Goal: Transaction & Acquisition: Purchase product/service

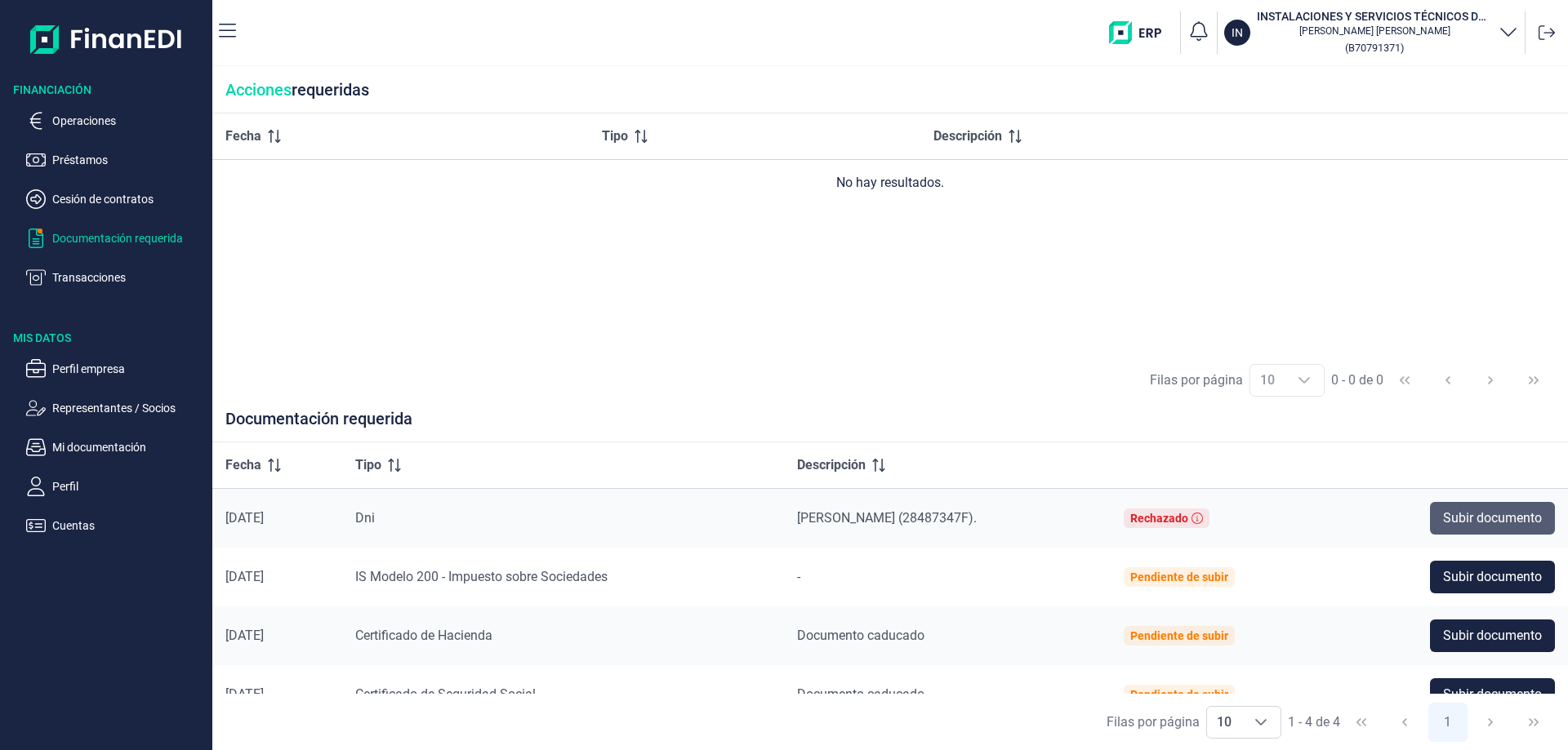
click at [1487, 530] on button "Subir documento" at bounding box center [1492, 518] width 125 height 32
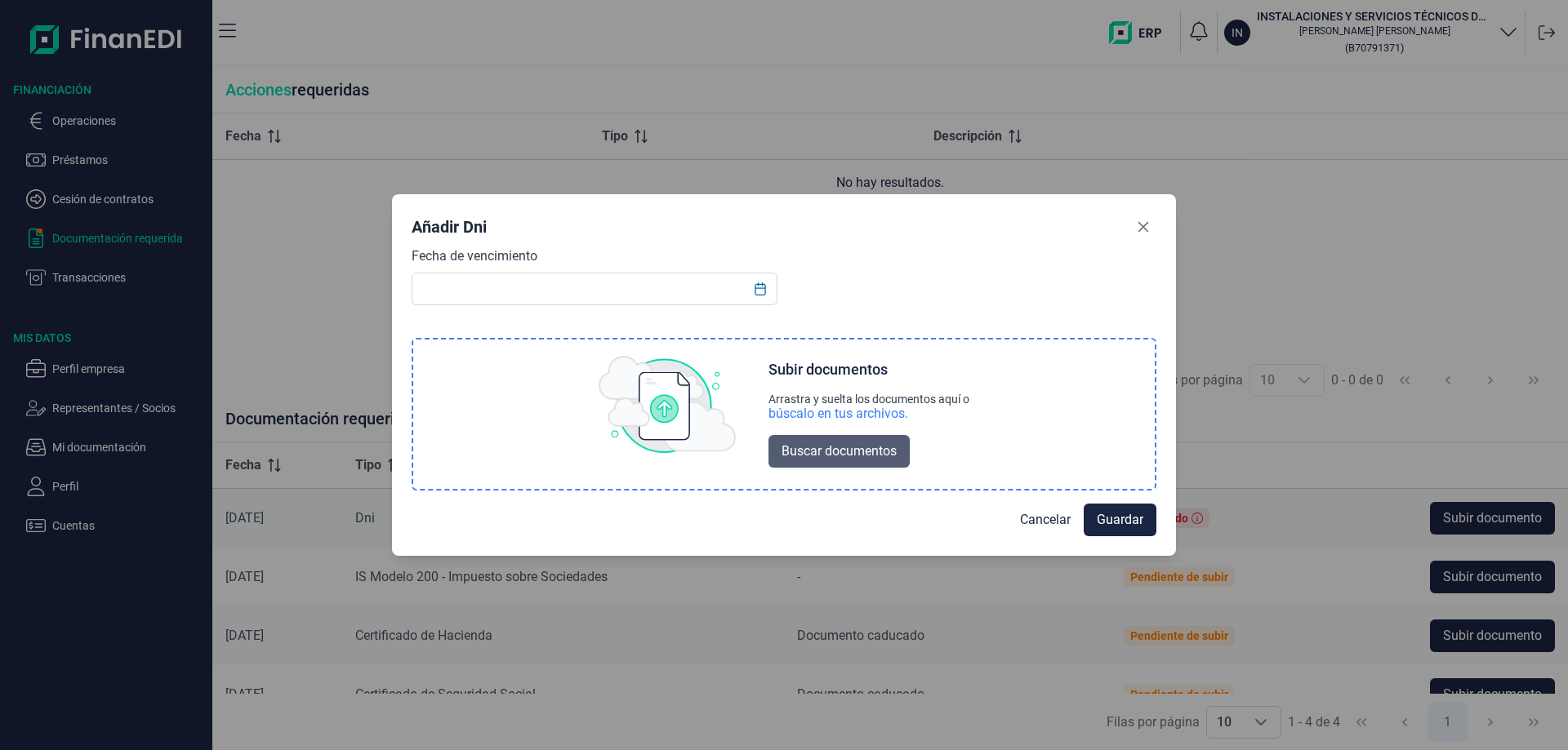
click at [836, 440] on button "Buscar documentos" at bounding box center [839, 451] width 141 height 32
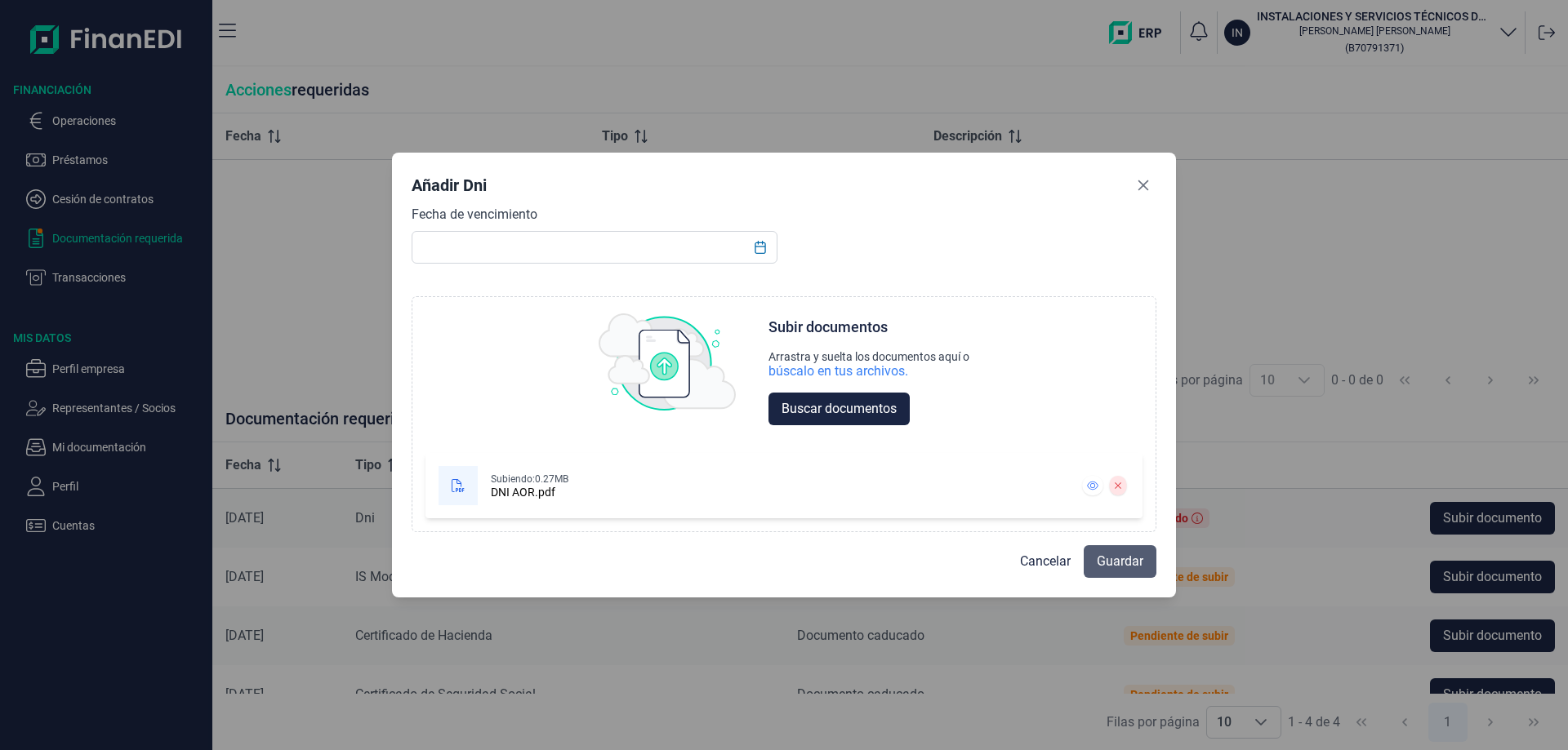
click at [1105, 564] on span "Guardar" at bounding box center [1120, 561] width 46 height 20
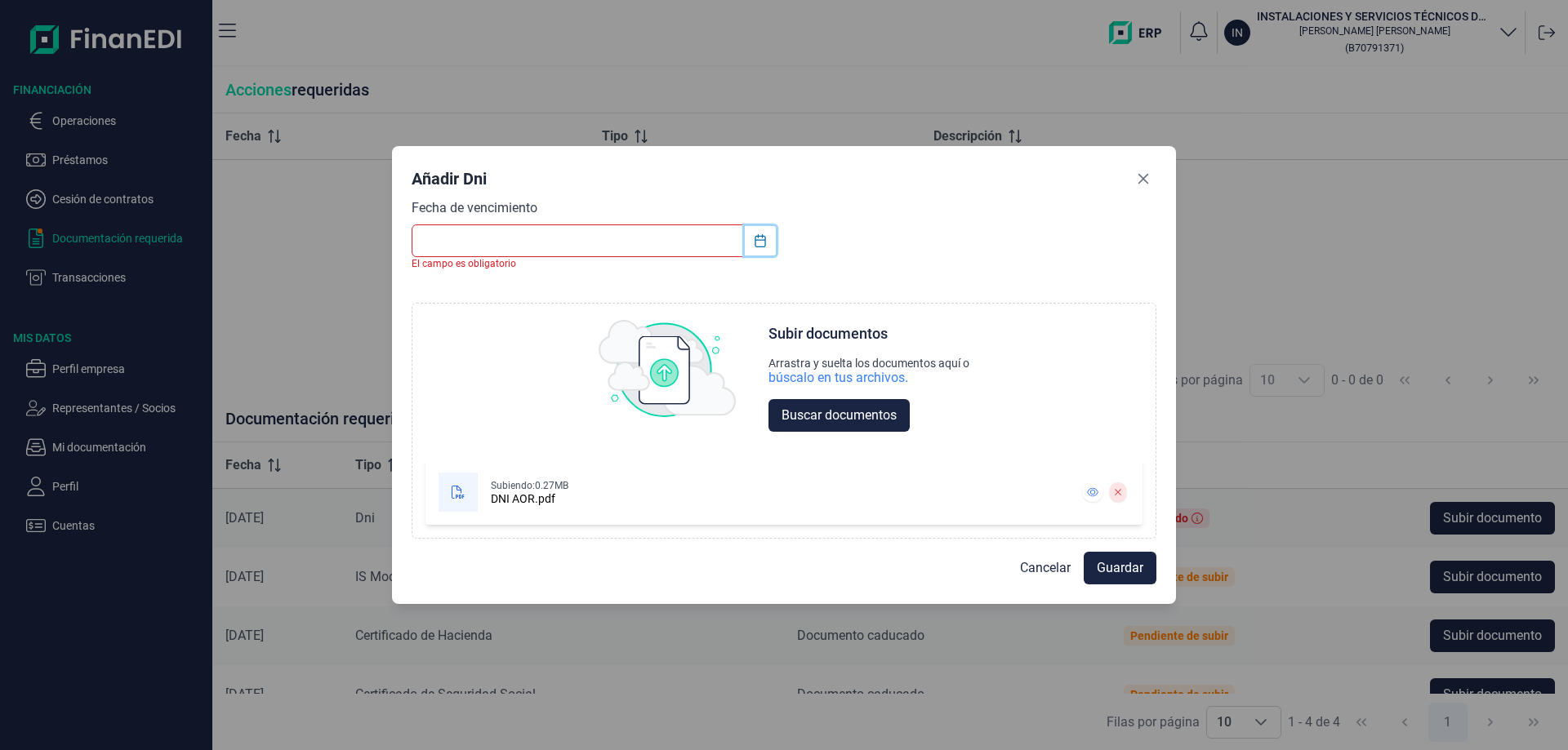
click at [761, 239] on icon "Choose Date" at bounding box center [760, 241] width 11 height 13
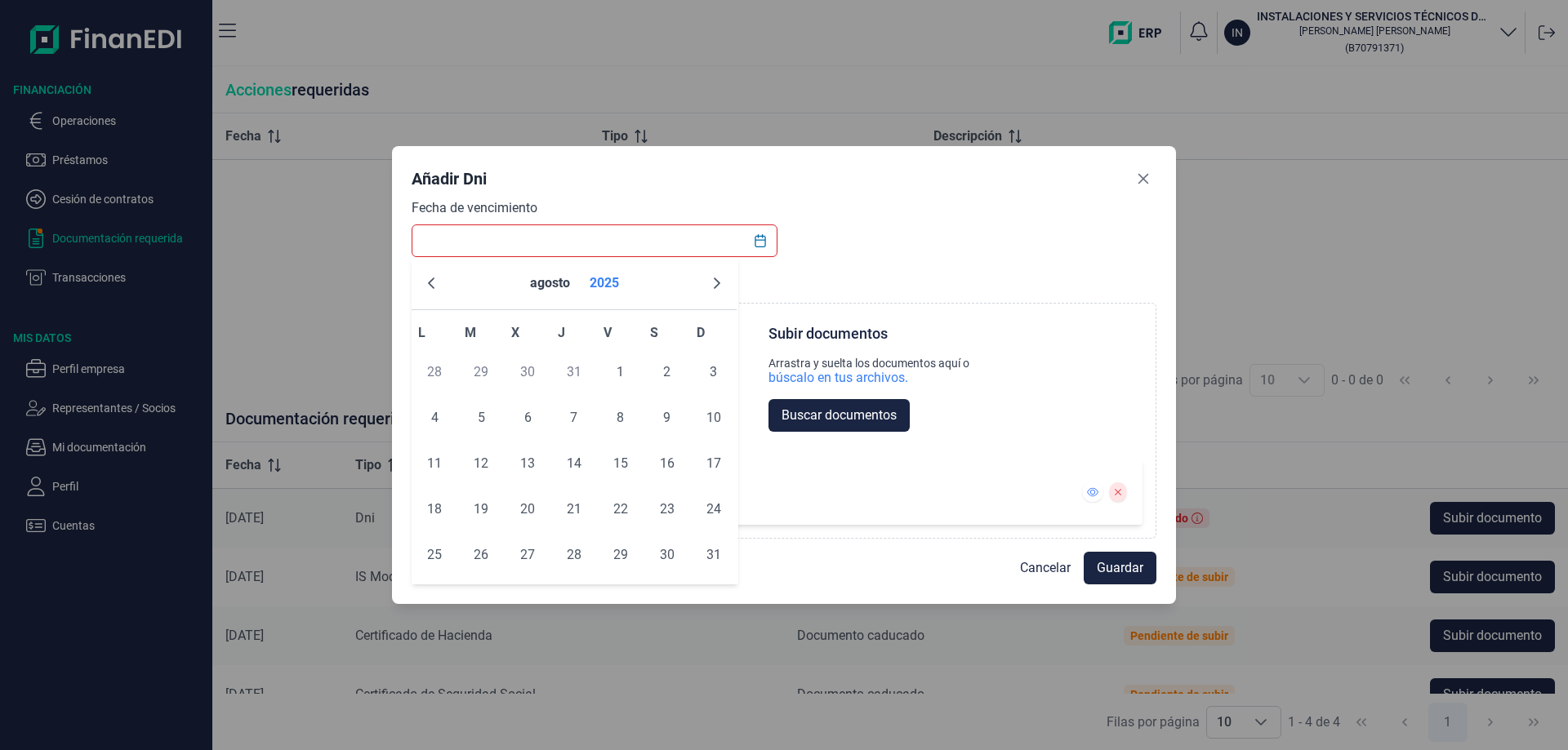
click at [612, 284] on button "2025" at bounding box center [604, 283] width 42 height 39
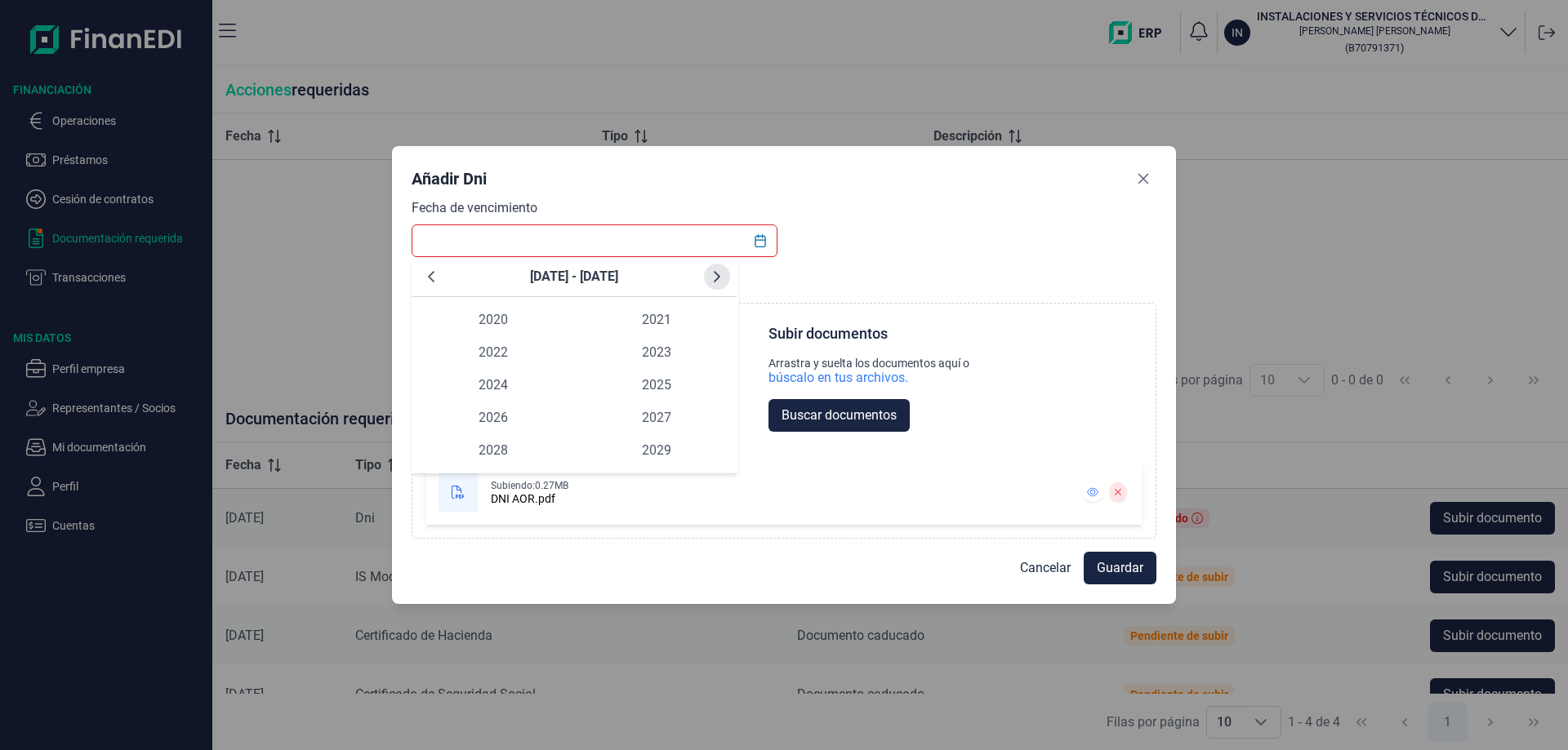
click at [718, 266] on button "Next Decade" at bounding box center [717, 277] width 26 height 26
click at [626, 394] on span "2035" at bounding box center [656, 385] width 163 height 32
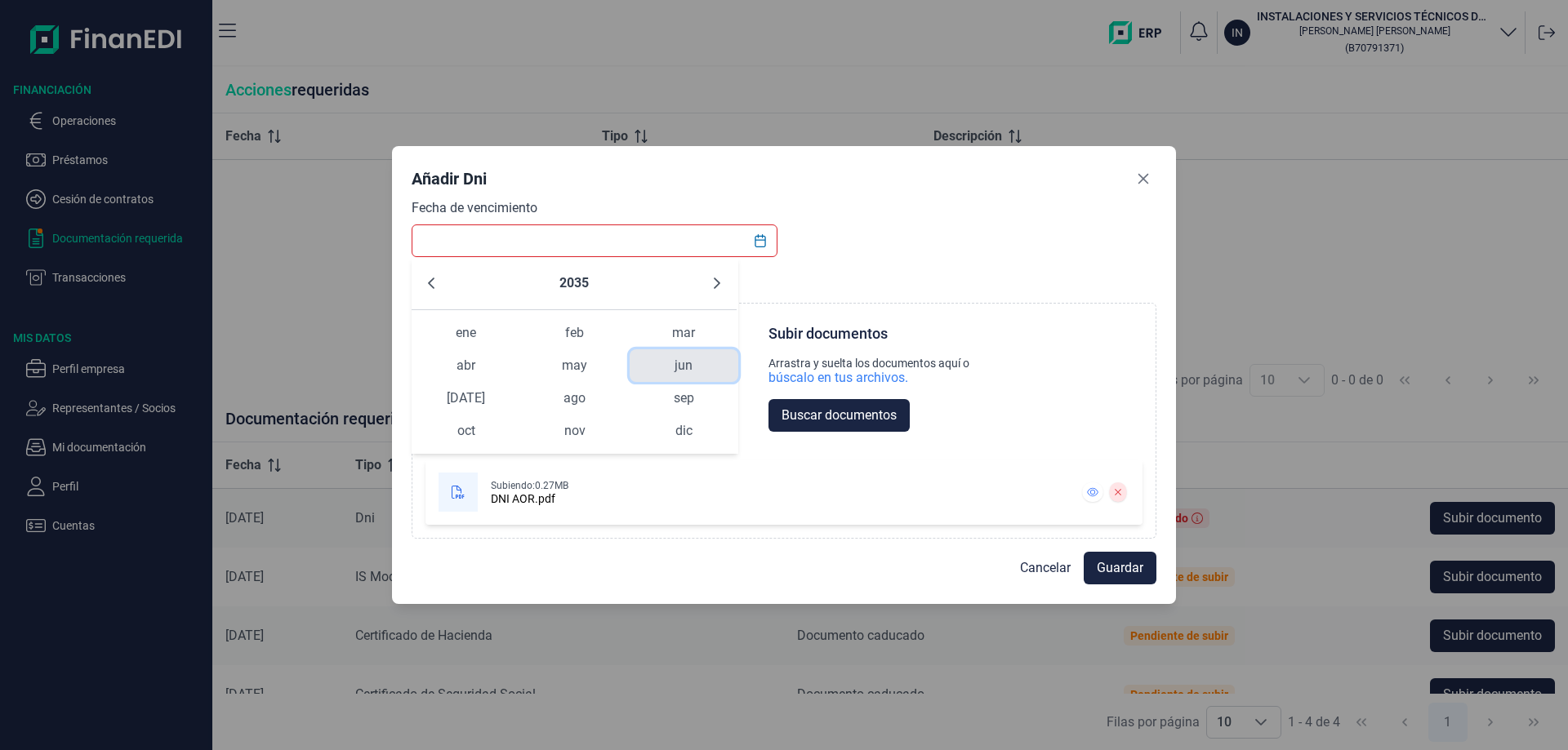
click at [661, 361] on span "jun" at bounding box center [683, 365] width 108 height 32
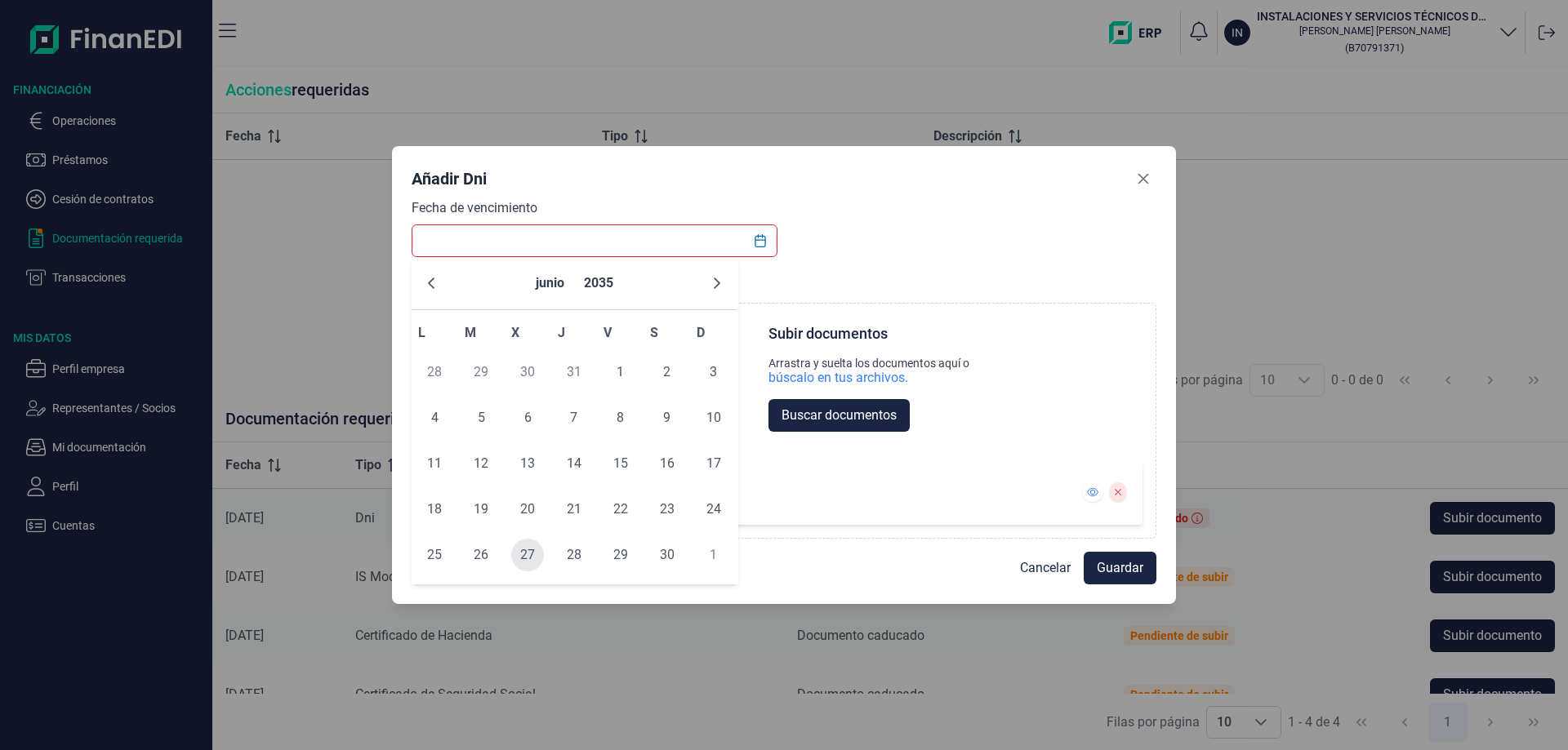
click at [515, 557] on span "27" at bounding box center [527, 554] width 32 height 32
type input "[DATE]"
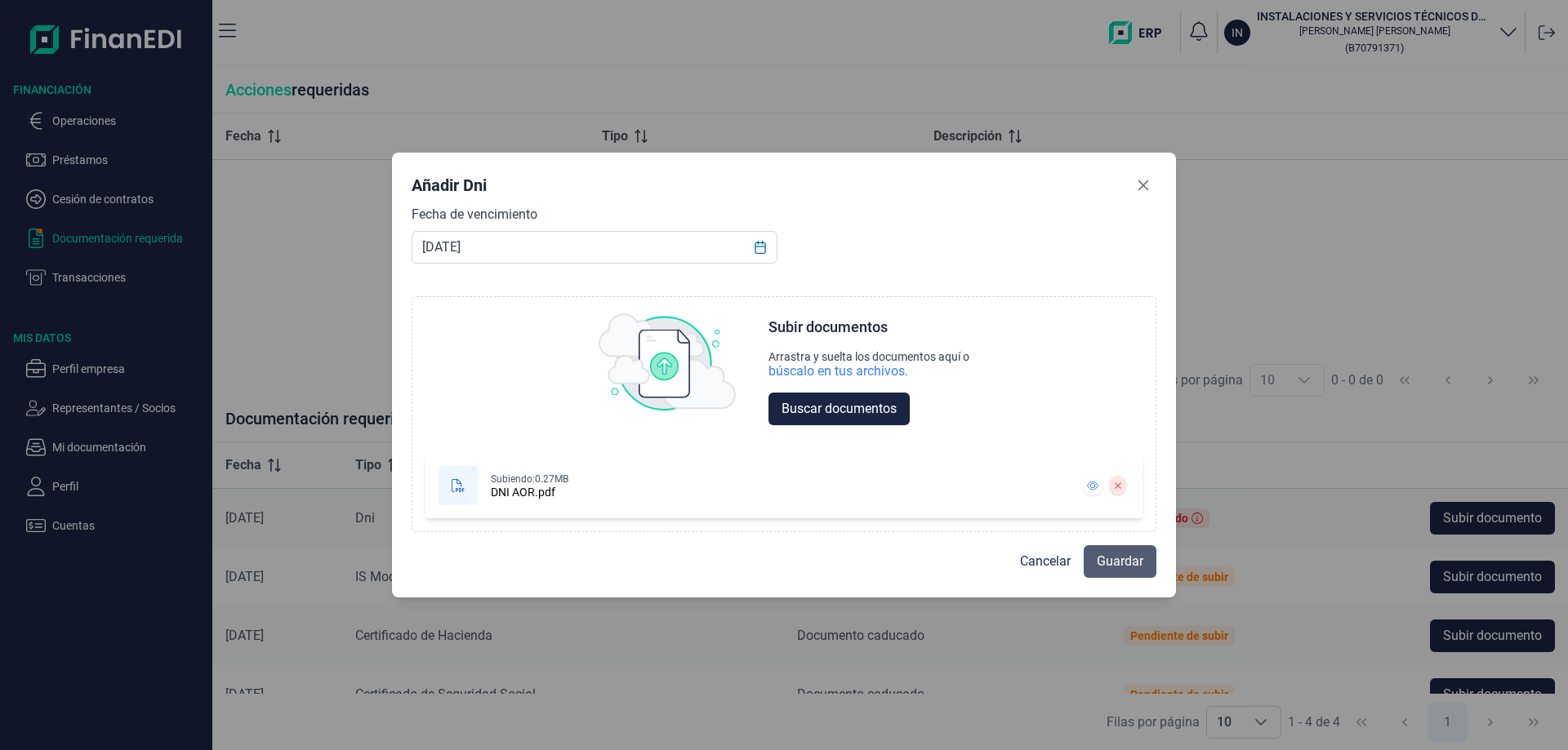
click at [1111, 561] on span "Guardar" at bounding box center [1120, 561] width 46 height 20
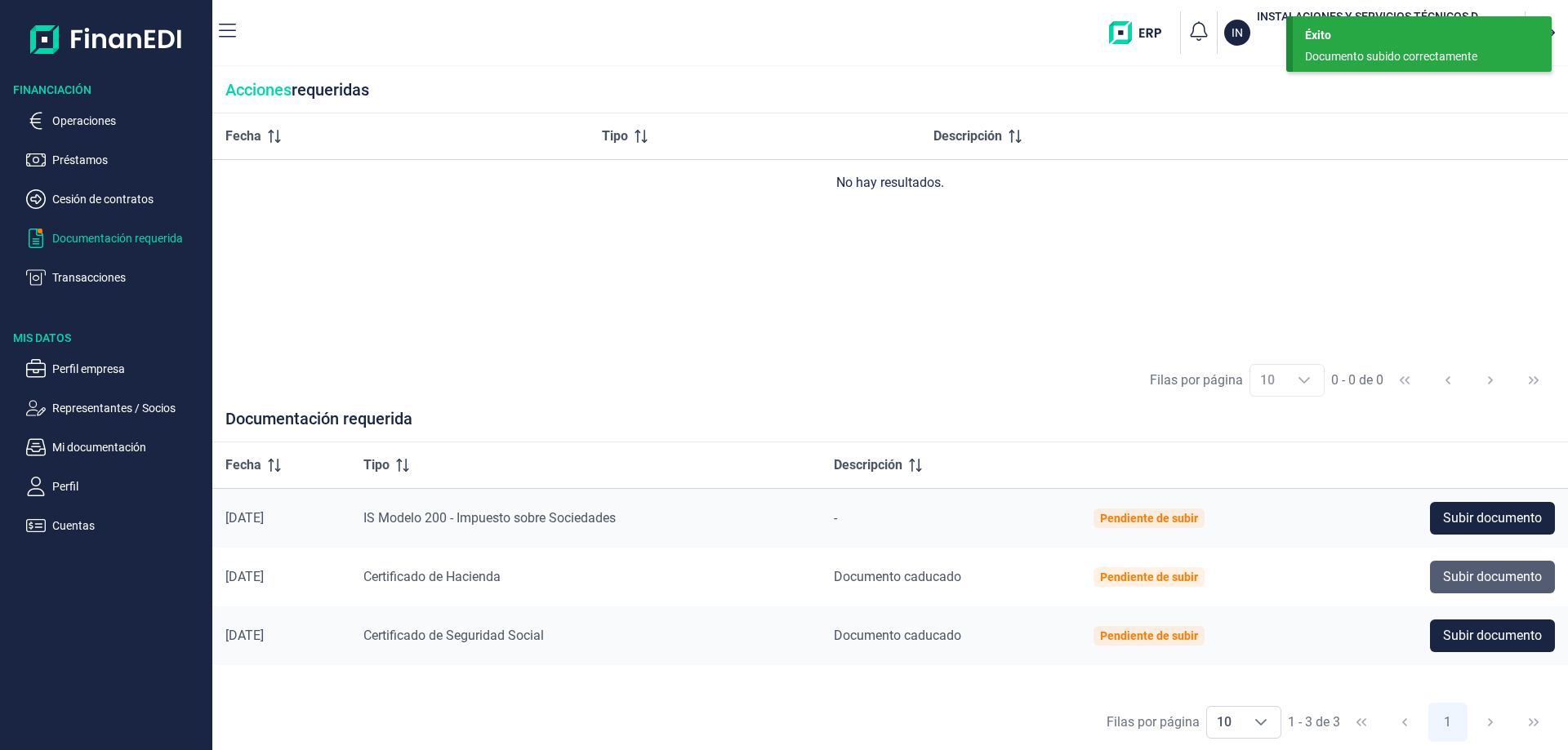
click at [1470, 582] on span "Subir documento" at bounding box center [1492, 577] width 98 height 20
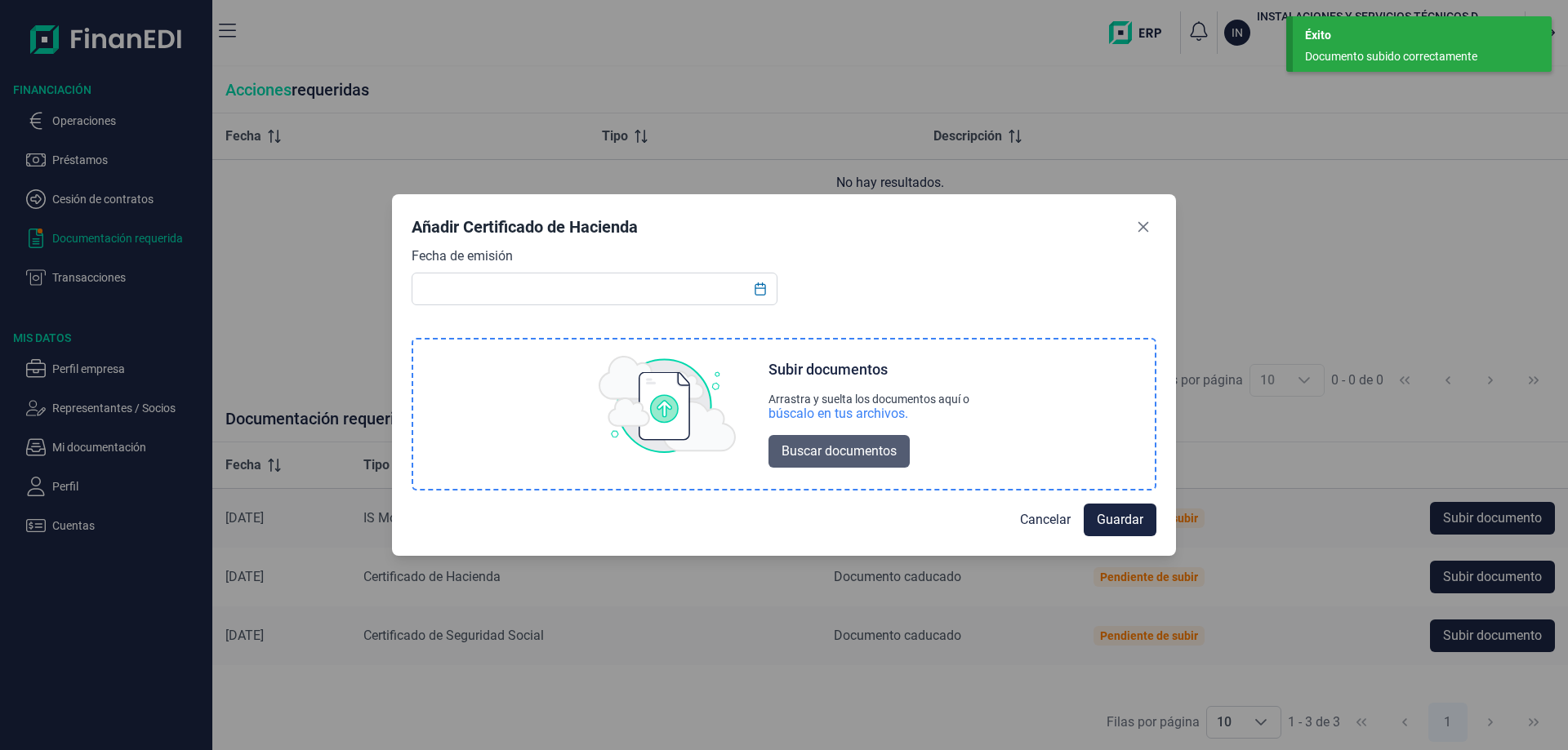
click at [858, 460] on span "Buscar documentos" at bounding box center [839, 451] width 115 height 20
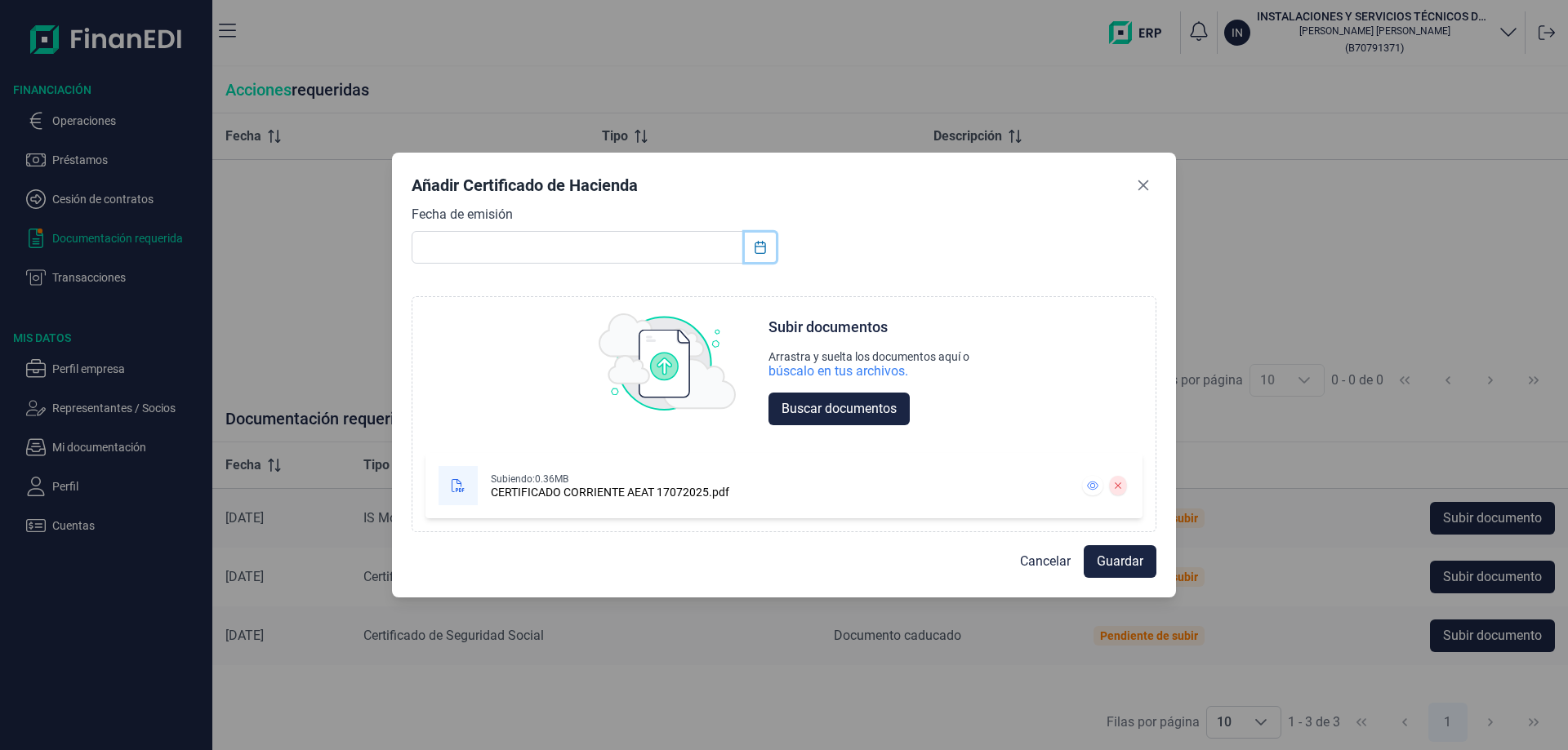
click at [759, 249] on icon "Choose Date" at bounding box center [760, 247] width 13 height 13
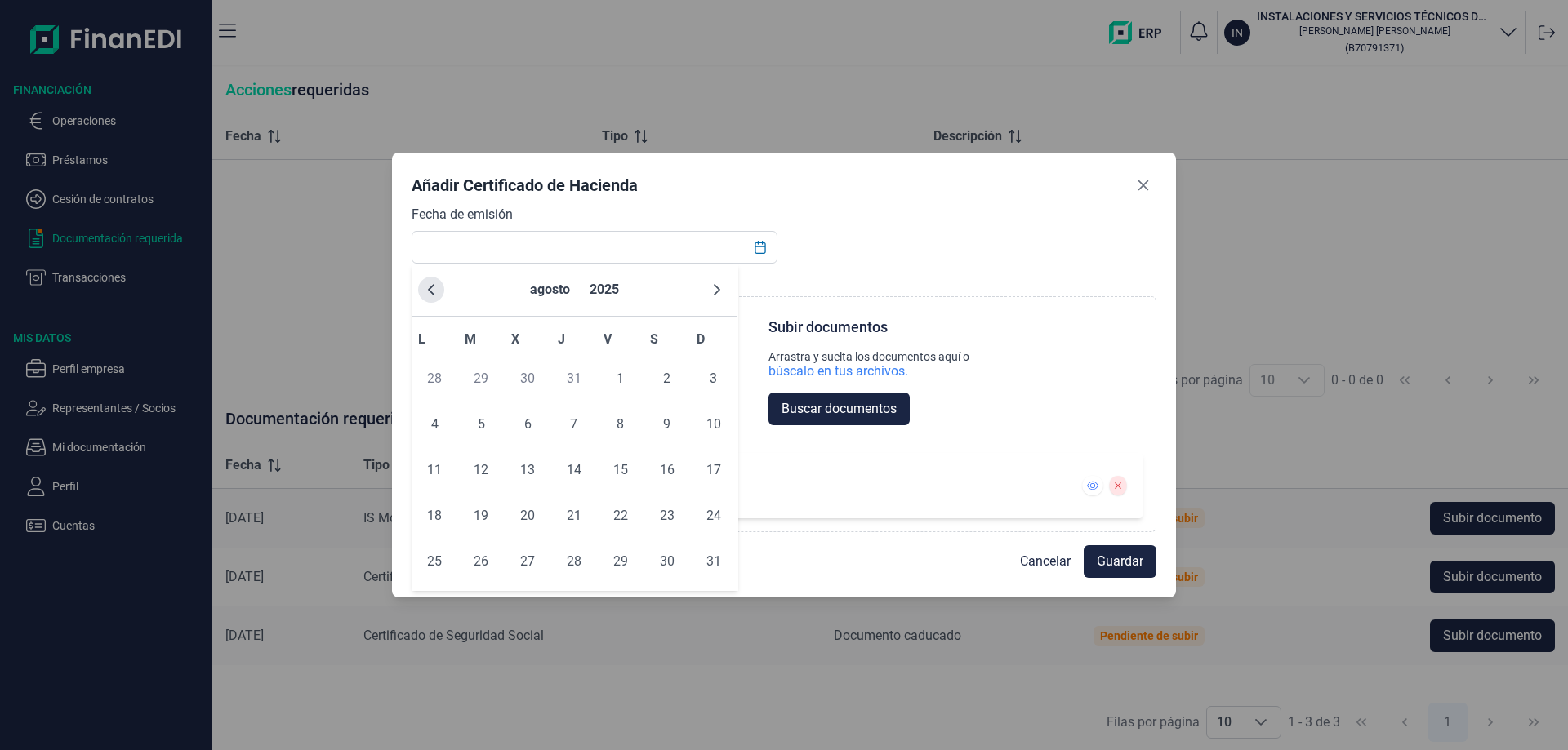
click at [424, 288] on icon "Previous Month" at bounding box center [431, 290] width 13 height 13
click at [580, 475] on span "17" at bounding box center [573, 470] width 32 height 32
type input "[DATE]"
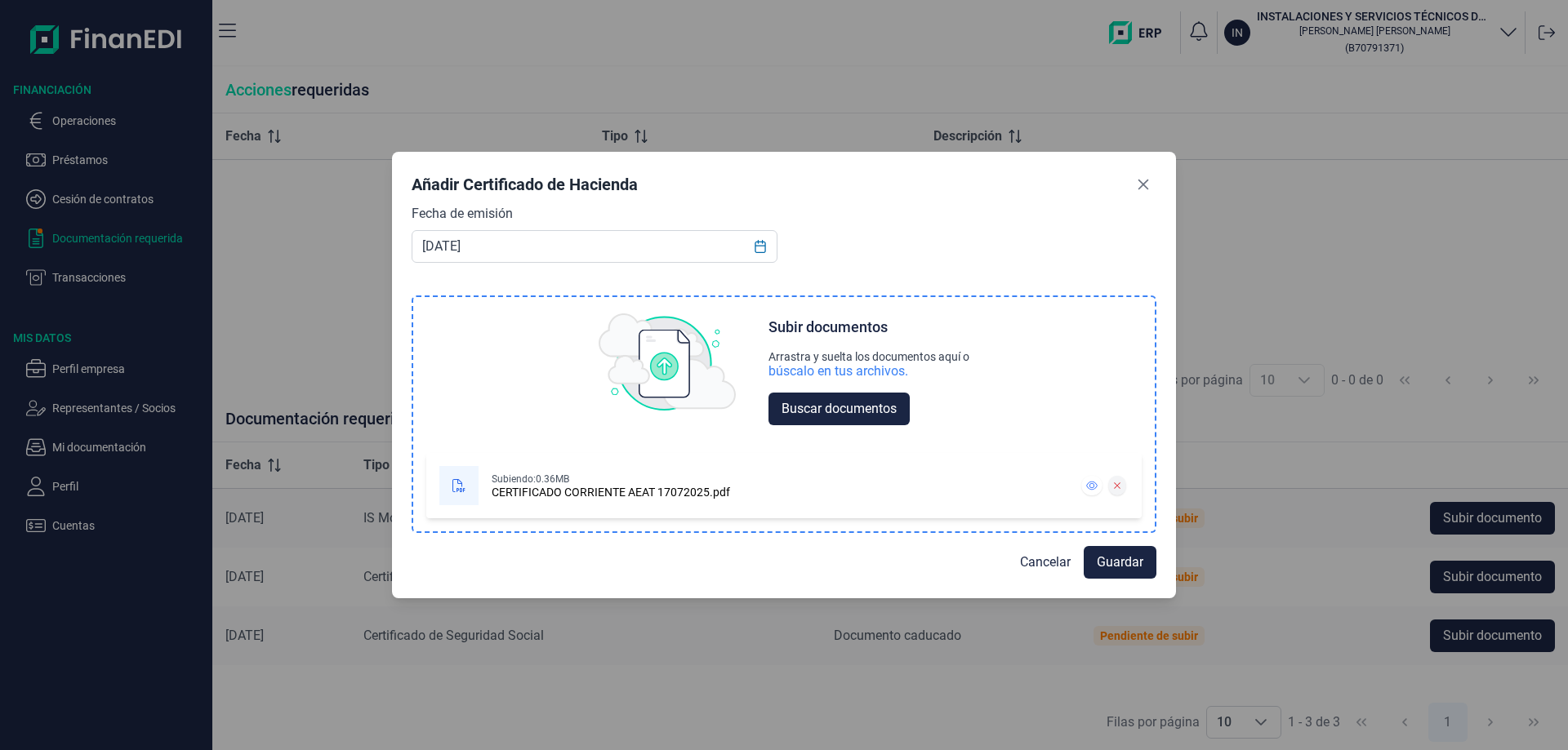
click at [1116, 486] on icon at bounding box center [1116, 485] width 6 height 6
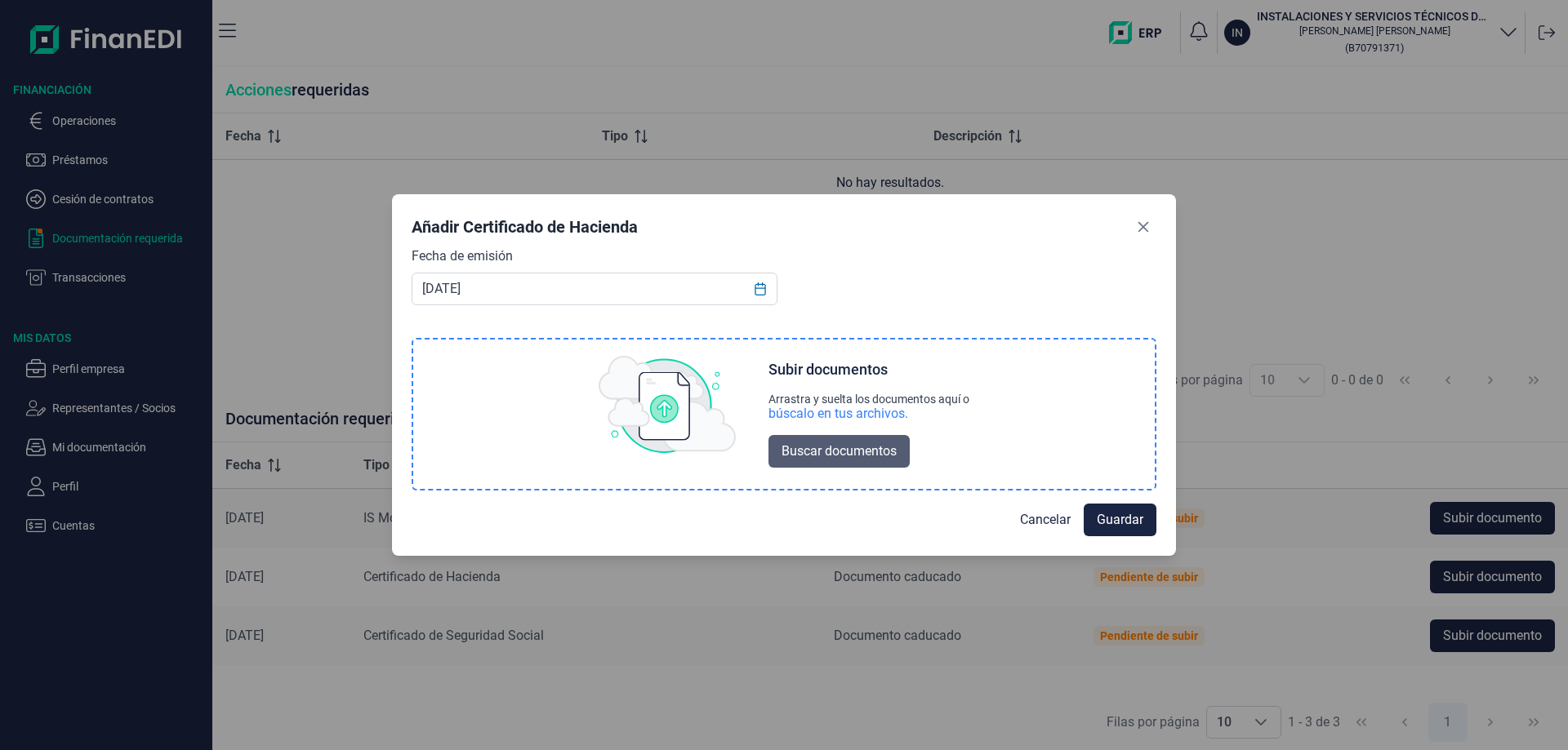
click at [808, 446] on span "Buscar documentos" at bounding box center [839, 451] width 115 height 20
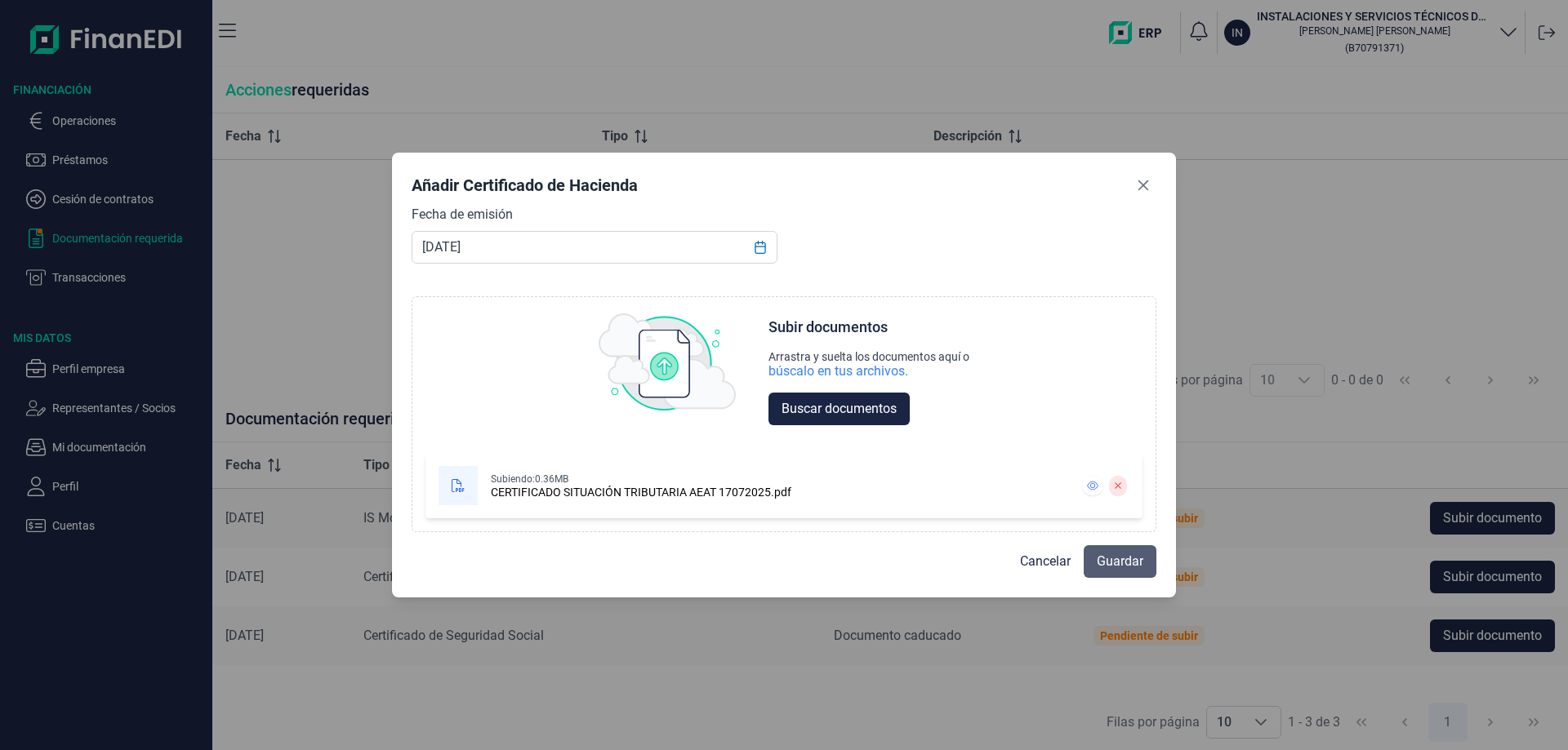
click at [1107, 566] on span "Guardar" at bounding box center [1120, 561] width 46 height 20
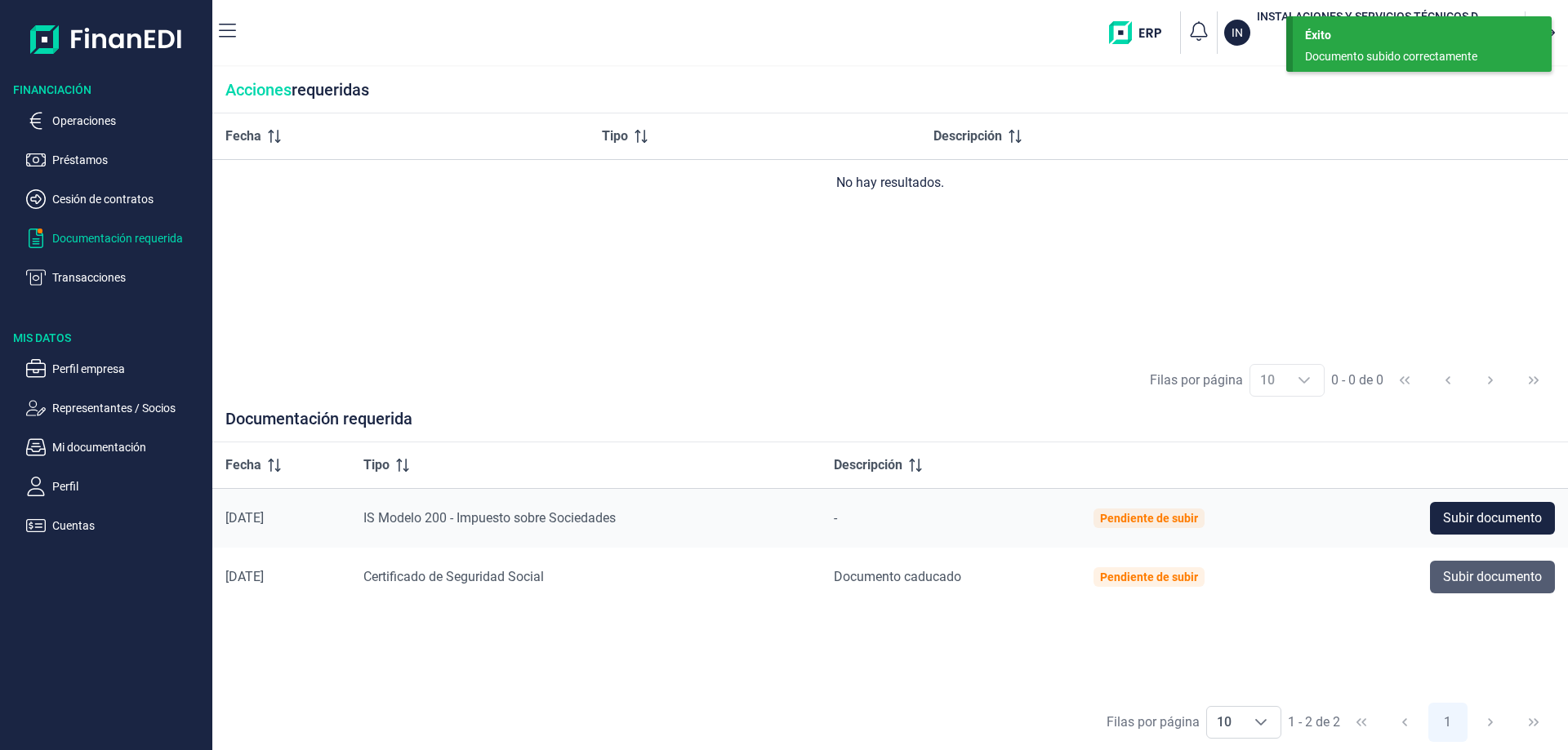
click at [1478, 578] on span "Subir documento" at bounding box center [1492, 577] width 98 height 20
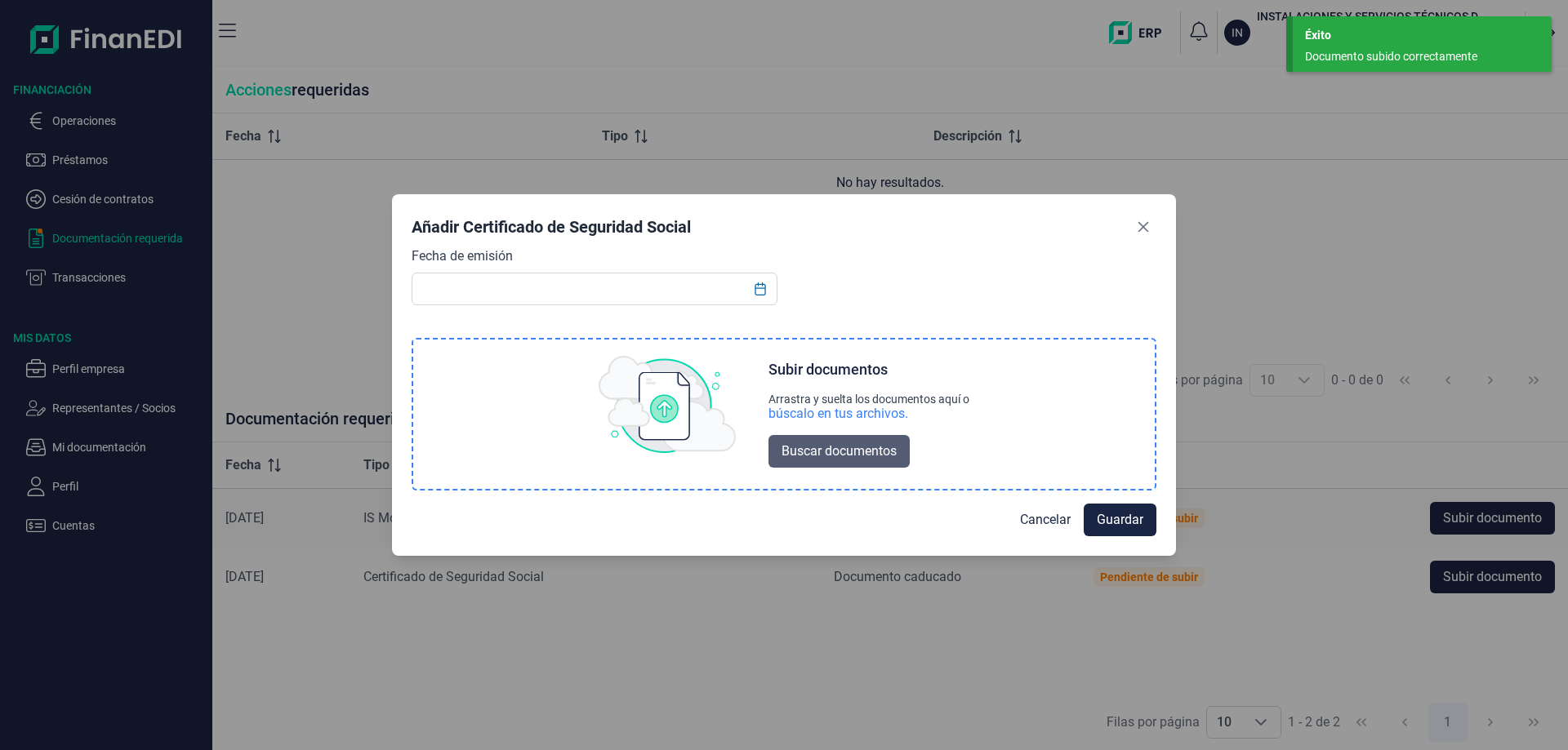
click at [801, 464] on button "Buscar documentos" at bounding box center [839, 451] width 141 height 32
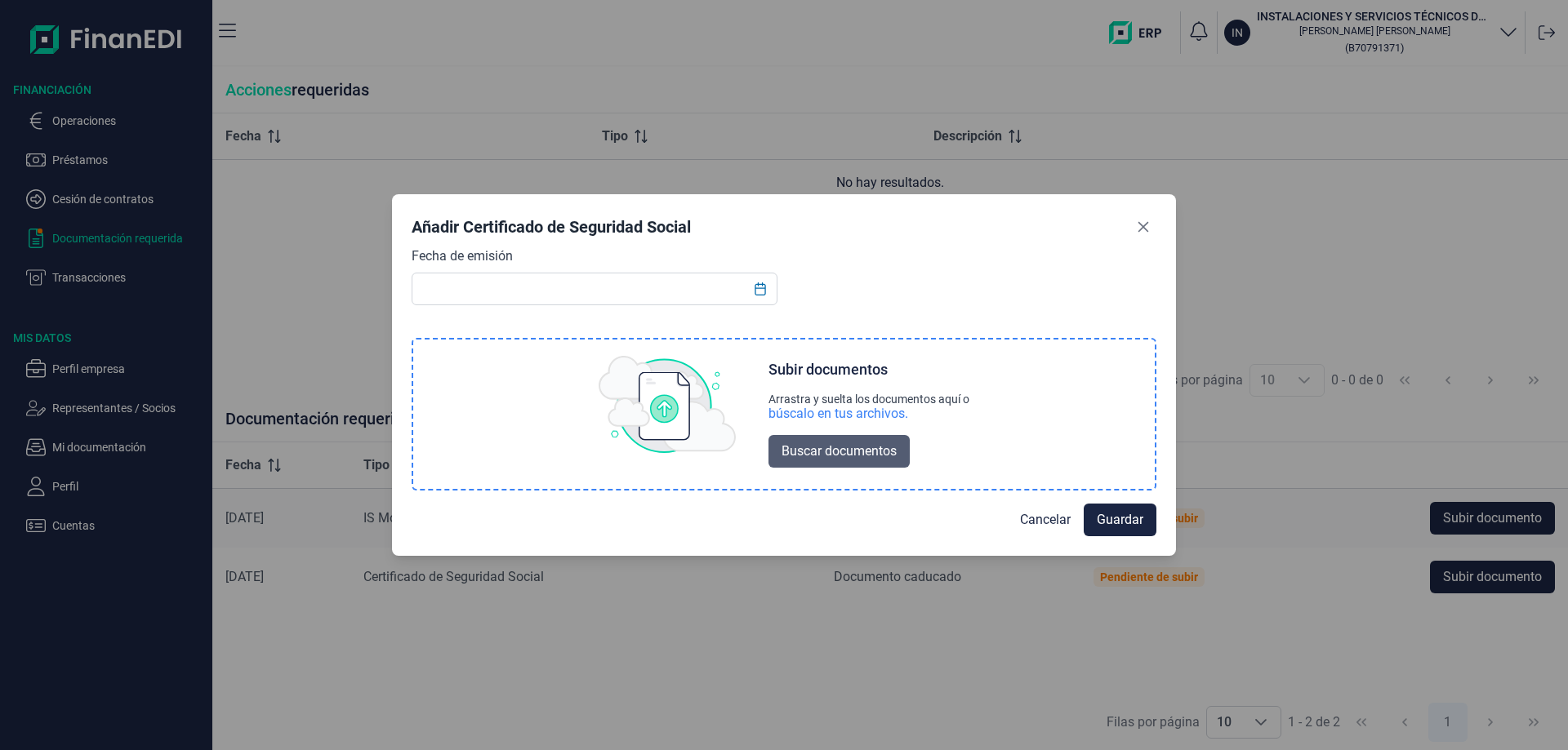
click at [833, 457] on span "Buscar documentos" at bounding box center [839, 451] width 115 height 20
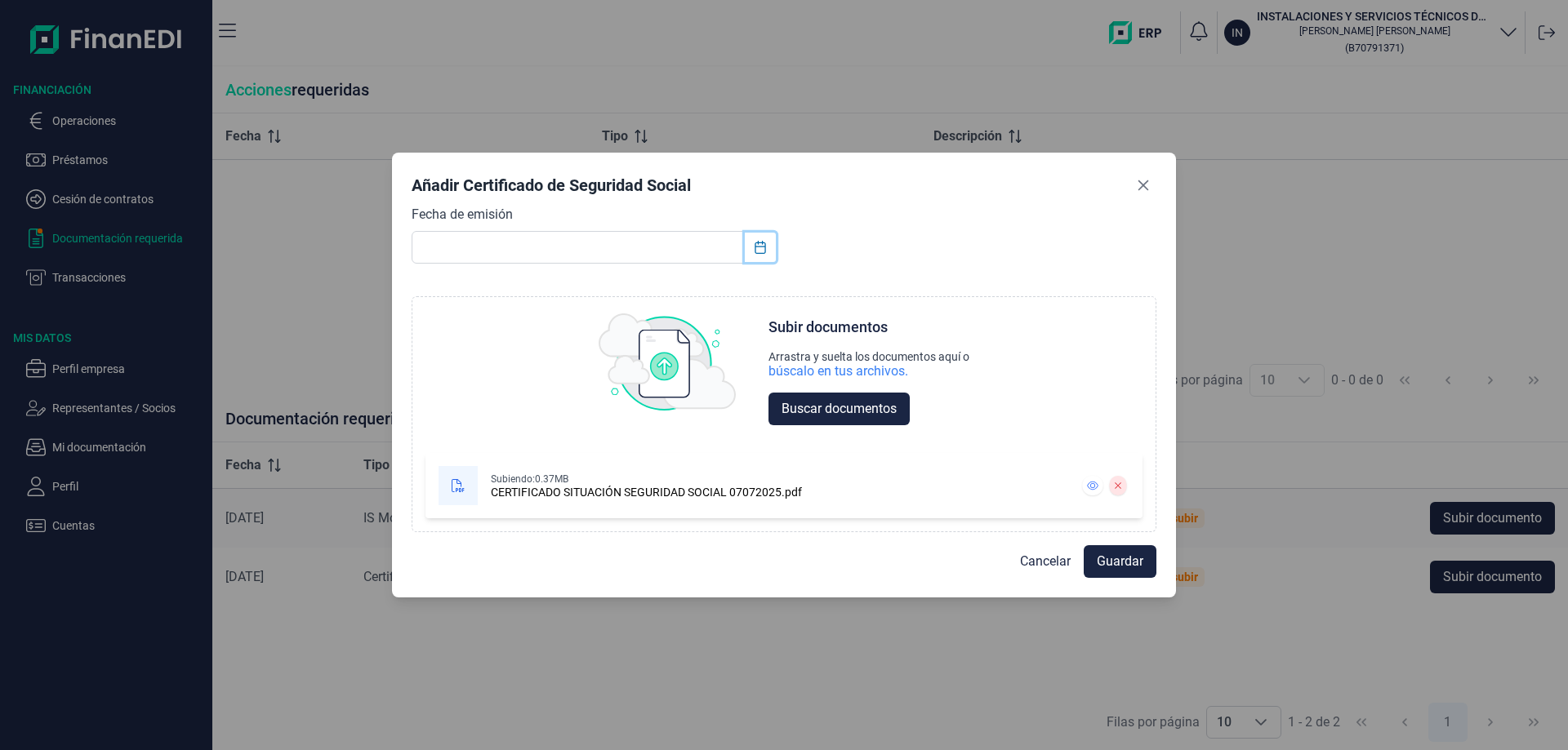
click at [752, 257] on button "Choose Date" at bounding box center [760, 247] width 31 height 30
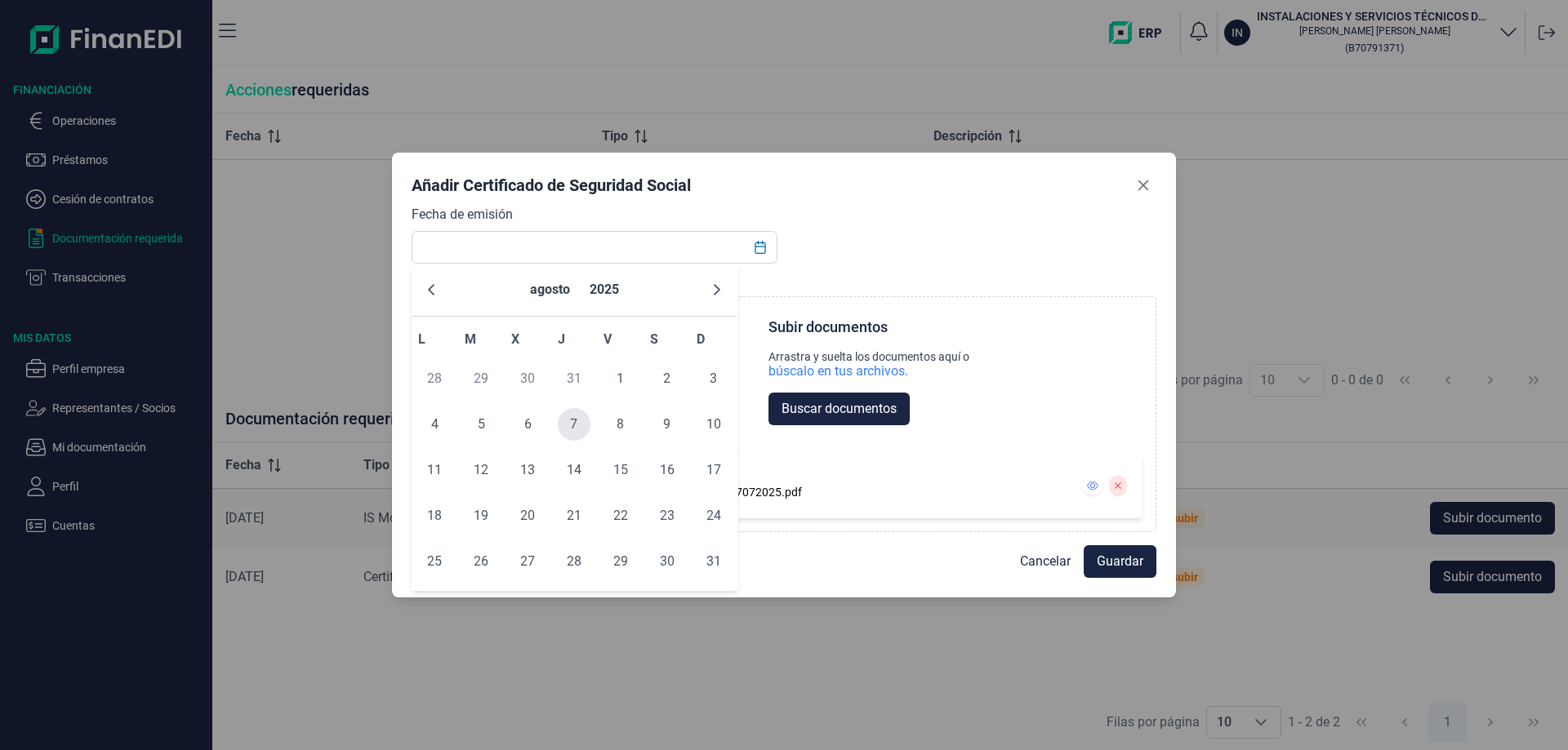
click at [572, 434] on span "7" at bounding box center [573, 424] width 32 height 32
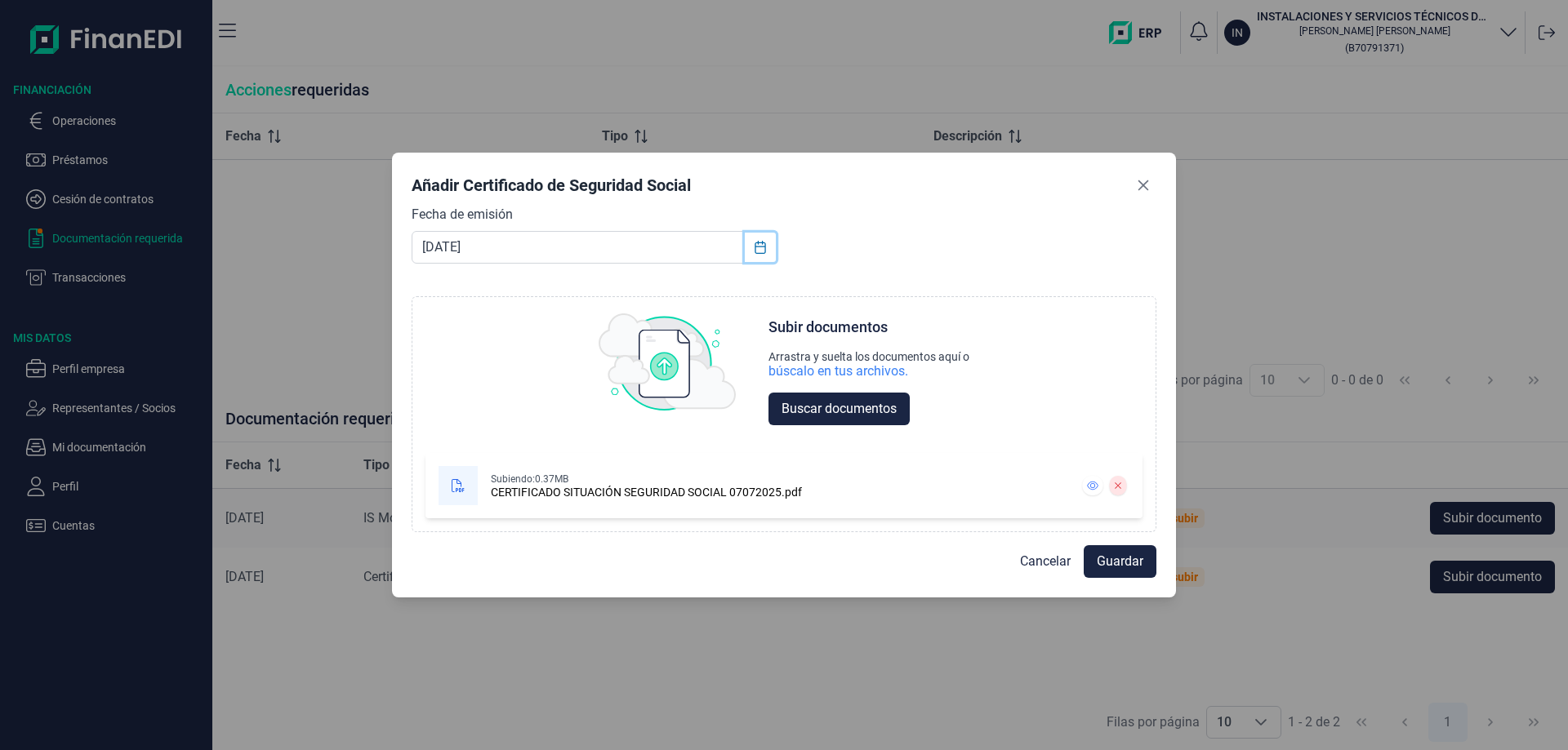
click at [761, 255] on button "Choose Date" at bounding box center [760, 247] width 31 height 30
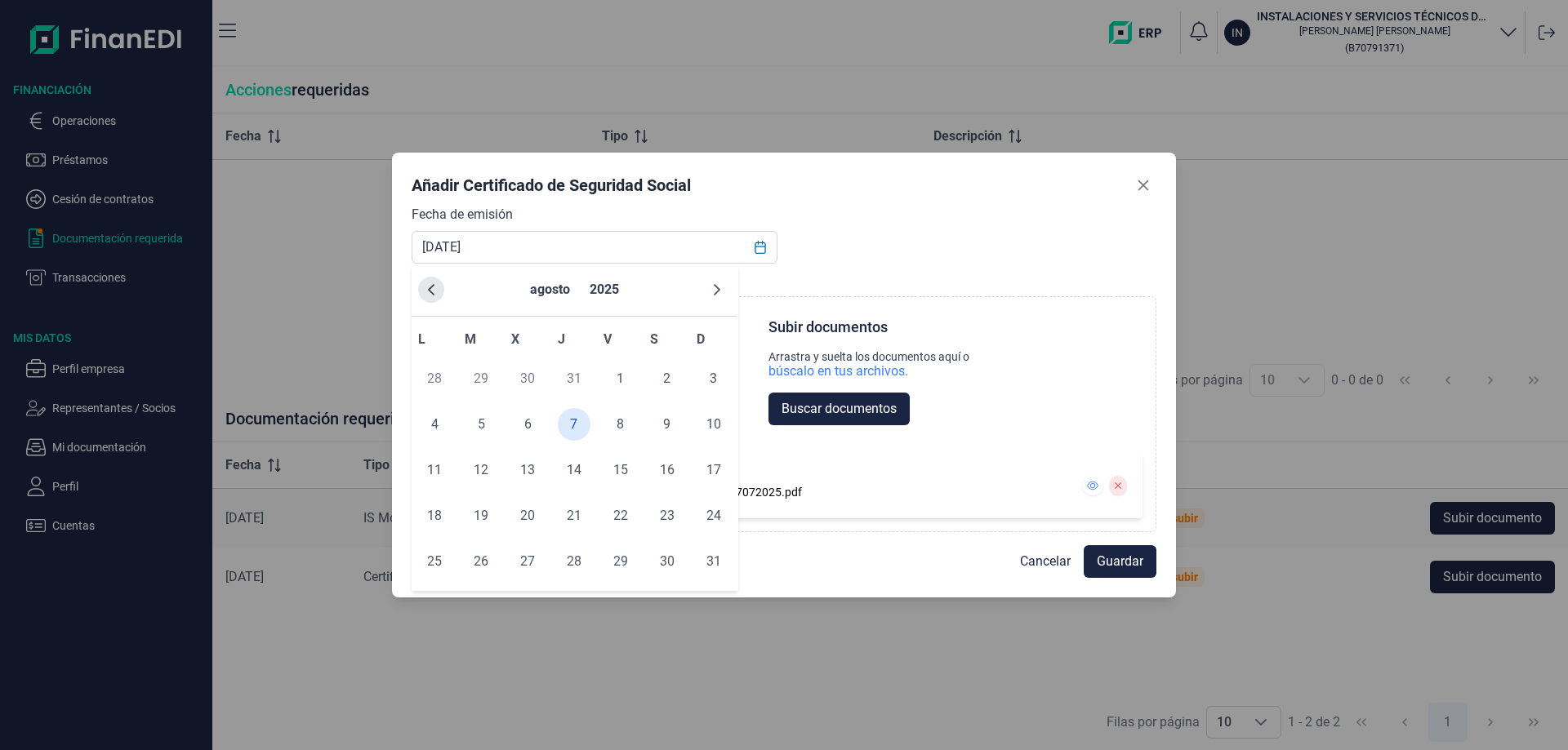
click at [431, 288] on icon "Previous Month" at bounding box center [431, 290] width 13 height 13
click at [445, 428] on span "7" at bounding box center [434, 424] width 32 height 32
type input "[DATE]"
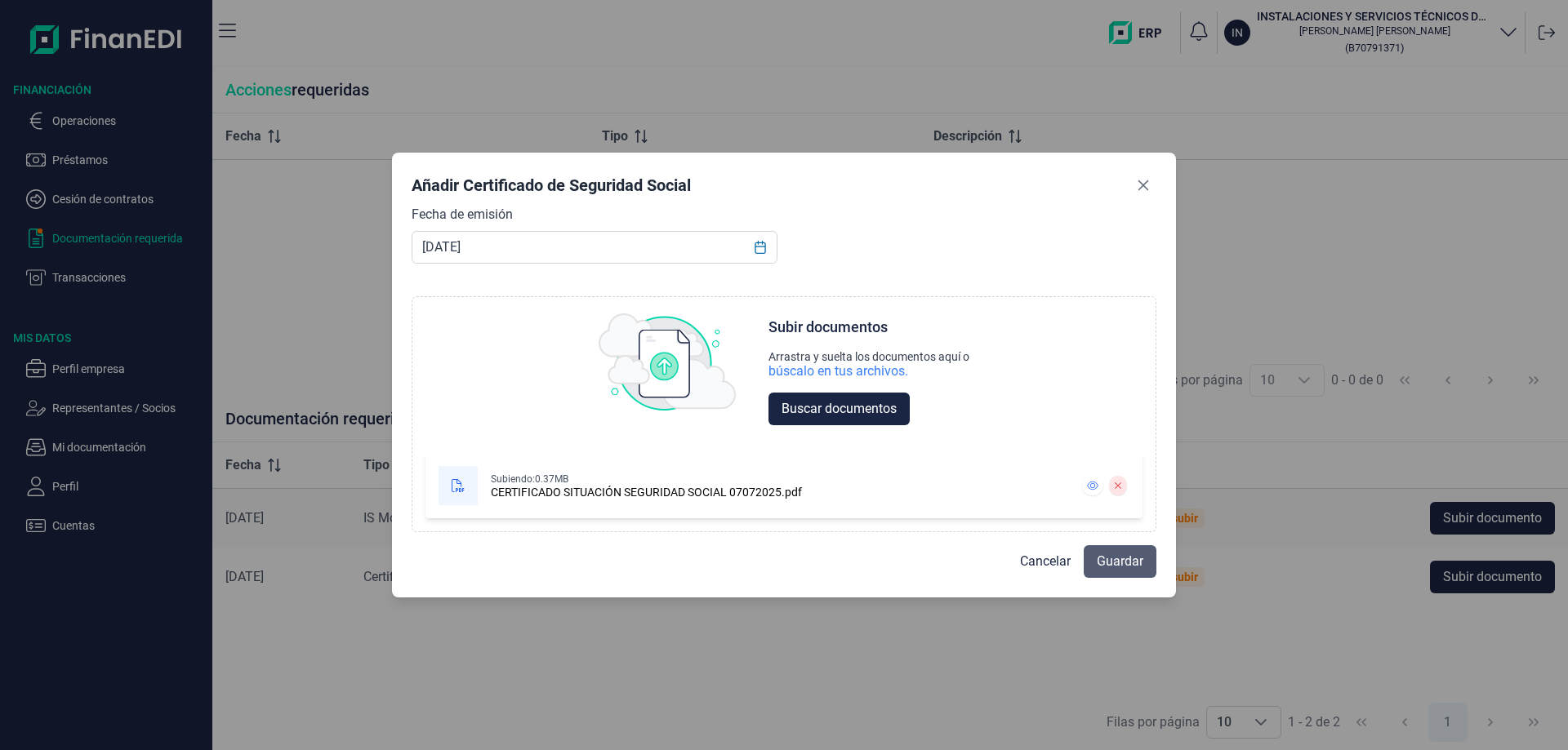
click at [1141, 566] on span "Guardar" at bounding box center [1120, 561] width 46 height 20
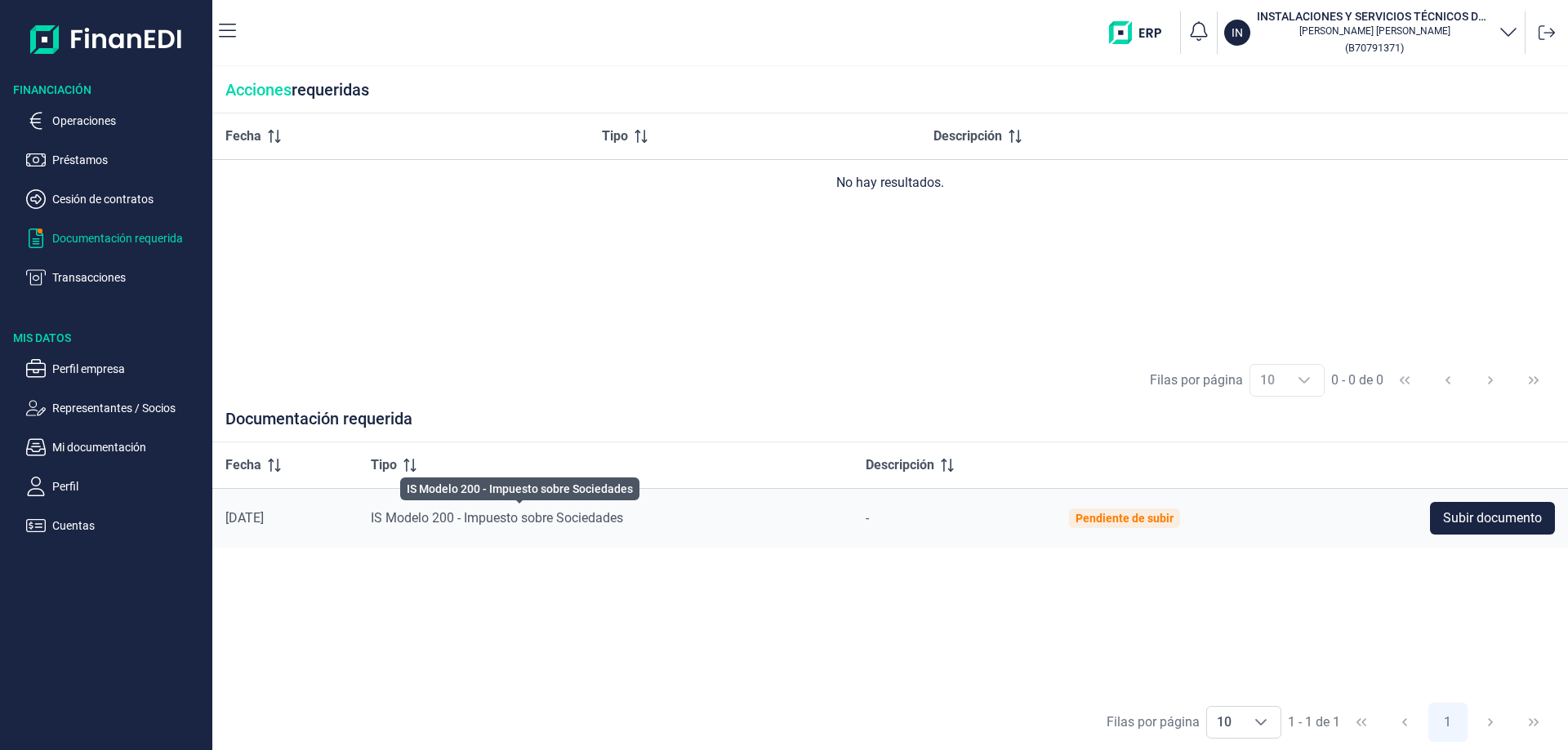
click at [444, 523] on span "IS Modelo 200 - Impuesto sobre Sociedades" at bounding box center [496, 518] width 252 height 16
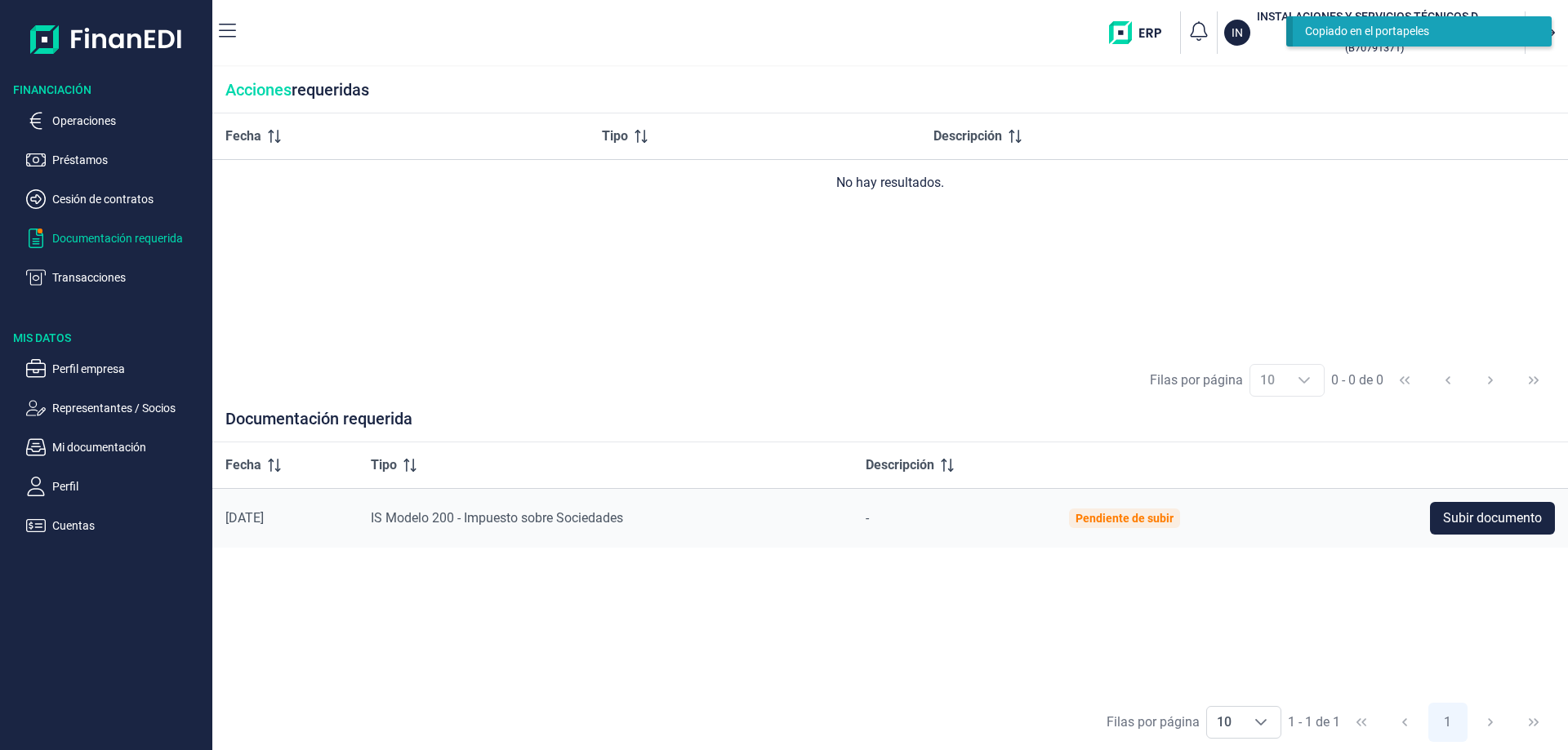
click at [559, 252] on div "Fecha Tipo Descripción No hay resultados." at bounding box center [890, 232] width 1355 height 239
click at [58, 123] on p "Operaciones" at bounding box center [129, 121] width 154 height 20
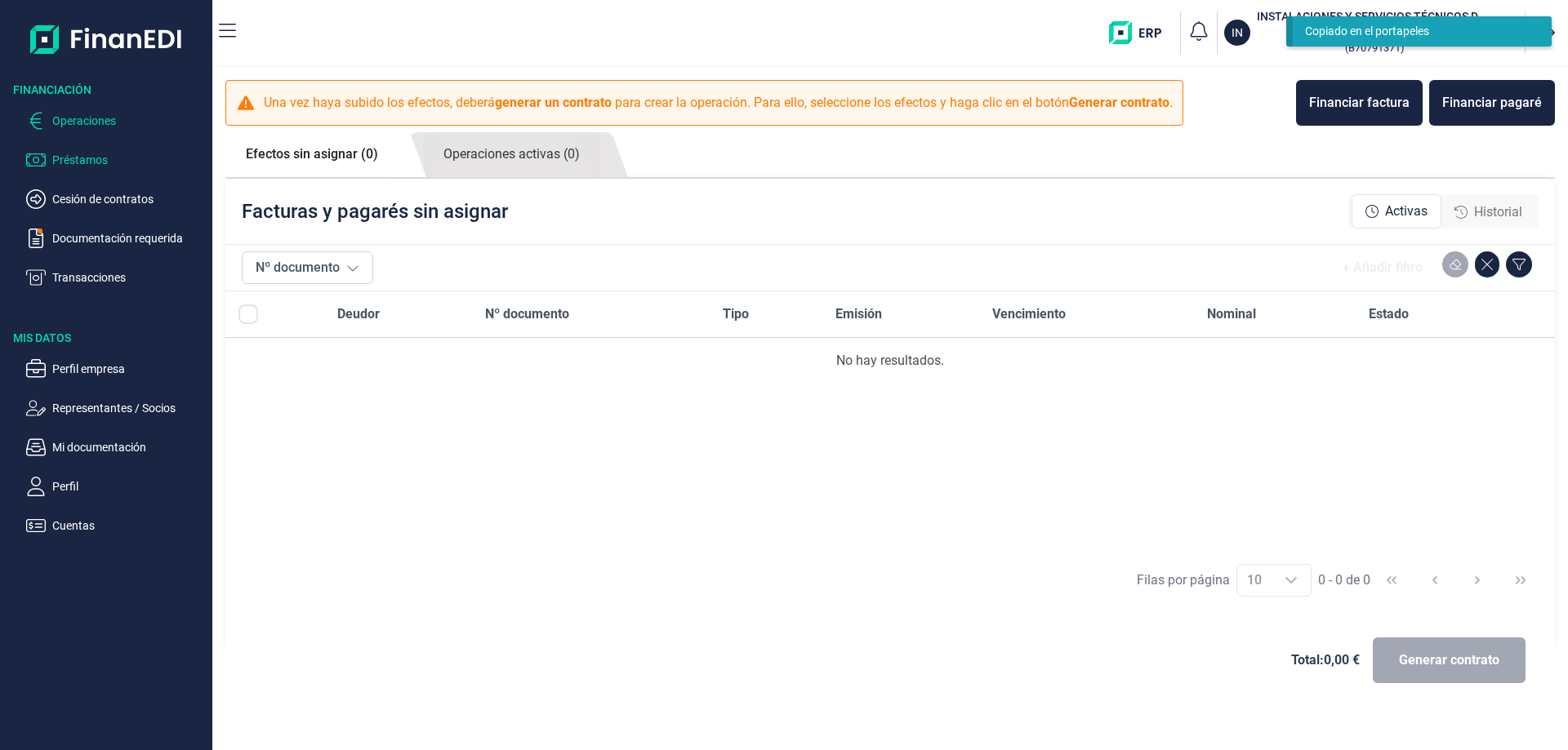
click at [92, 158] on p "Préstamos" at bounding box center [129, 160] width 154 height 20
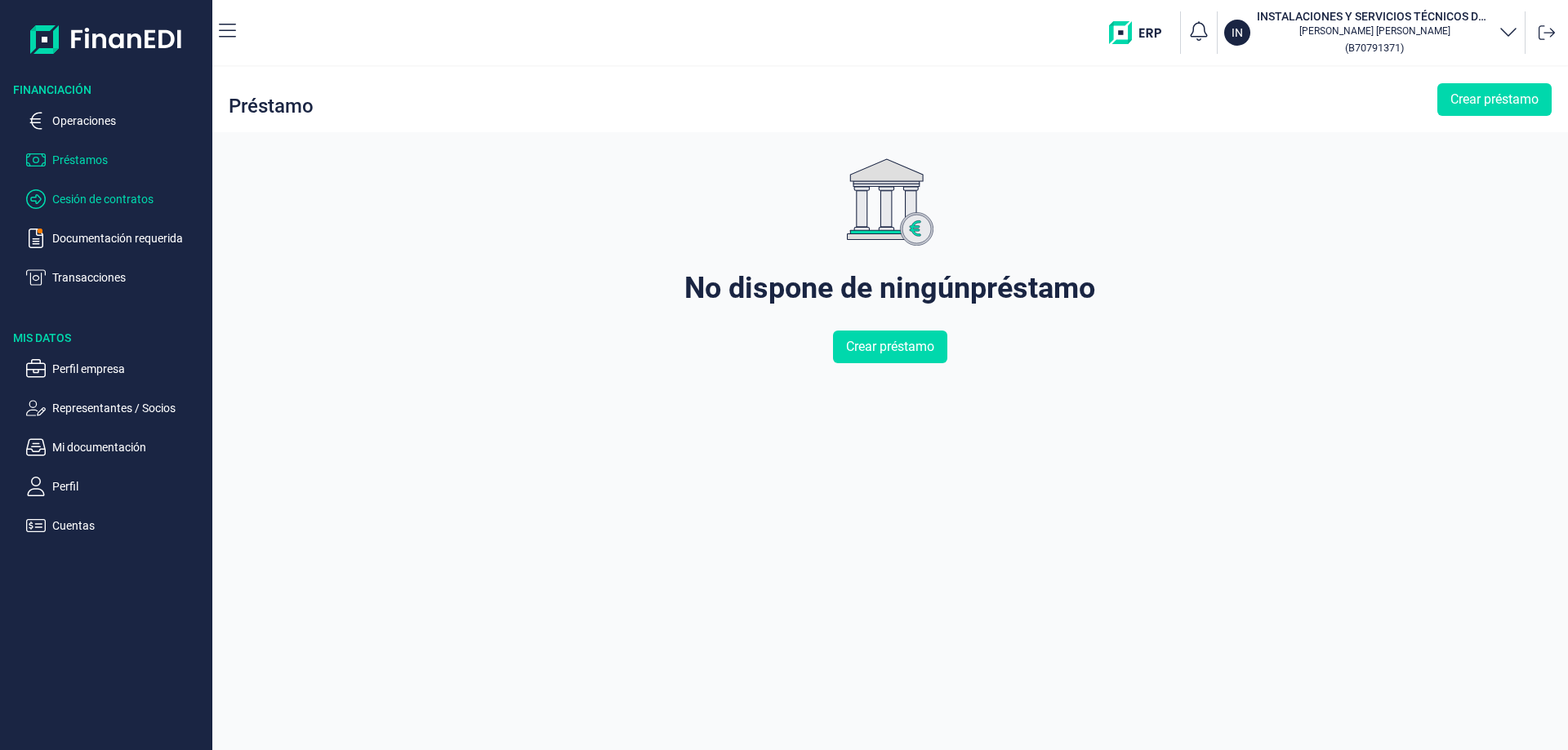
click at [86, 194] on p "Cesión de contratos" at bounding box center [129, 199] width 154 height 20
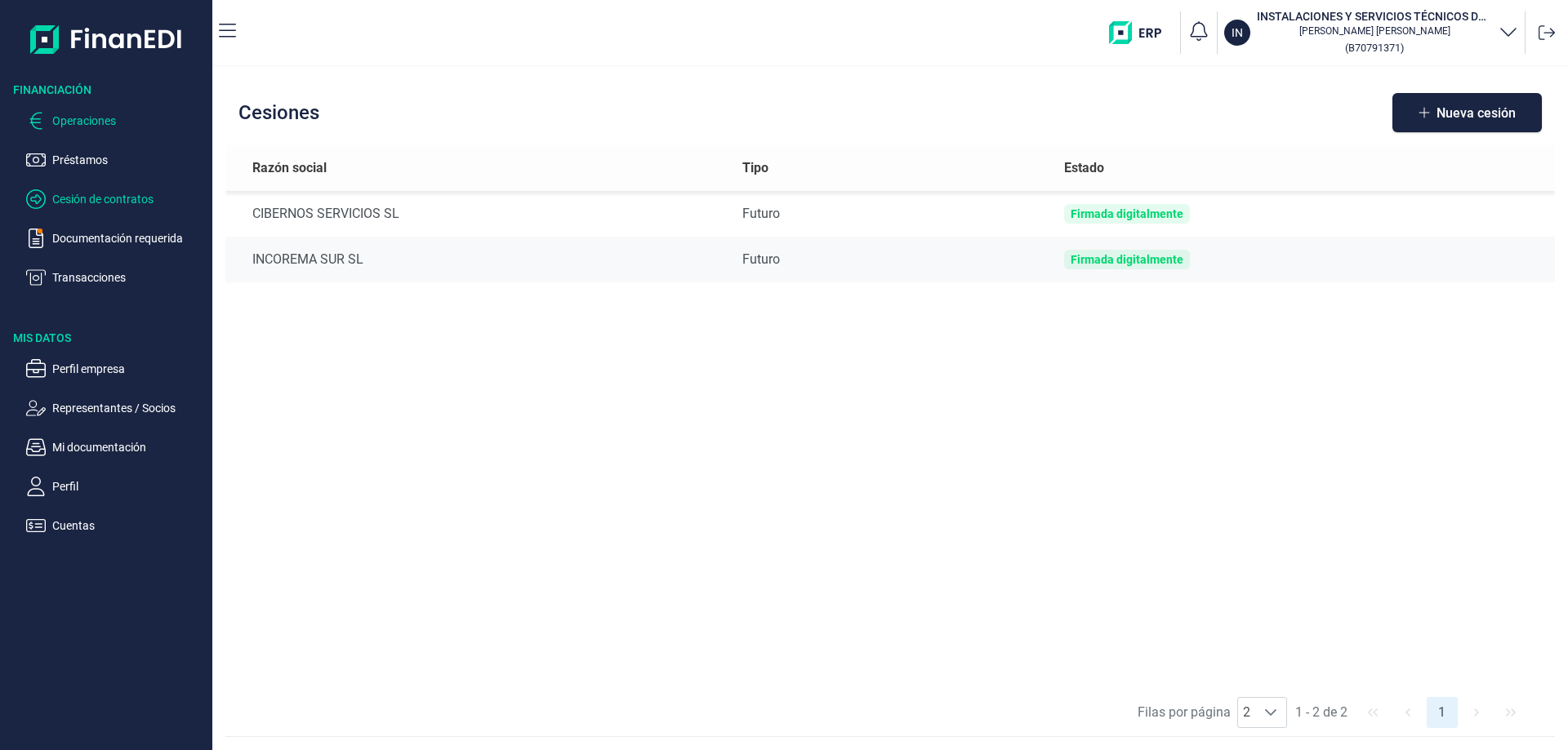
click at [87, 123] on p "Operaciones" at bounding box center [129, 121] width 154 height 20
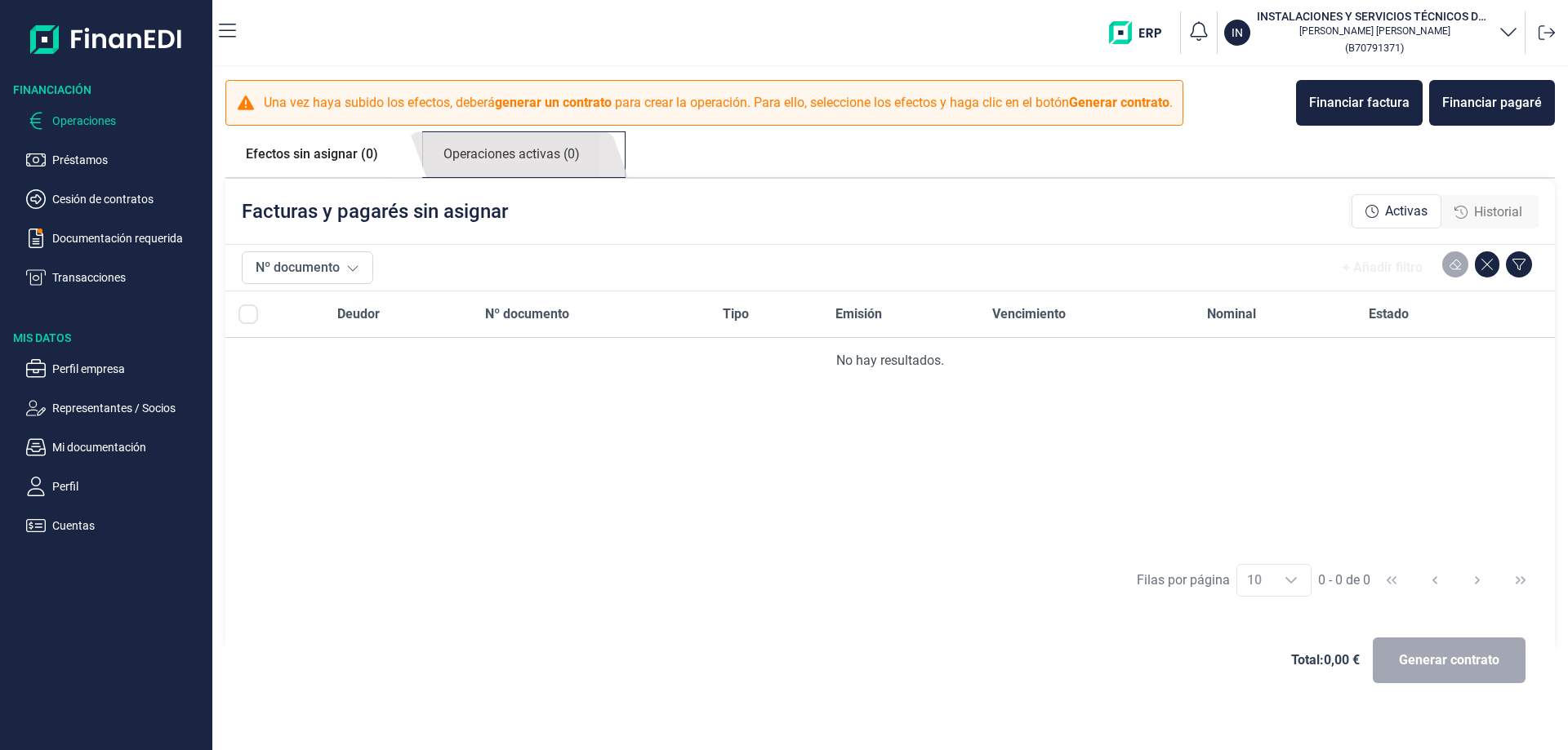
click at [556, 154] on link "Operaciones activas (0)" at bounding box center [511, 155] width 177 height 45
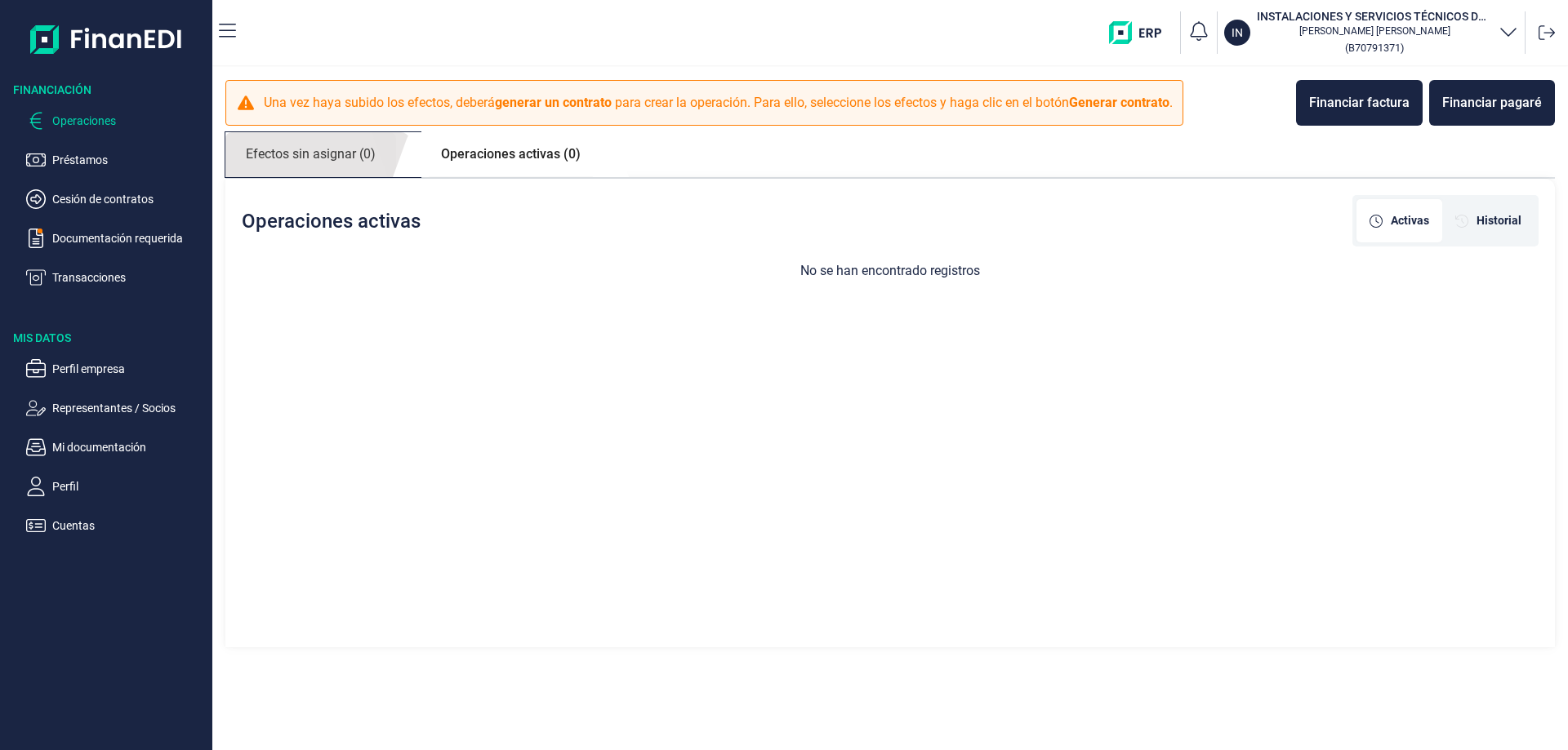
click at [351, 158] on link "Efectos sin asignar (0)" at bounding box center [310, 155] width 170 height 45
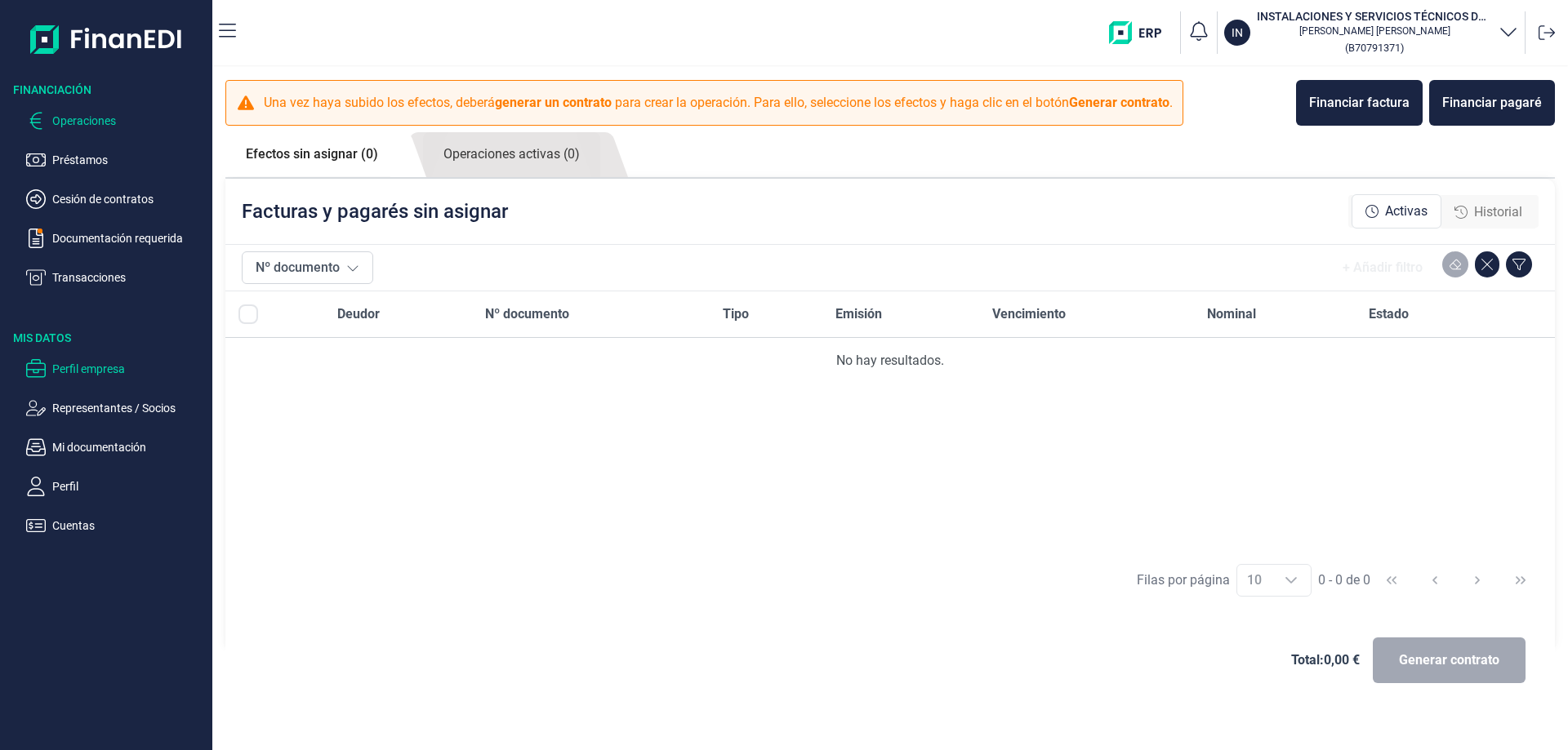
click at [118, 369] on p "Perfil empresa" at bounding box center [129, 369] width 154 height 20
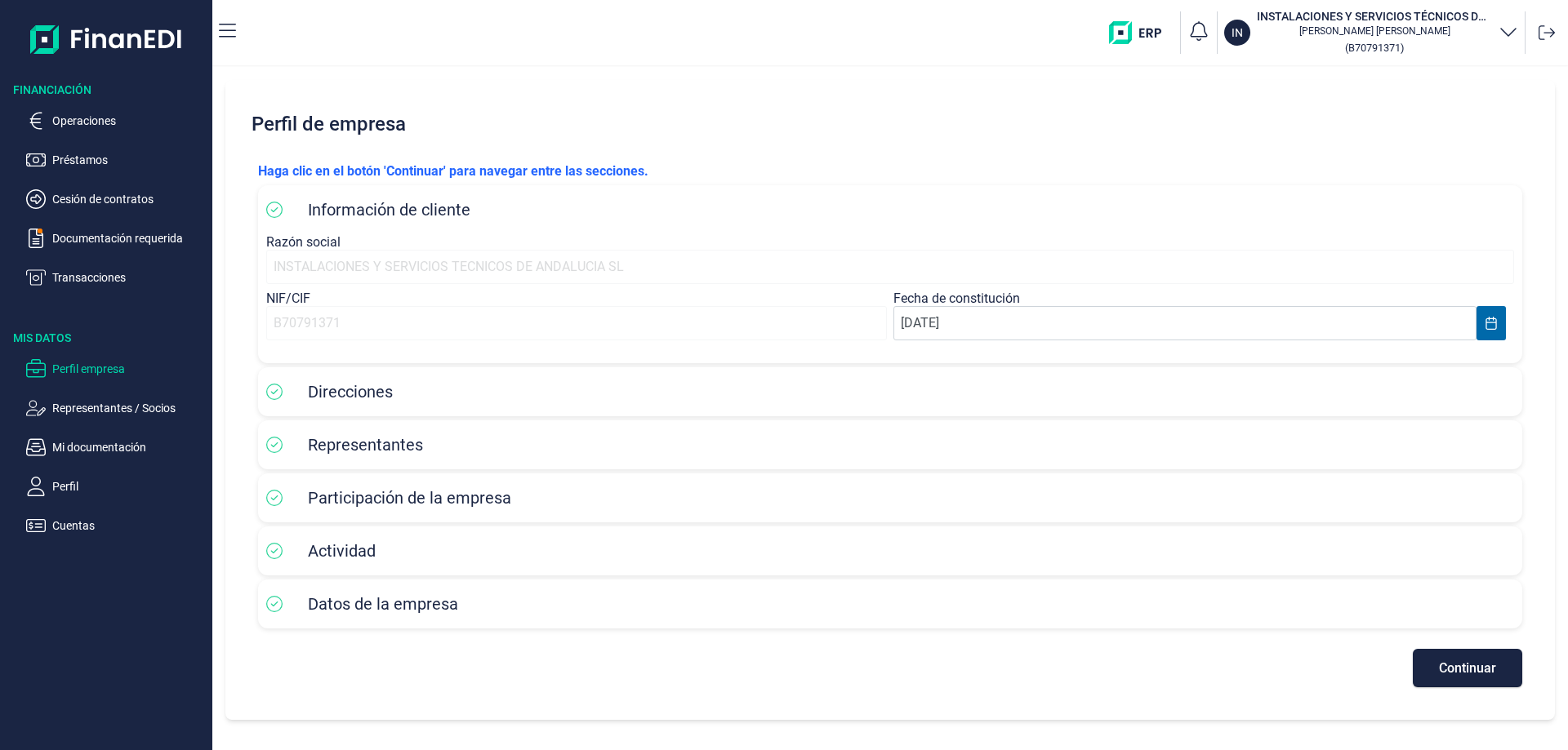
click at [338, 454] on span "Representantes" at bounding box center [365, 445] width 115 height 20
click at [336, 503] on span "Participación de la empresa" at bounding box center [410, 498] width 204 height 20
click at [366, 611] on span "Datos de la empresa" at bounding box center [383, 604] width 151 height 20
click at [95, 161] on p "Préstamos" at bounding box center [129, 160] width 154 height 20
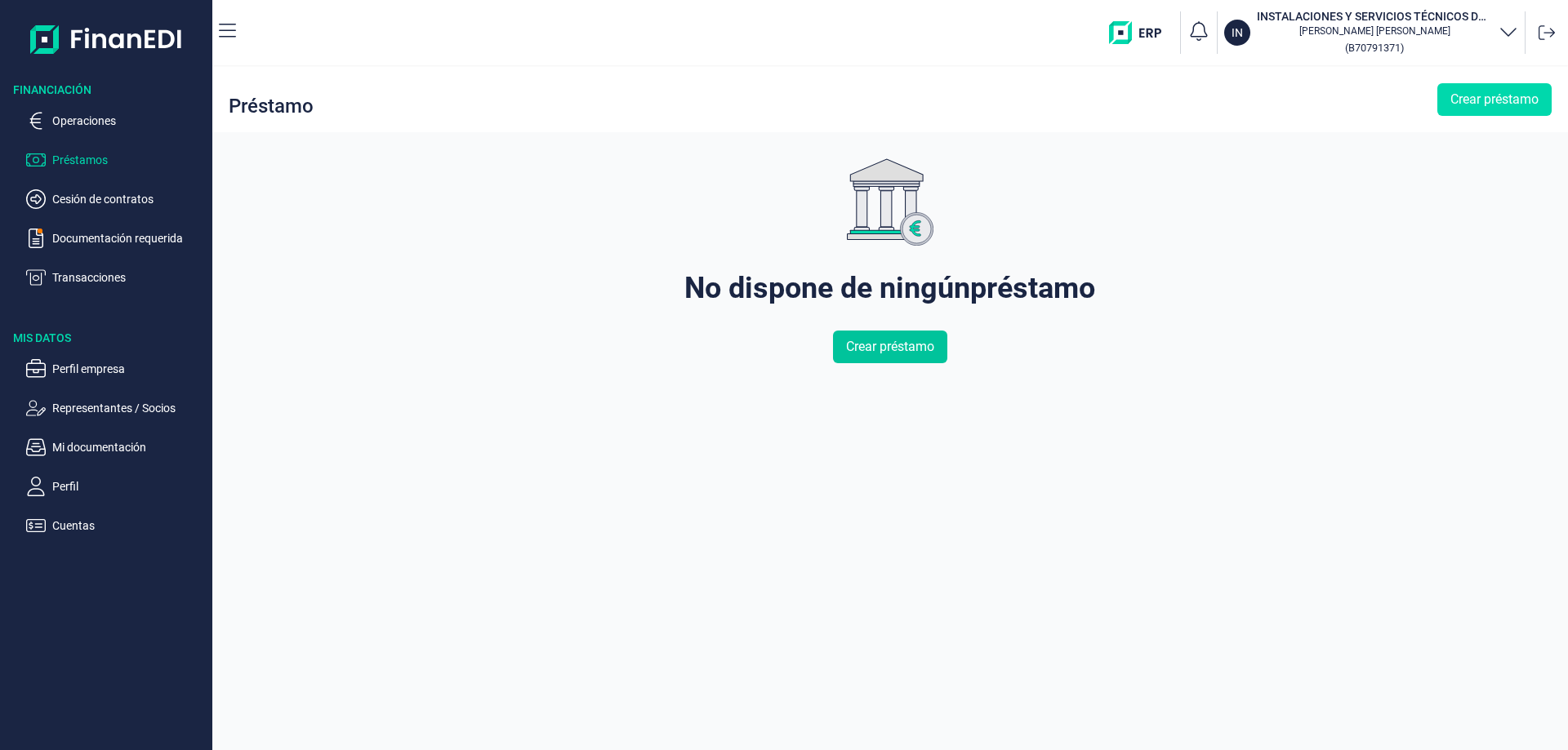
click at [894, 348] on span "Crear préstamo" at bounding box center [890, 347] width 89 height 20
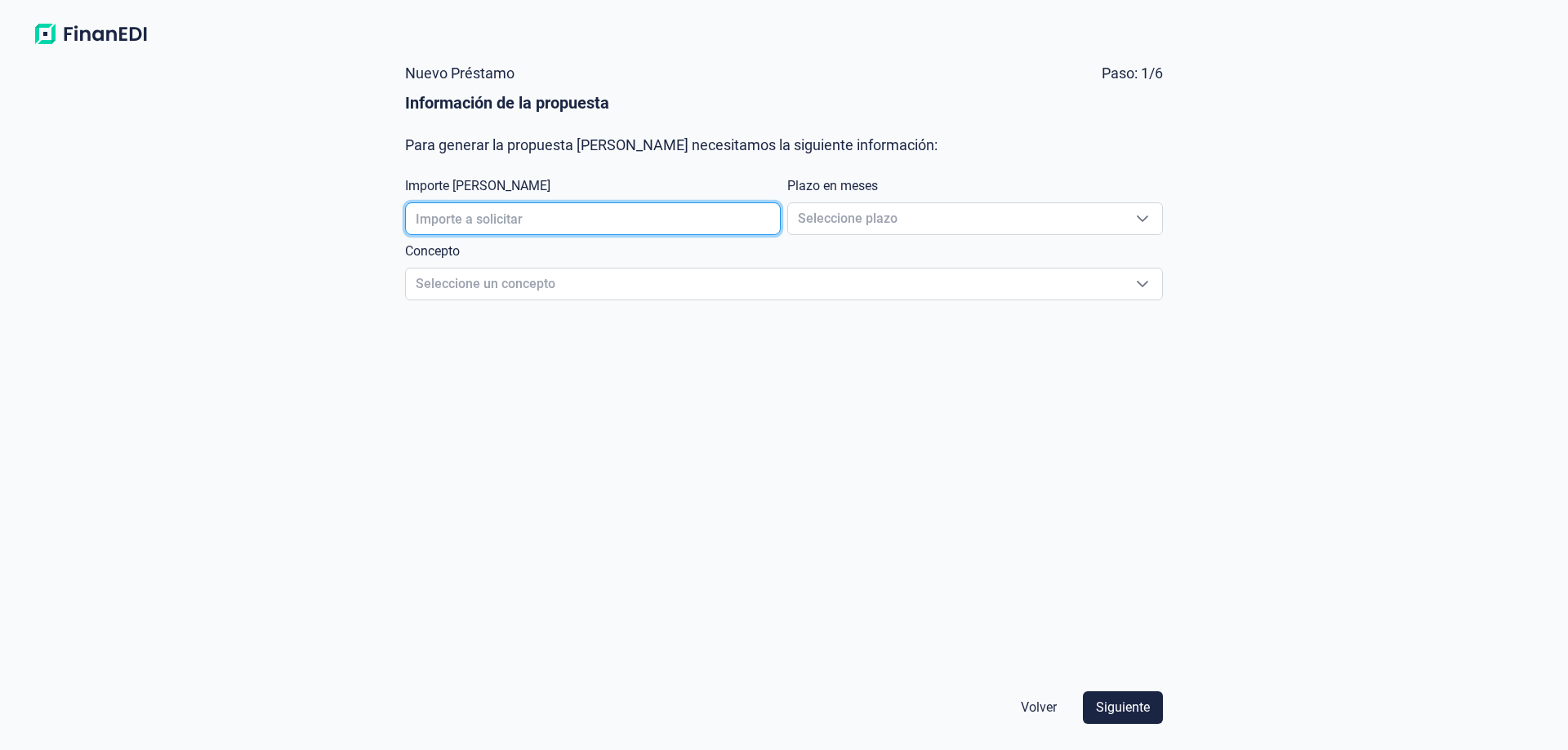
click at [640, 219] on input "text" at bounding box center [593, 218] width 376 height 32
type input "12.000,00 €"
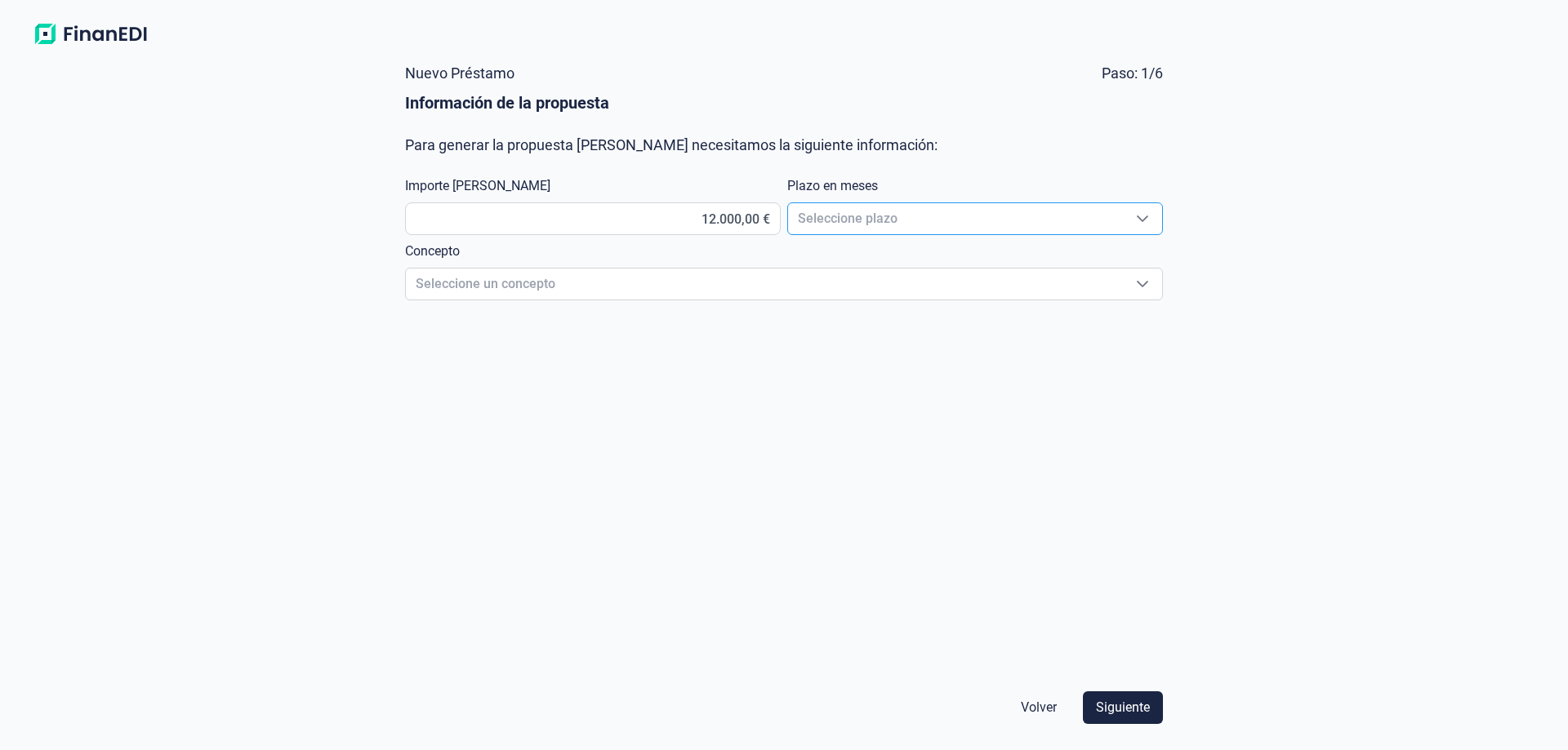
click at [899, 231] on span "Seleccione plazo" at bounding box center [956, 219] width 335 height 31
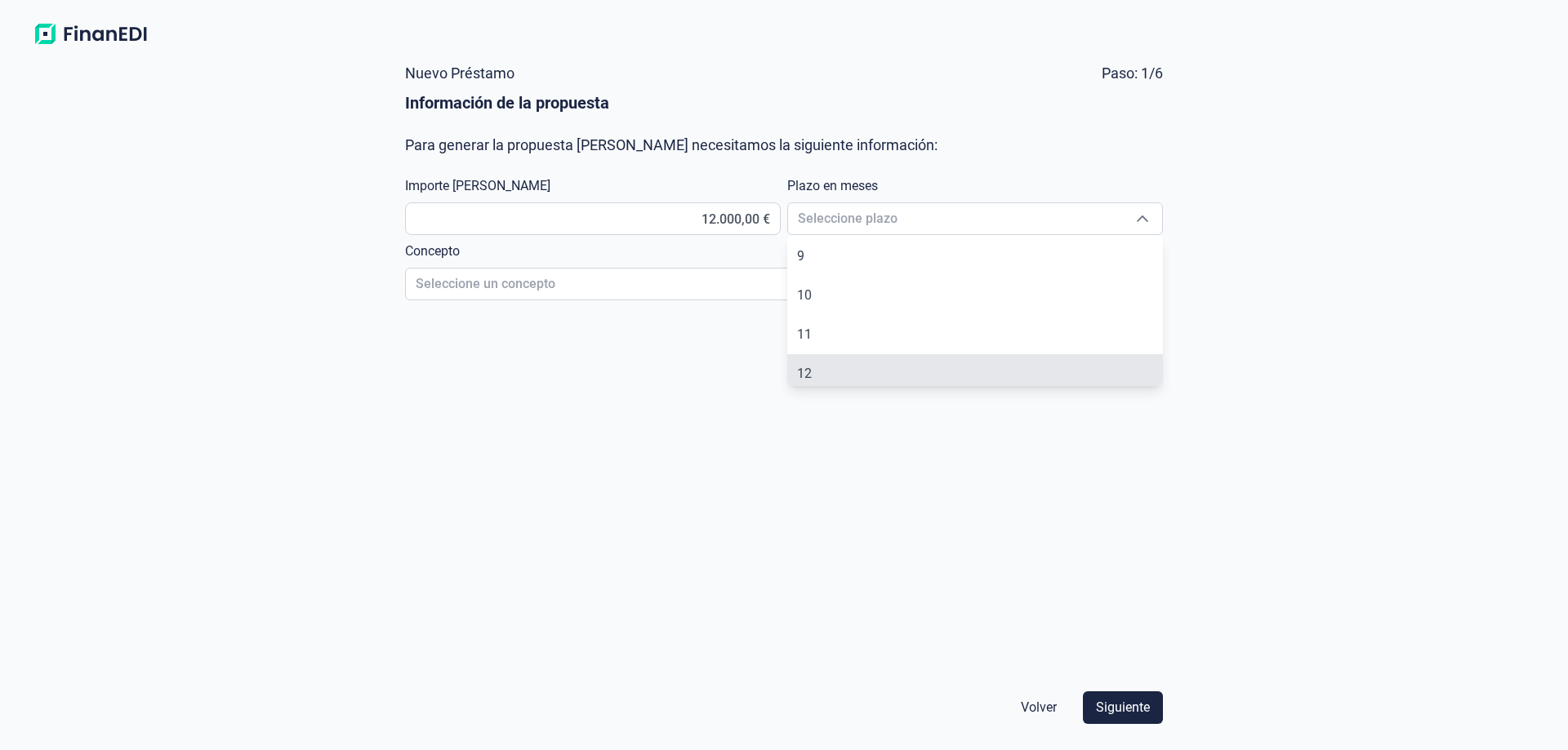
scroll to position [319, 0]
click at [889, 364] on li "12" at bounding box center [976, 365] width 376 height 39
type input "12"
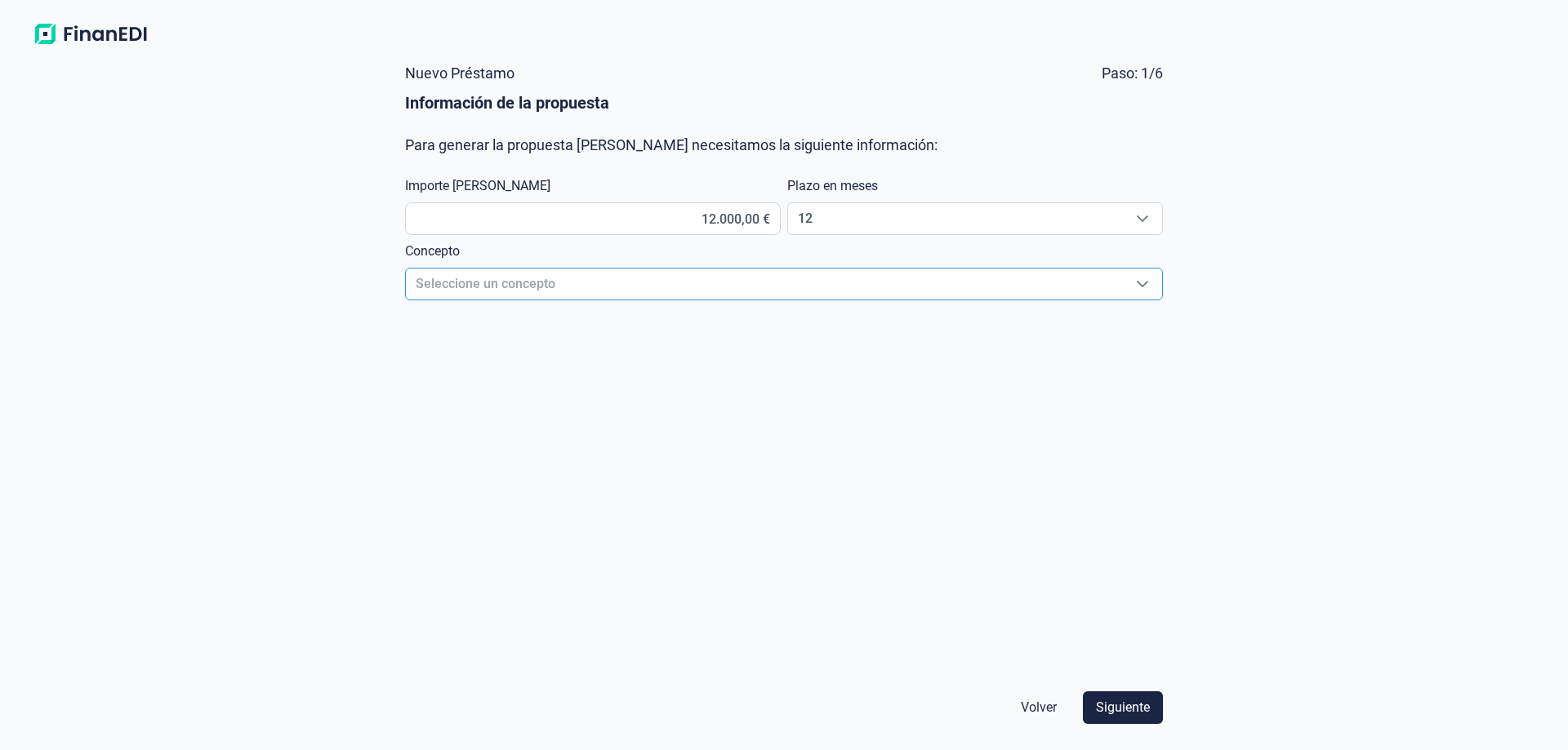
click at [555, 282] on span "Seleccione un concepto" at bounding box center [765, 284] width 717 height 31
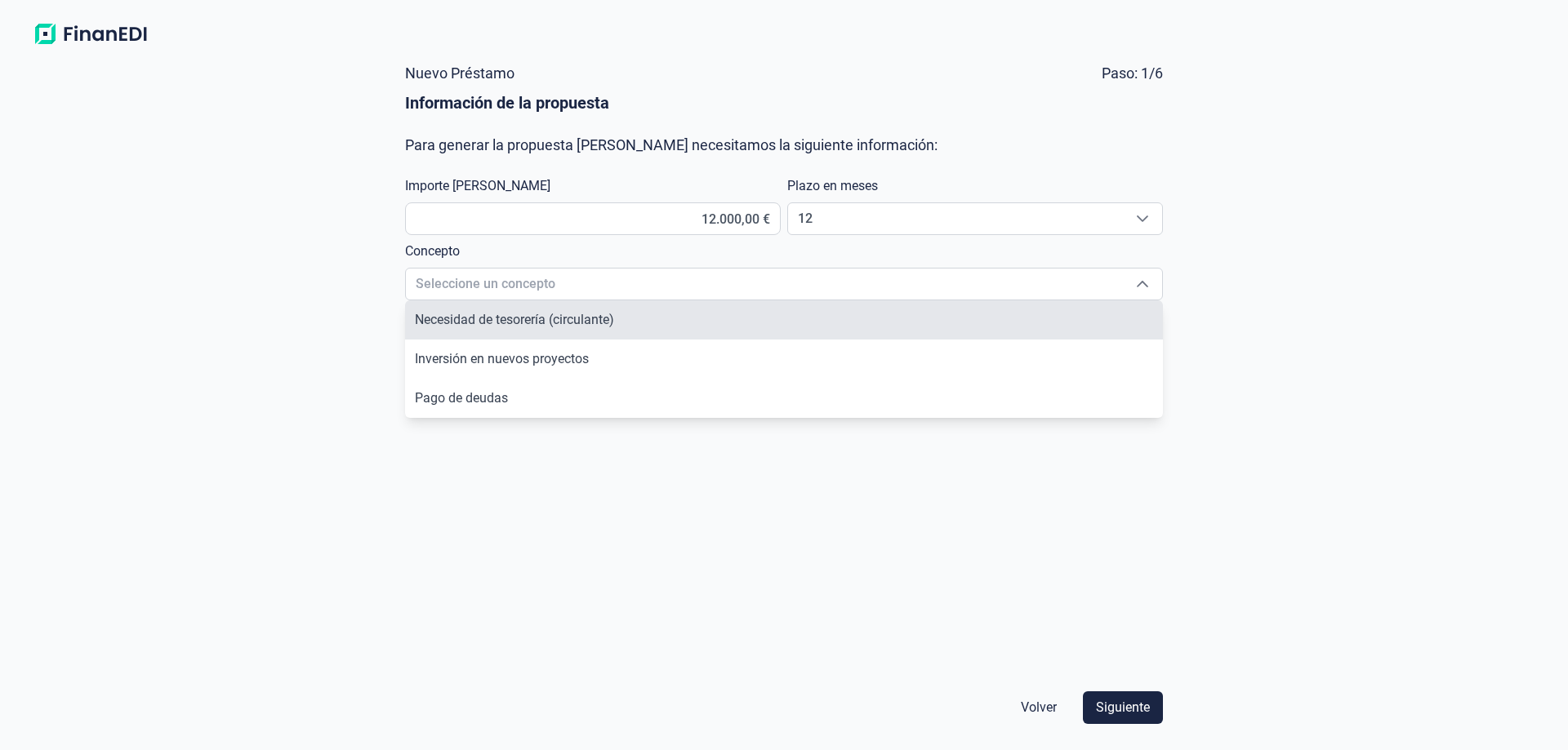
click at [542, 318] on span "Necesidad de tesorería (circulante)" at bounding box center [514, 319] width 199 height 16
type input "Necesidad de tesorería (circulante)"
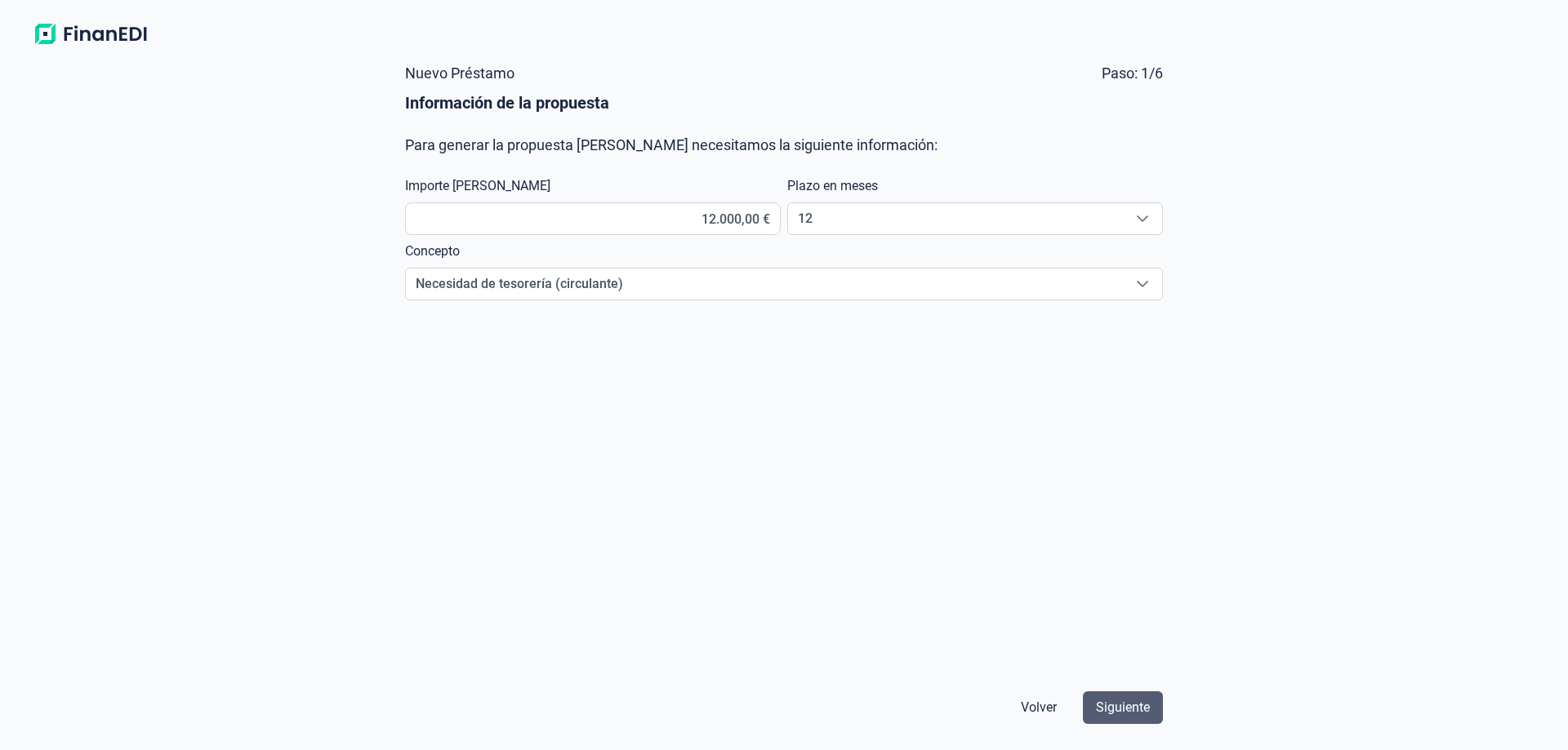
click at [1147, 701] on span "Siguiente" at bounding box center [1123, 708] width 54 height 20
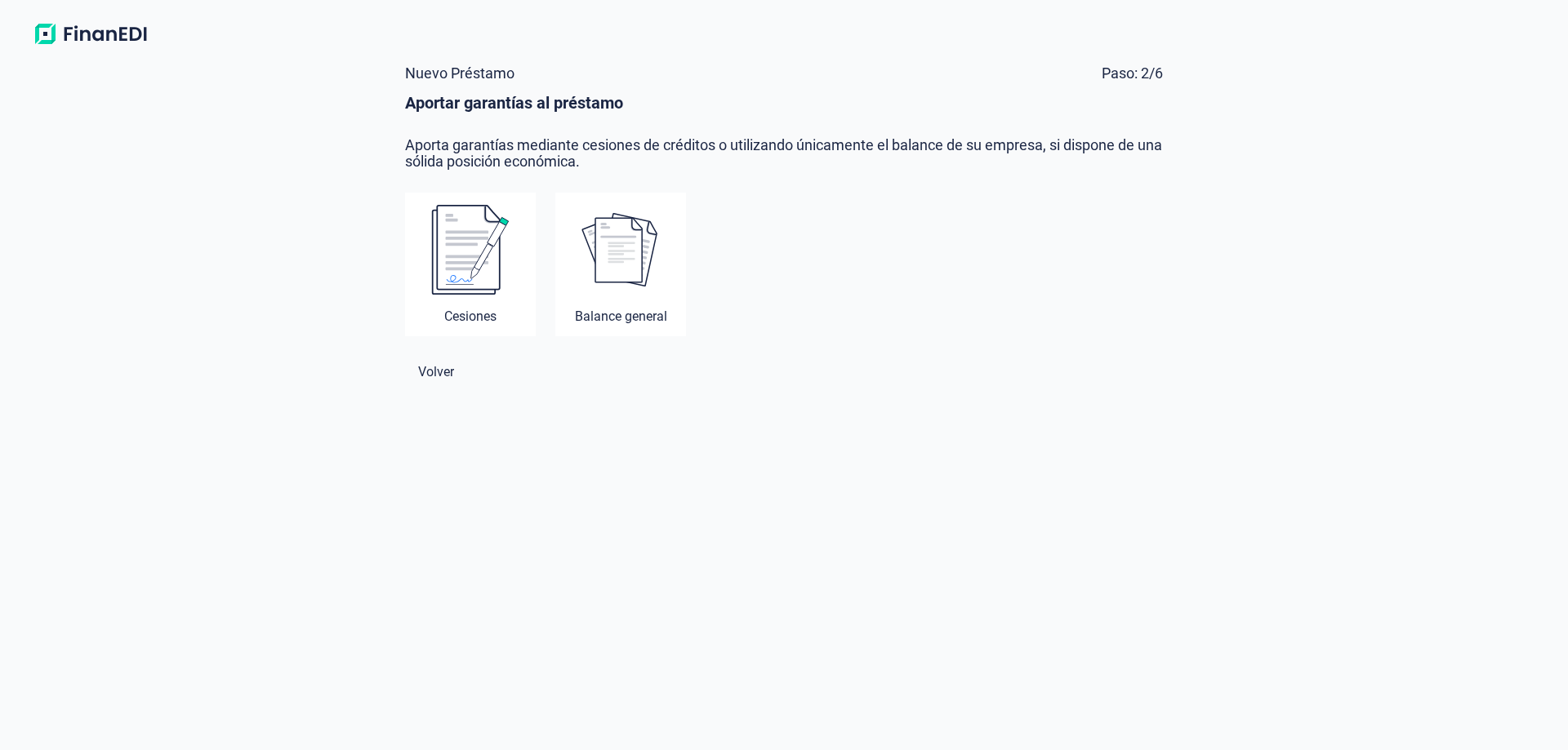
click at [490, 274] on img at bounding box center [470, 250] width 79 height 92
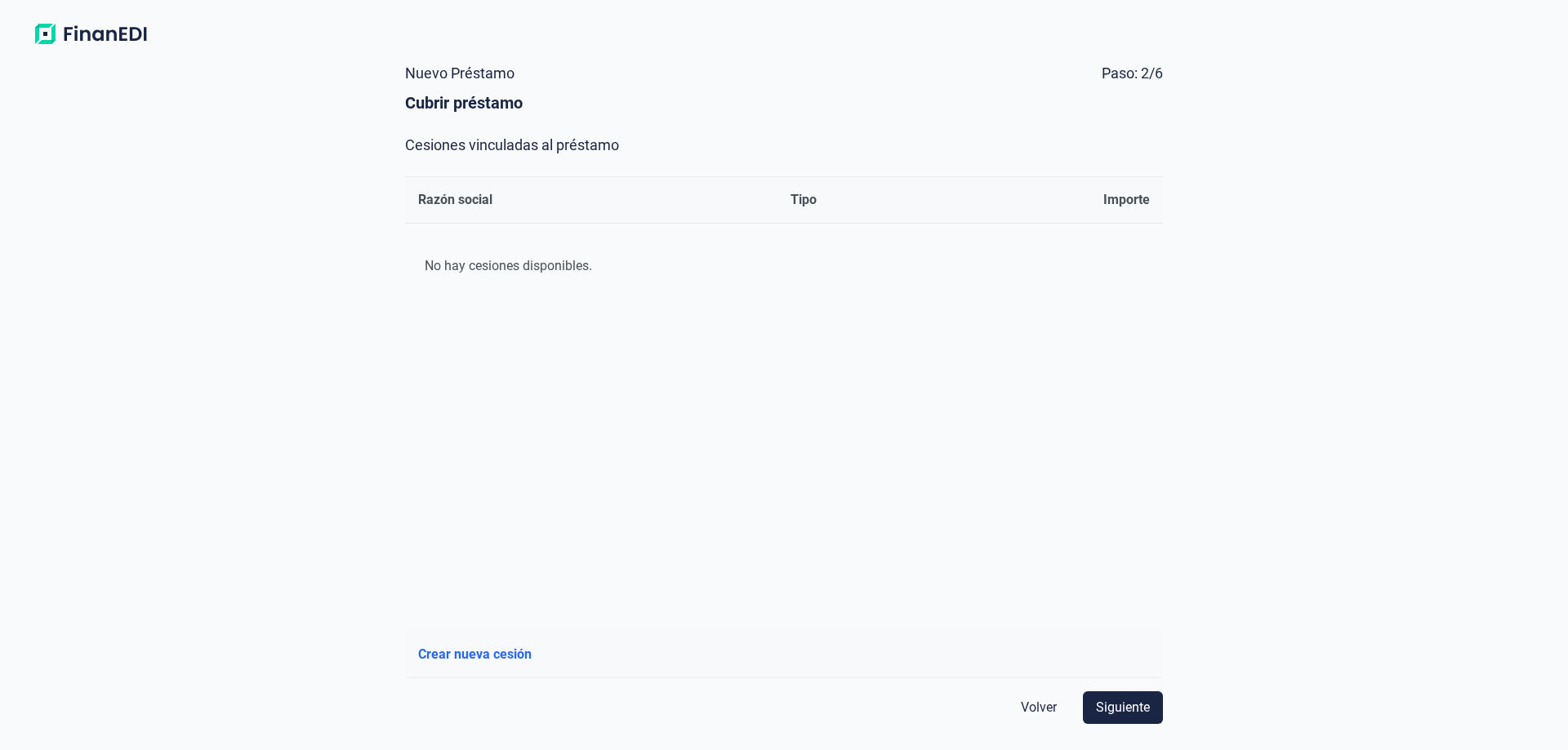
click at [467, 656] on span "Crear nueva cesión" at bounding box center [474, 655] width 113 height 20
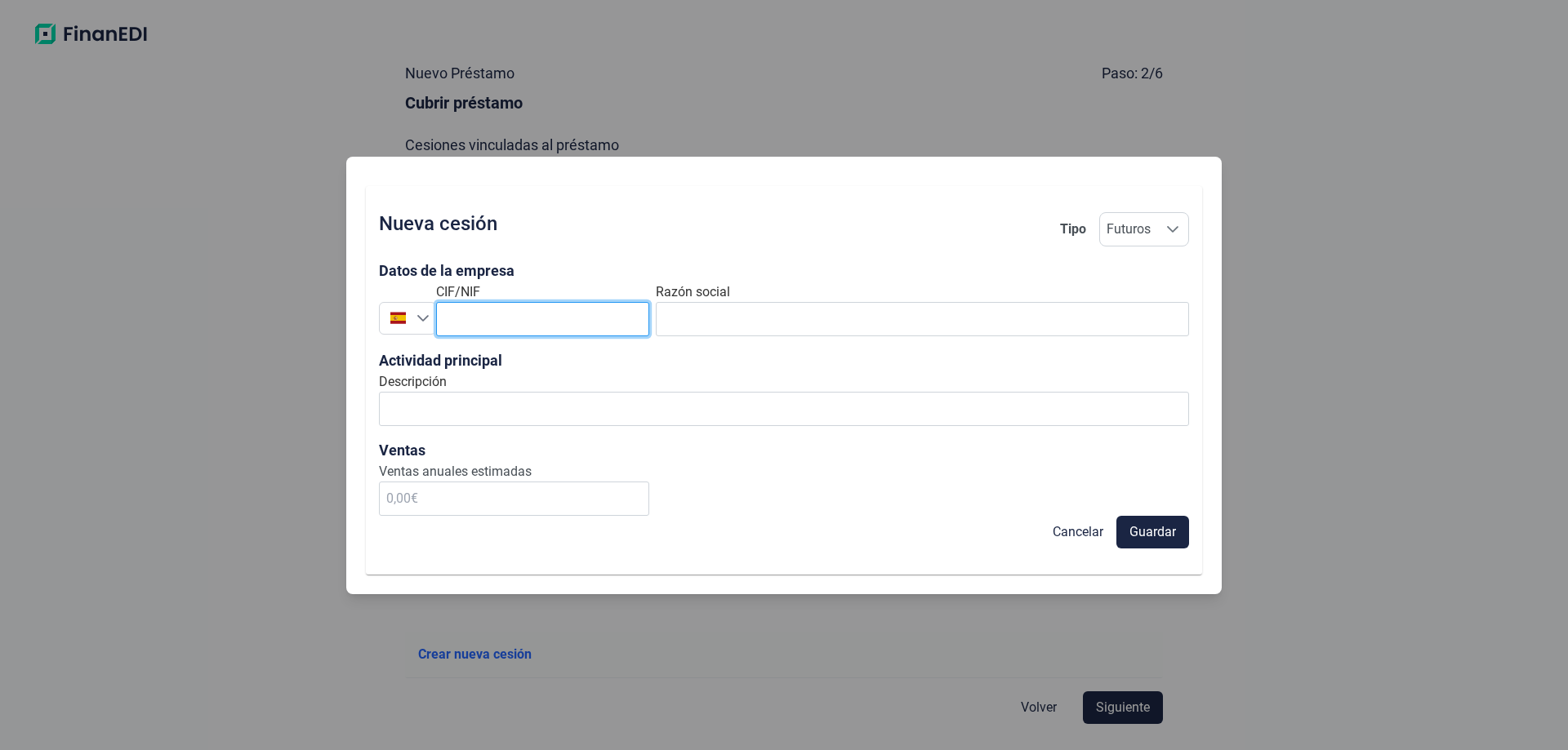
paste input "B-13657556"
click at [458, 321] on input "B-13657556" at bounding box center [543, 318] width 213 height 34
type input "B13657556"
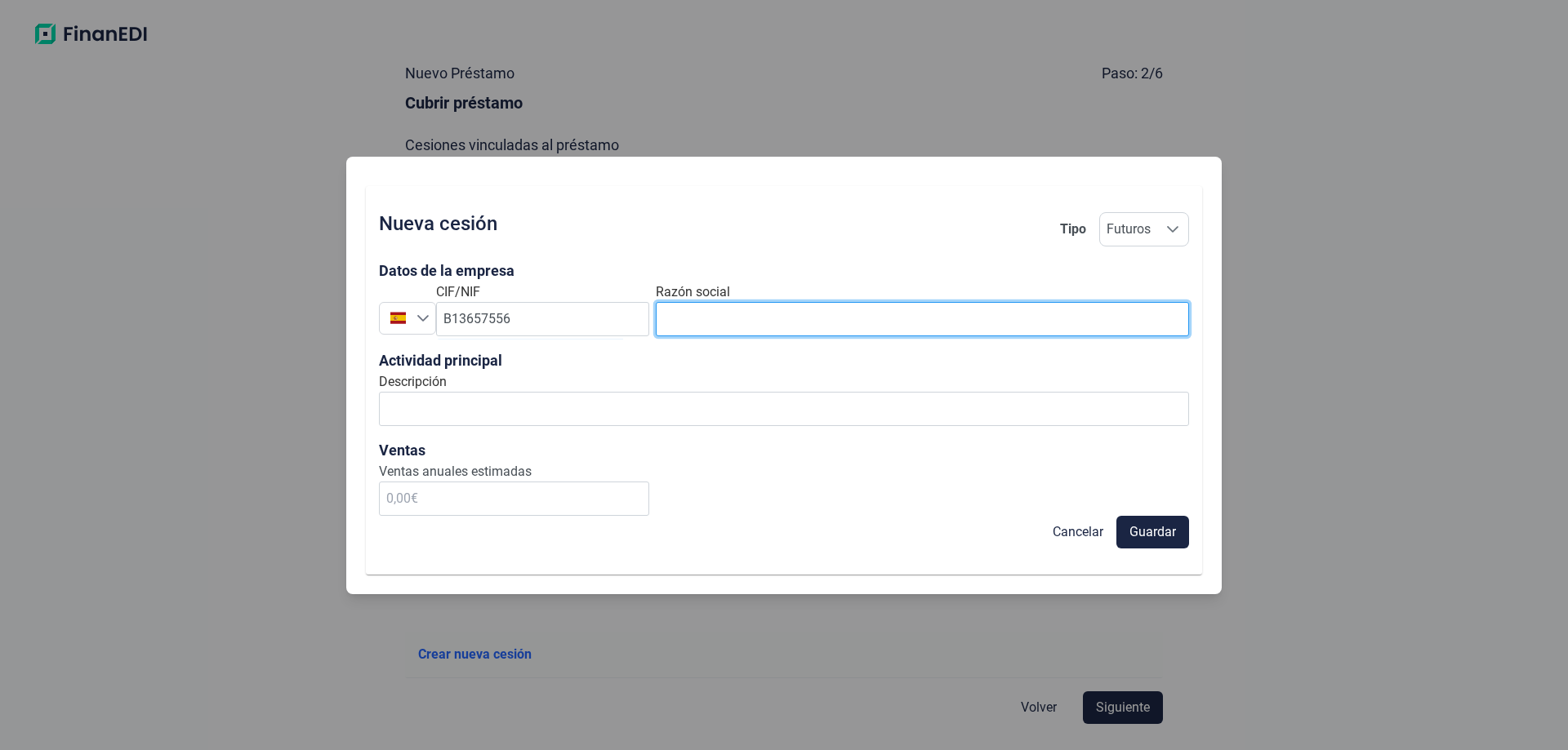
click at [692, 326] on input "text" at bounding box center [923, 318] width 534 height 34
paste input "SOKKEL ASSEMBLY SL"
type input "SOKKEL ASSEMBLY SL"
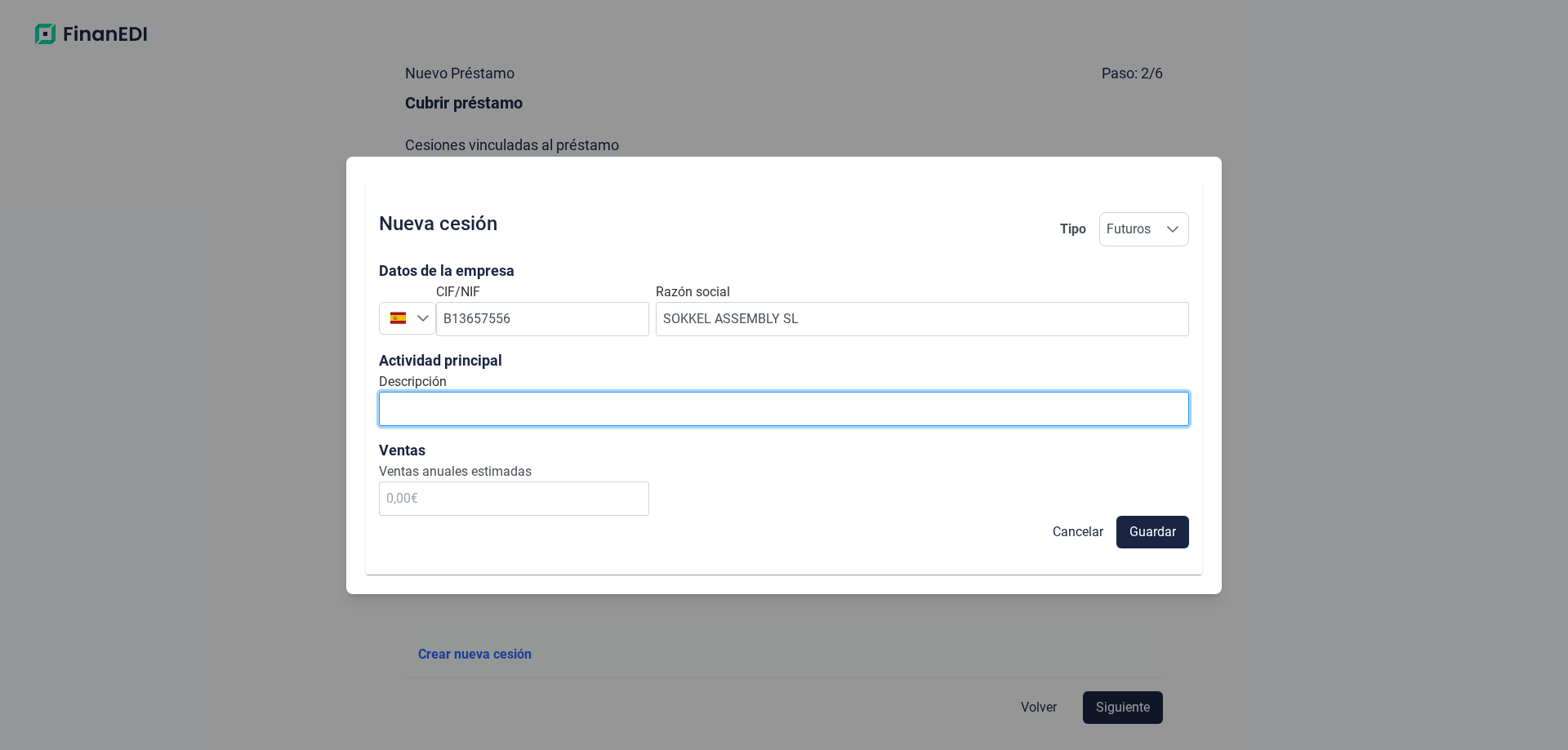
click at [566, 412] on input "Descripción" at bounding box center [784, 408] width 810 height 34
paste input "INTERMEDIARIOS DEL COMERCIO DE PRODUCTOS DIVERSOS. OTRAS ACTIVIDADES 25.61 / TR…"
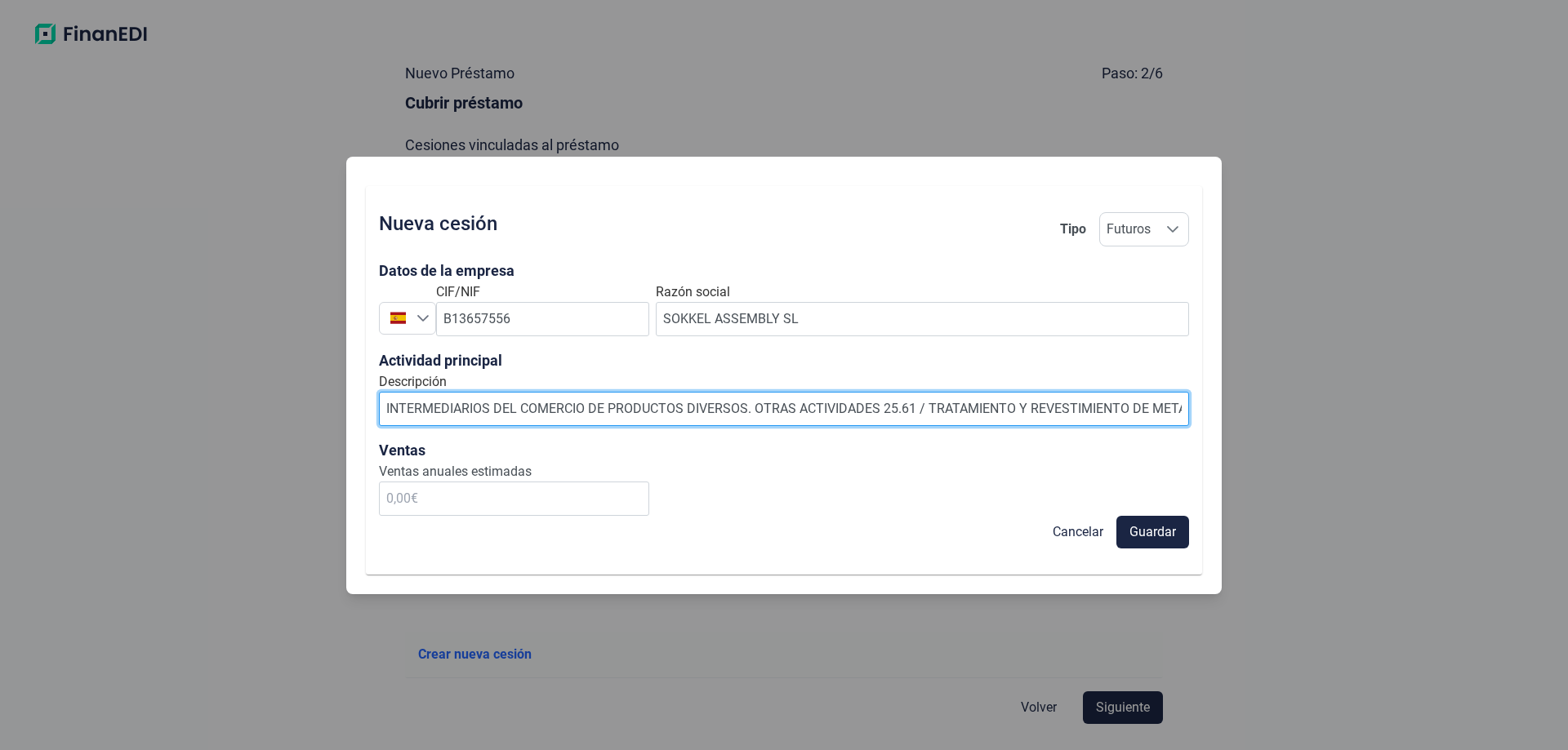
scroll to position [0, 849]
click at [910, 408] on input "INTERMEDIARIOS DEL COMERCIO DE PRODUCTOS DIVERSOS. OTRAS ACTIVIDADES 25.61 / TR…" at bounding box center [784, 408] width 810 height 34
type input "INTERMEDIARIOS DEL COMERCIO DE PRODUCTOS DIVERSOS. OTRAS ACTIVIDADES 25.61 / TR…"
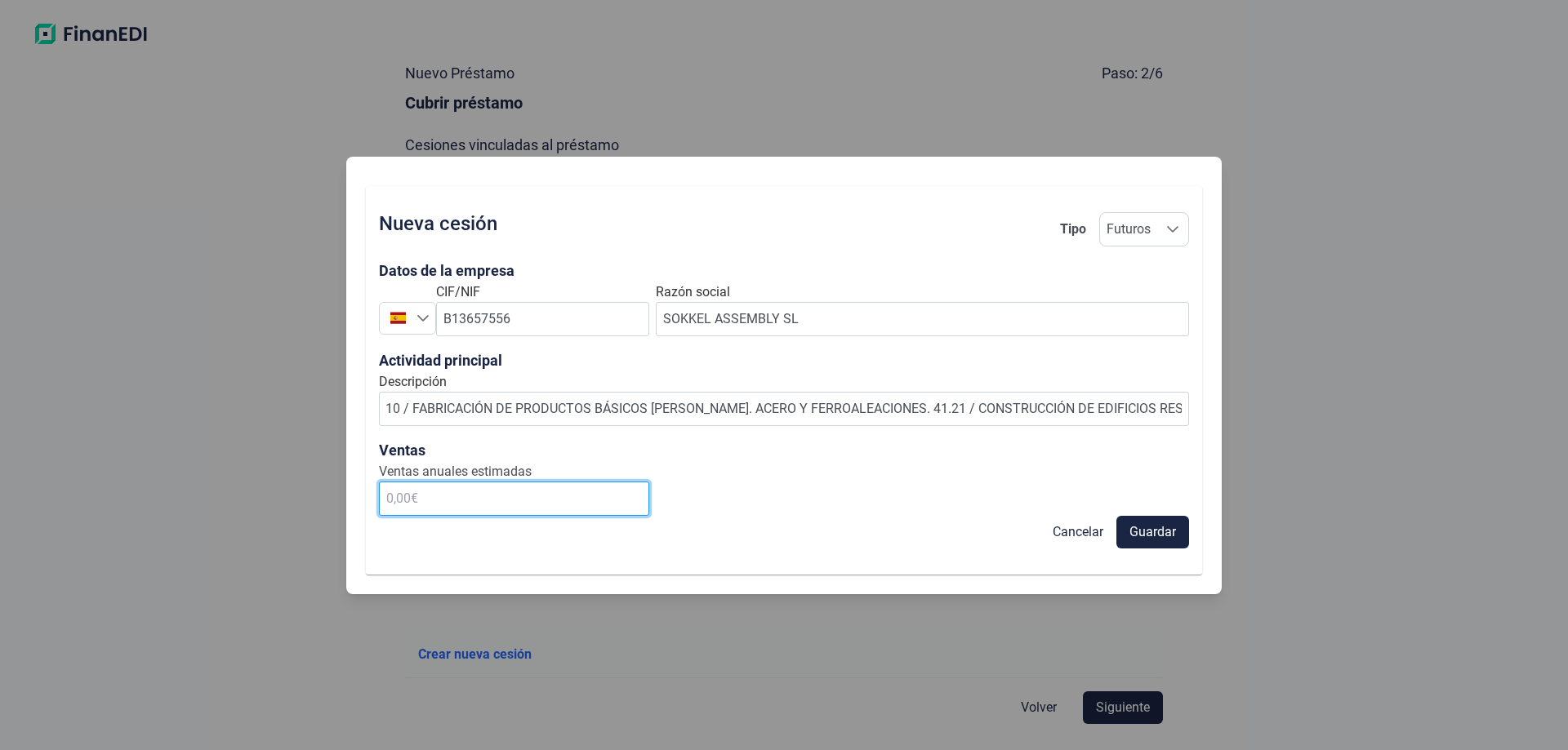
click at [532, 504] on input "text" at bounding box center [514, 498] width 271 height 34
type input "25.000,00 €"
click at [1152, 536] on span "Guardar" at bounding box center [1153, 533] width 46 height 20
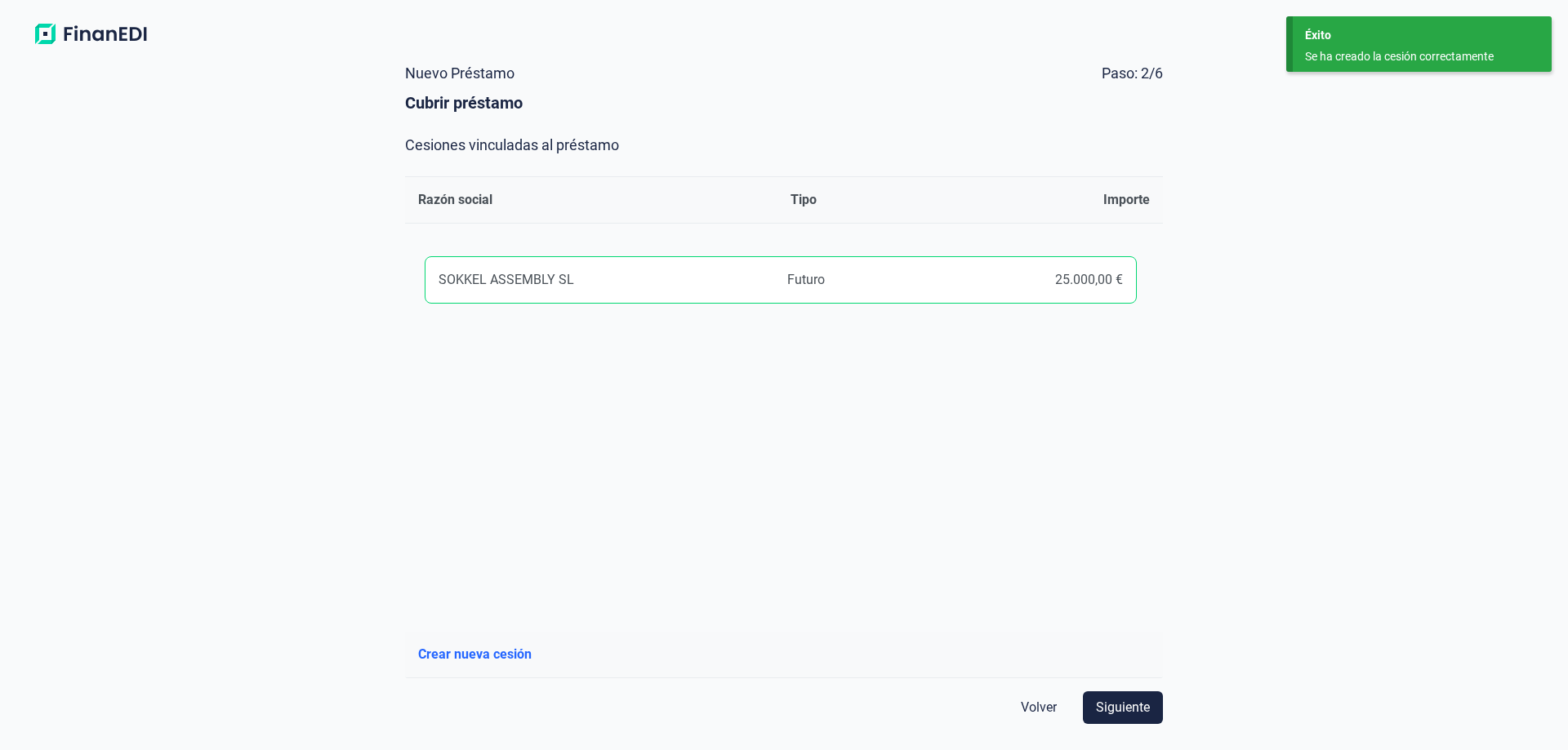
click at [488, 652] on span "Crear nueva cesión" at bounding box center [474, 655] width 113 height 20
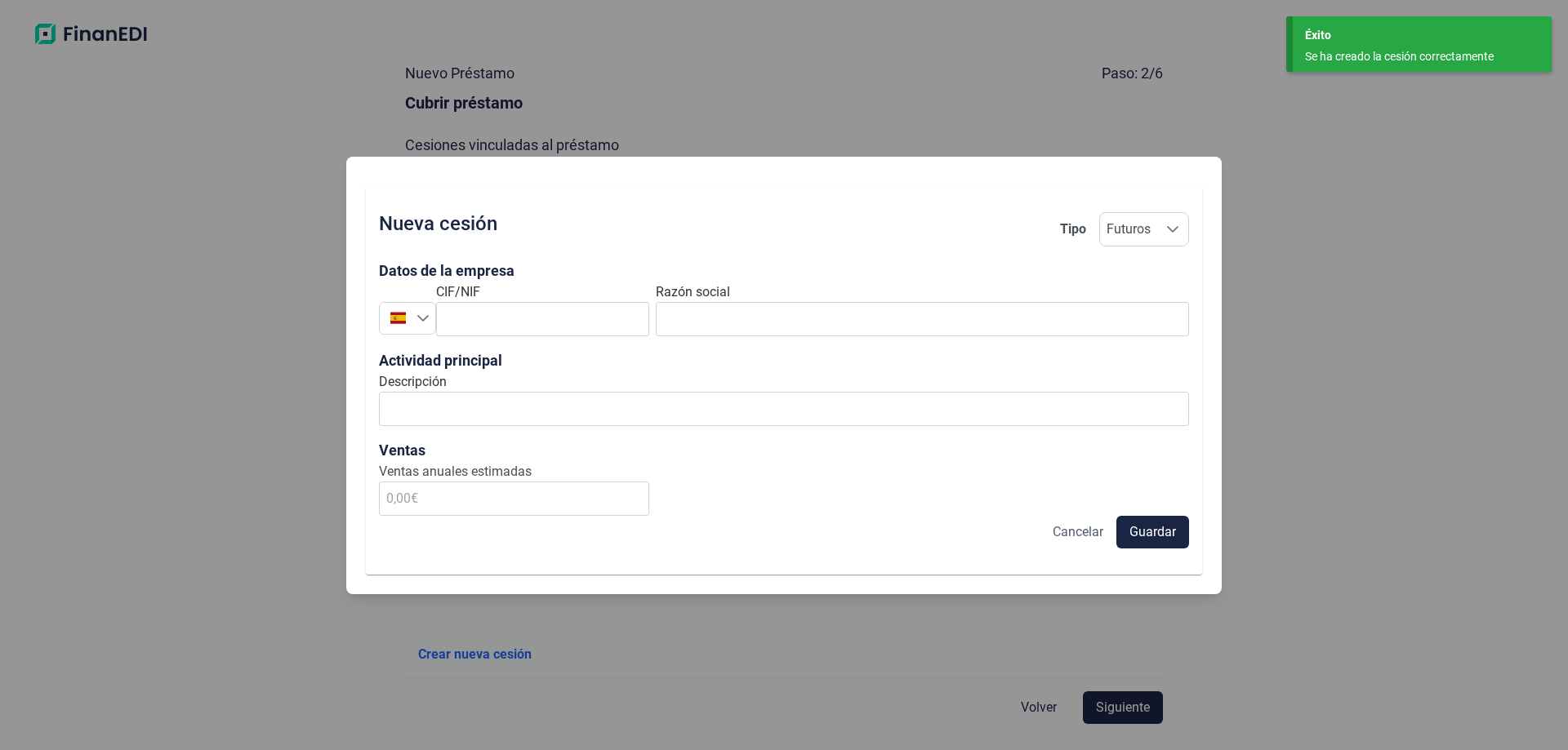
click at [1069, 536] on span "Cancelar" at bounding box center [1077, 533] width 50 height 20
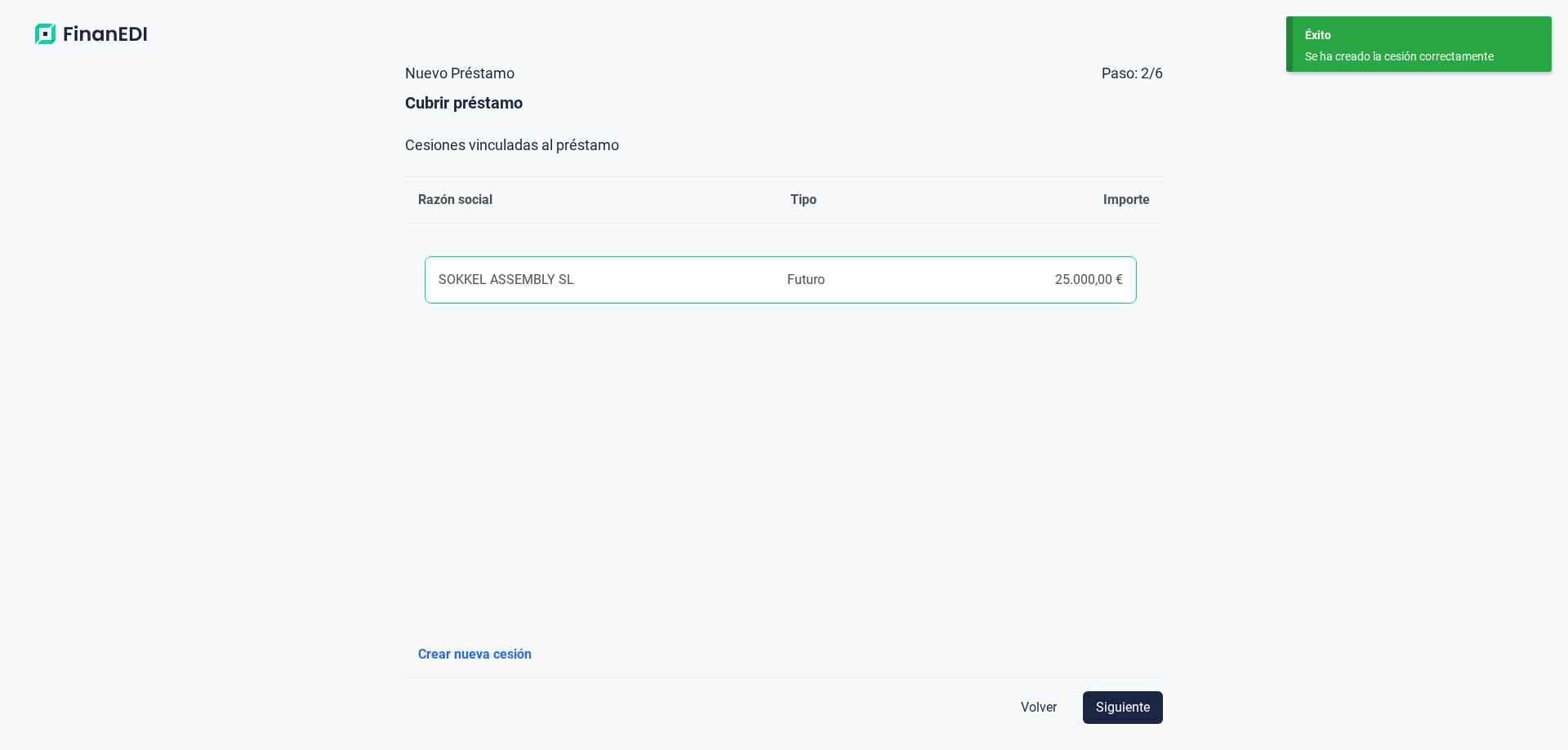
click at [921, 478] on div "Razón Social SOKKEL ASSEMBLY SL Tipo Futuro Importe 25.000,00 €" at bounding box center [784, 428] width 758 height 382
click at [1115, 700] on span "Siguiente" at bounding box center [1123, 708] width 54 height 20
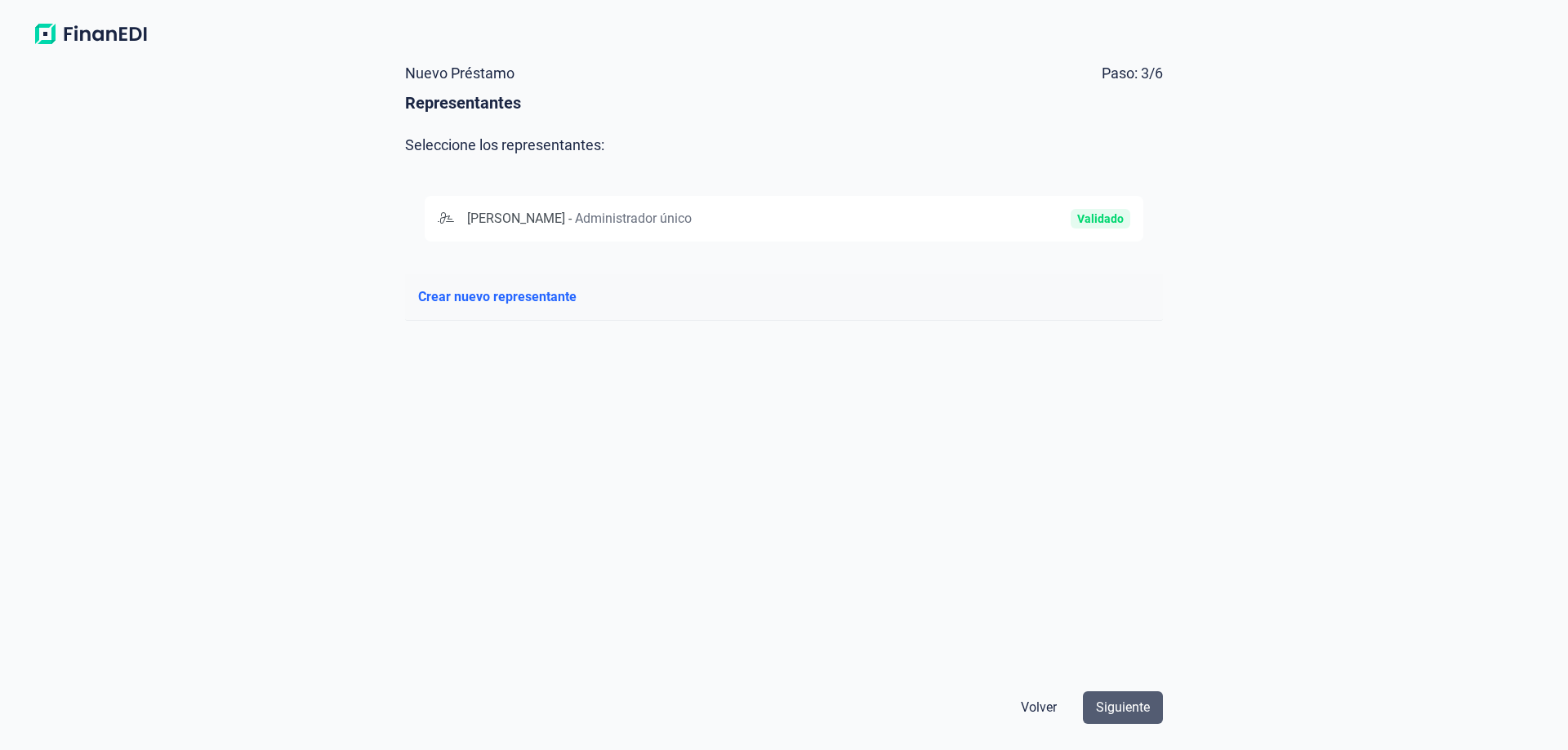
click at [1107, 698] on span "Siguiente" at bounding box center [1123, 708] width 54 height 20
click at [635, 217] on span "Administrador único" at bounding box center [633, 218] width 117 height 16
click at [1120, 703] on span "Siguiente" at bounding box center [1123, 708] width 54 height 20
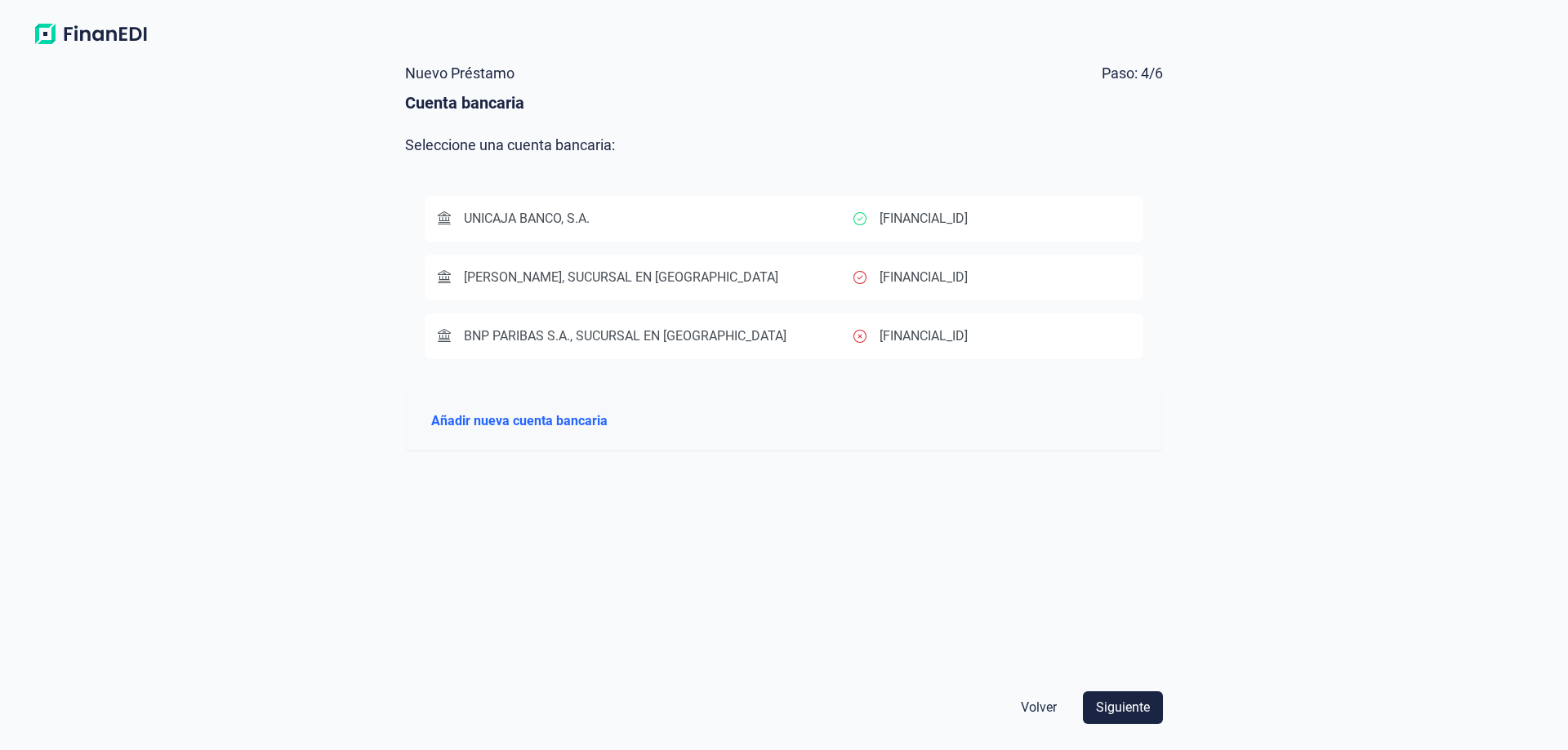
click at [624, 270] on span "[PERSON_NAME], SUCURSAL EN [GEOGRAPHIC_DATA]" at bounding box center [621, 277] width 314 height 16
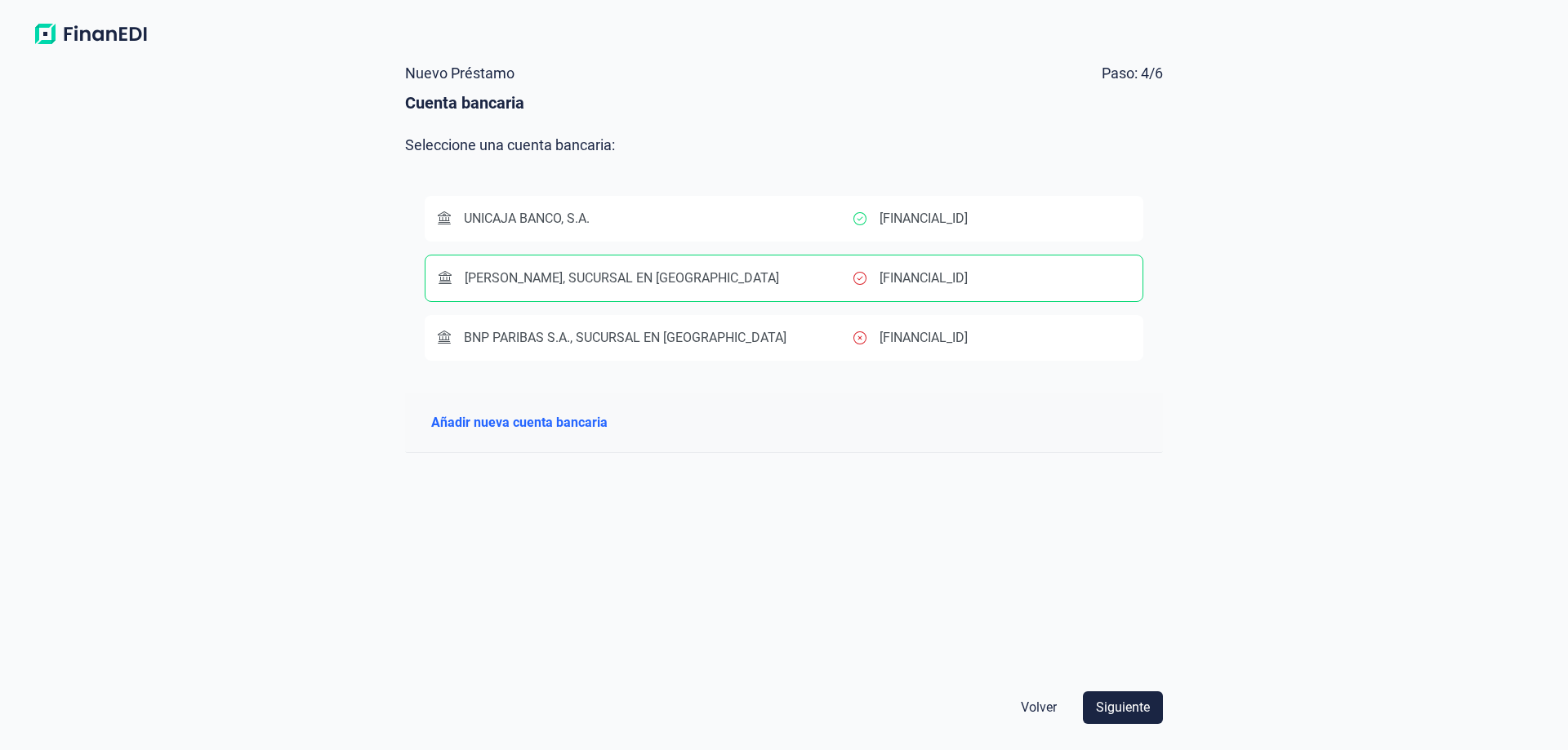
click at [599, 222] on div "UNICAJA BANCO, S.A." at bounding box center [645, 219] width 415 height 20
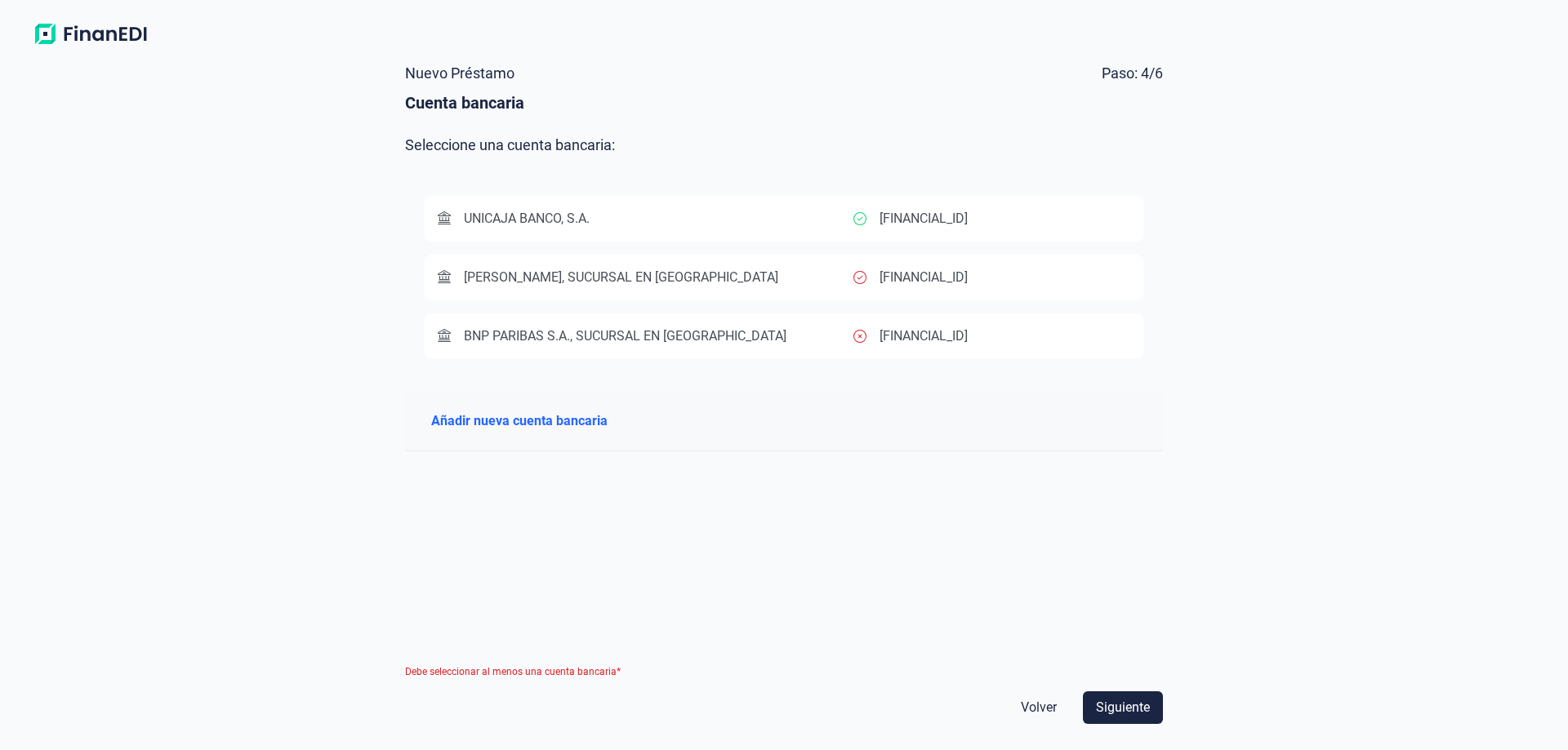
click at [590, 221] on span "UNICAJA BANCO, S.A." at bounding box center [527, 218] width 126 height 16
click at [1119, 713] on span "Siguiente" at bounding box center [1123, 708] width 54 height 20
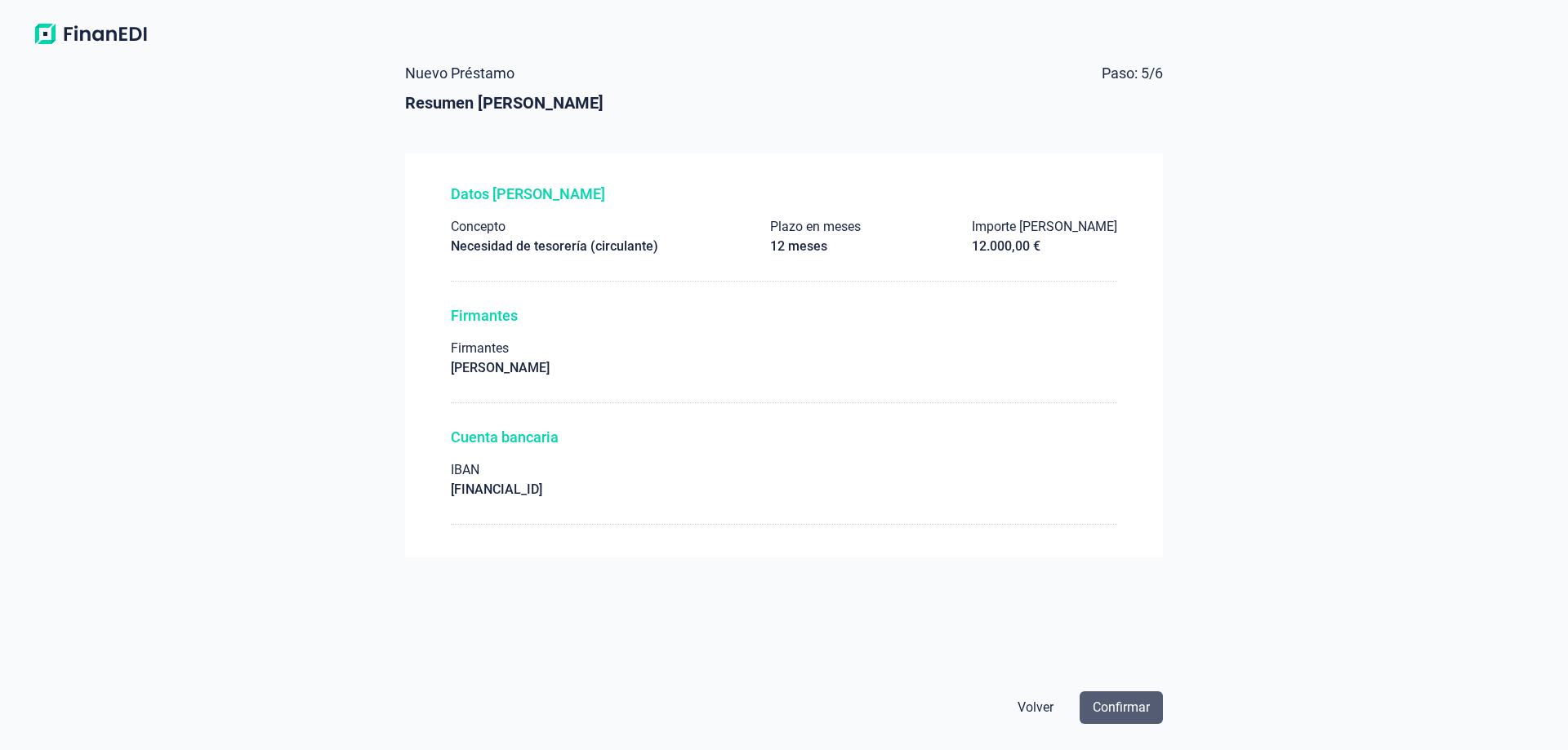
click at [1115, 712] on span "Confirmar" at bounding box center [1121, 708] width 57 height 20
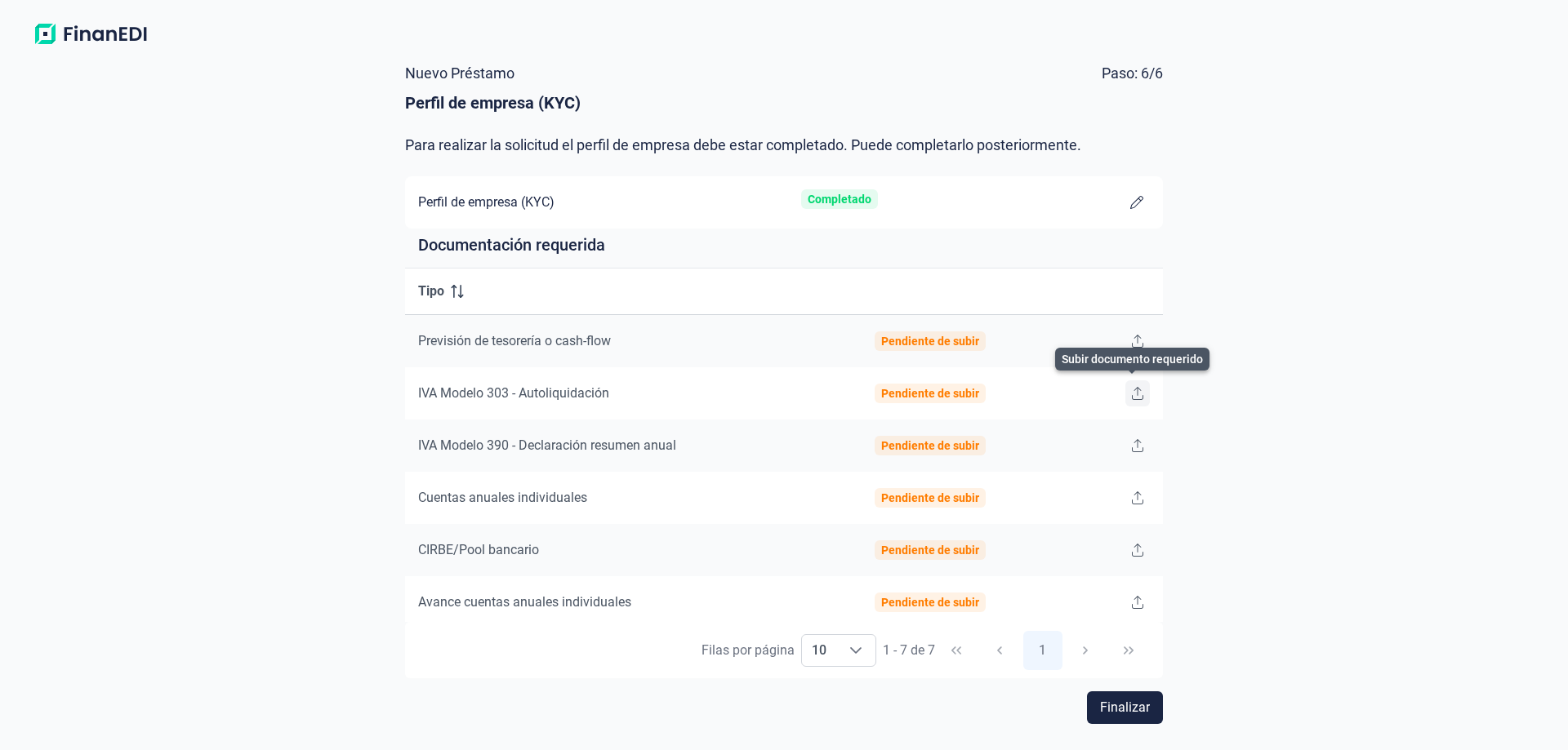
click at [1132, 394] on icon at bounding box center [1138, 394] width 12 height 13
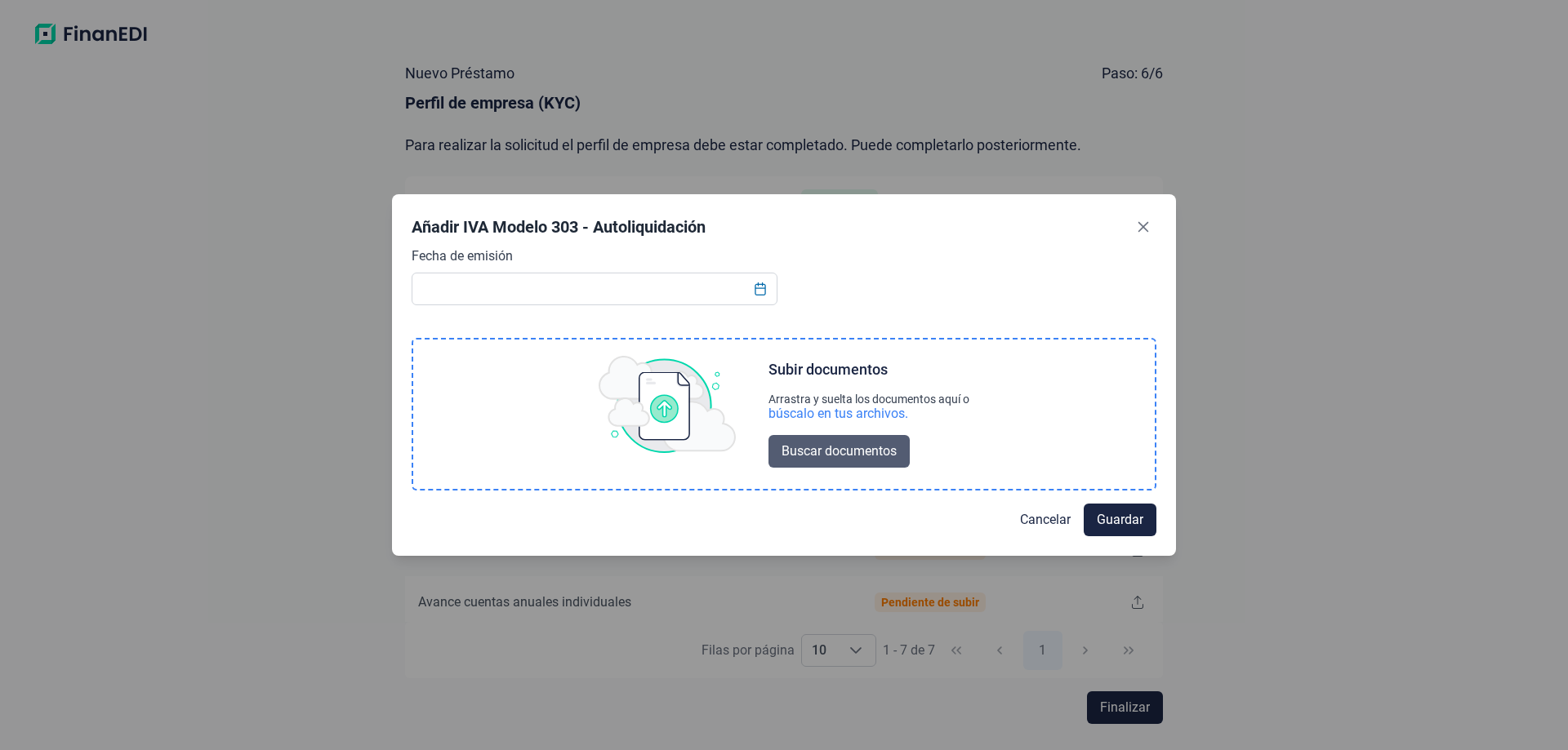
click at [808, 456] on span "Buscar documentos" at bounding box center [839, 451] width 115 height 20
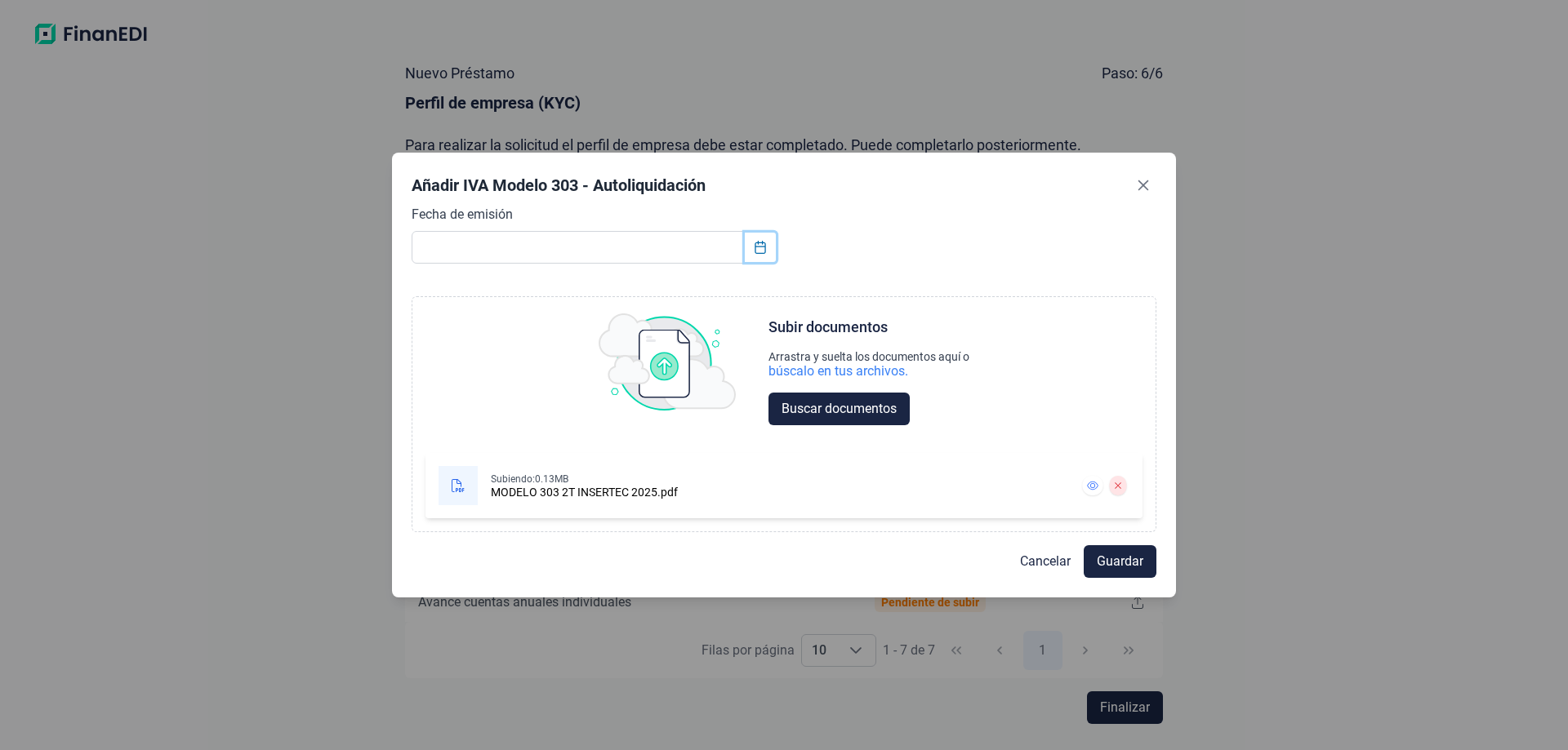
click at [760, 248] on icon "Choose Date" at bounding box center [760, 247] width 13 height 13
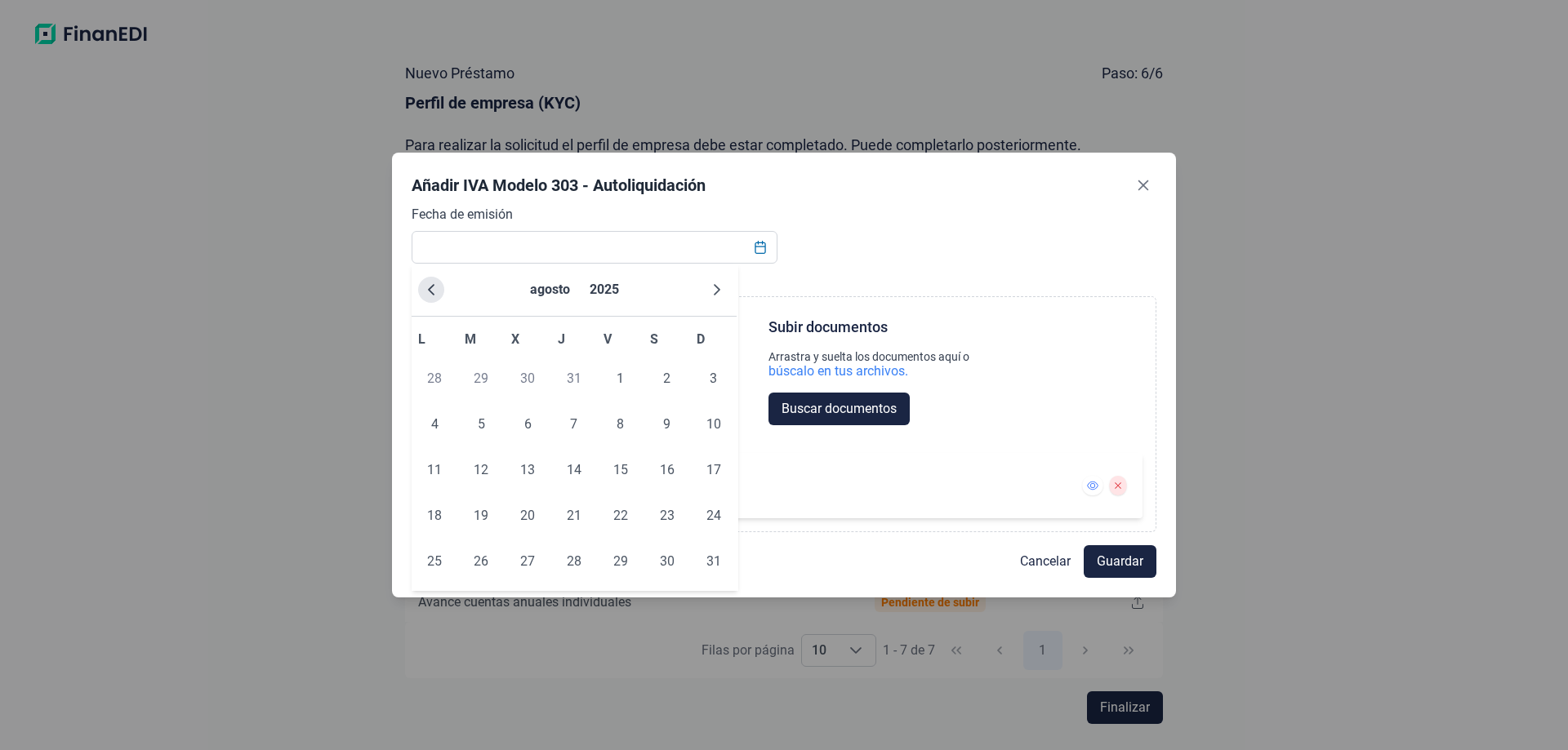
click at [424, 289] on icon "Previous Month" at bounding box center [431, 290] width 13 height 13
click at [443, 510] on span "21" at bounding box center [434, 515] width 32 height 32
type input "[DATE]"
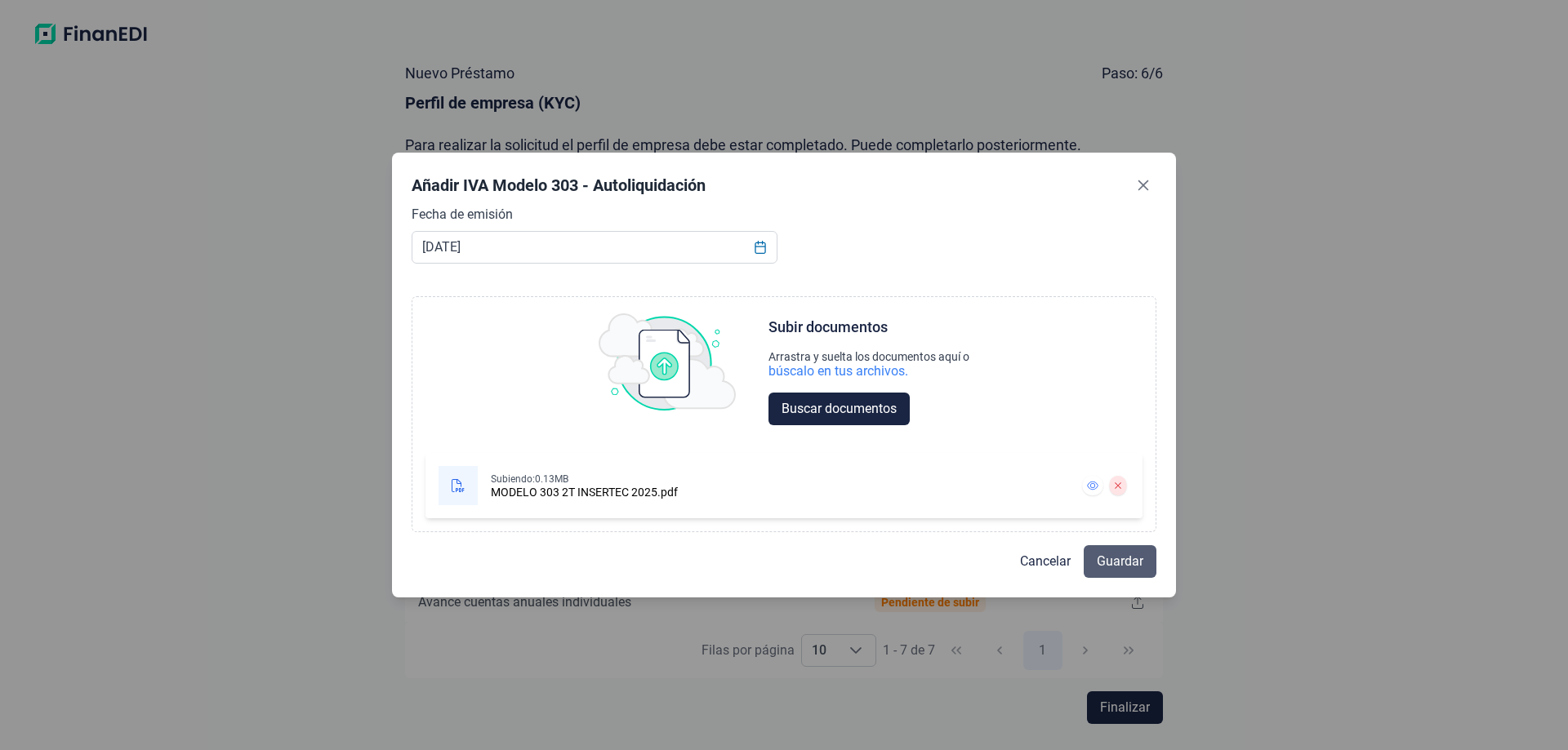
click at [1120, 566] on span "Guardar" at bounding box center [1120, 561] width 46 height 20
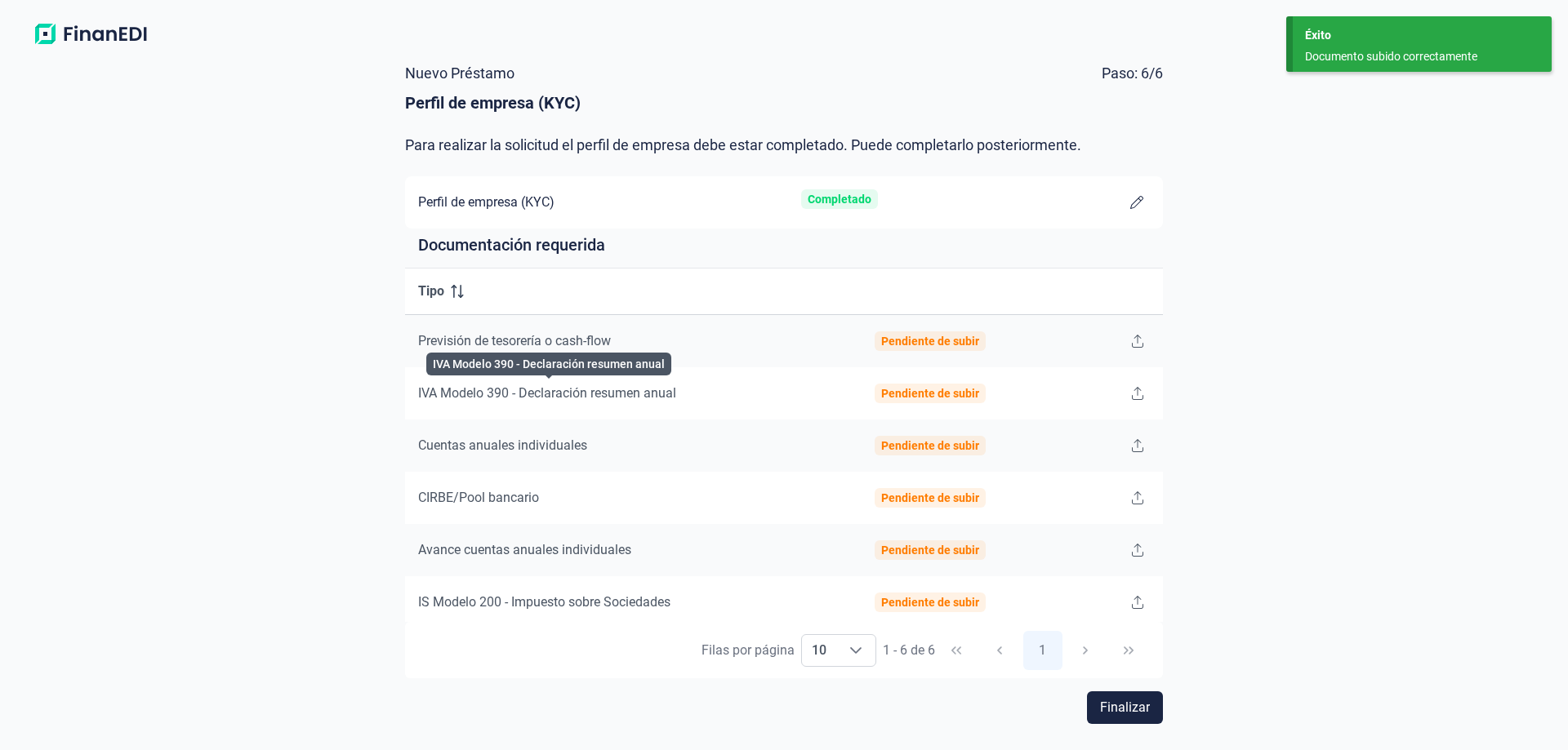
click at [612, 399] on span "IVA Modelo 390 - Declaración resumen anual" at bounding box center [547, 393] width 258 height 16
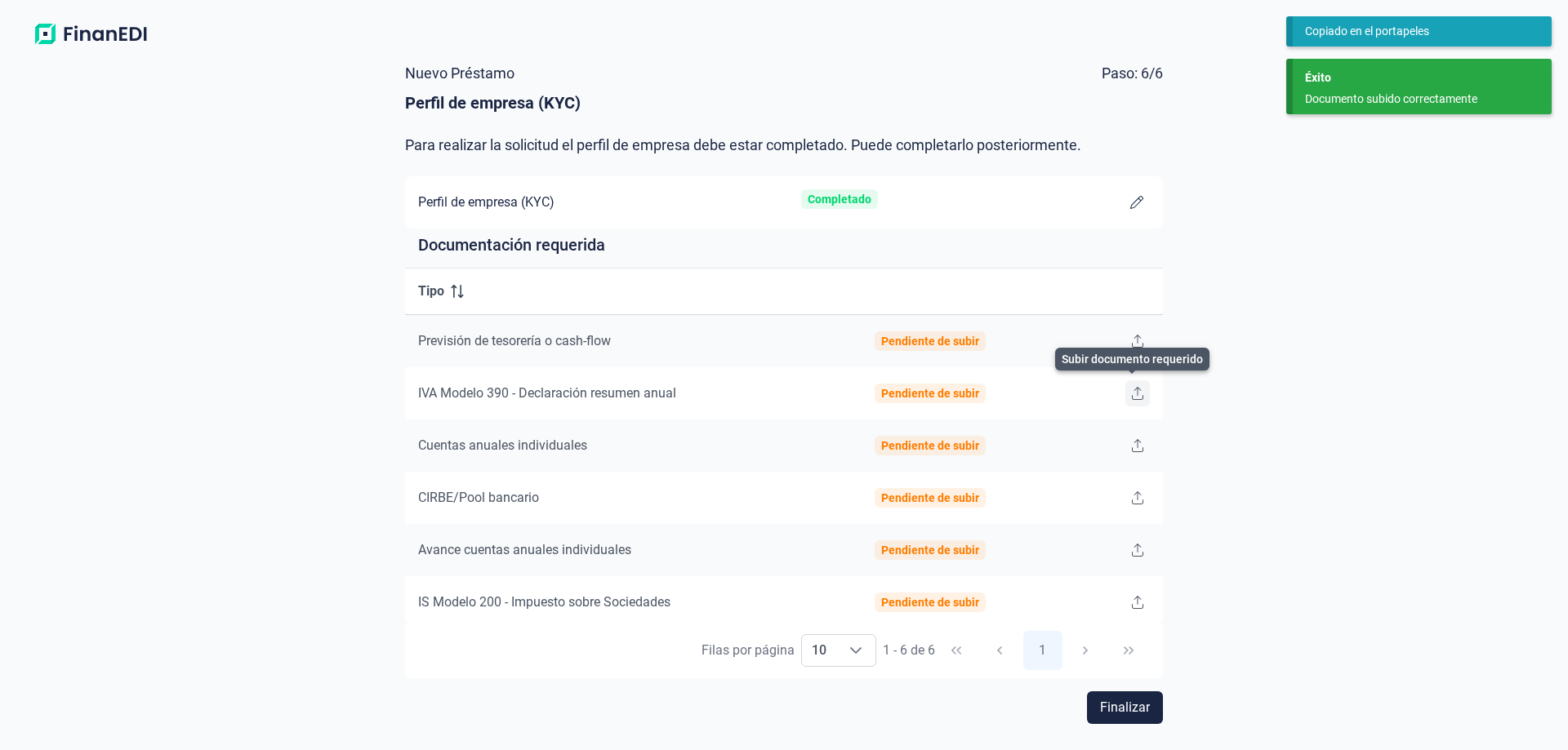
click at [1132, 397] on icon at bounding box center [1138, 394] width 12 height 13
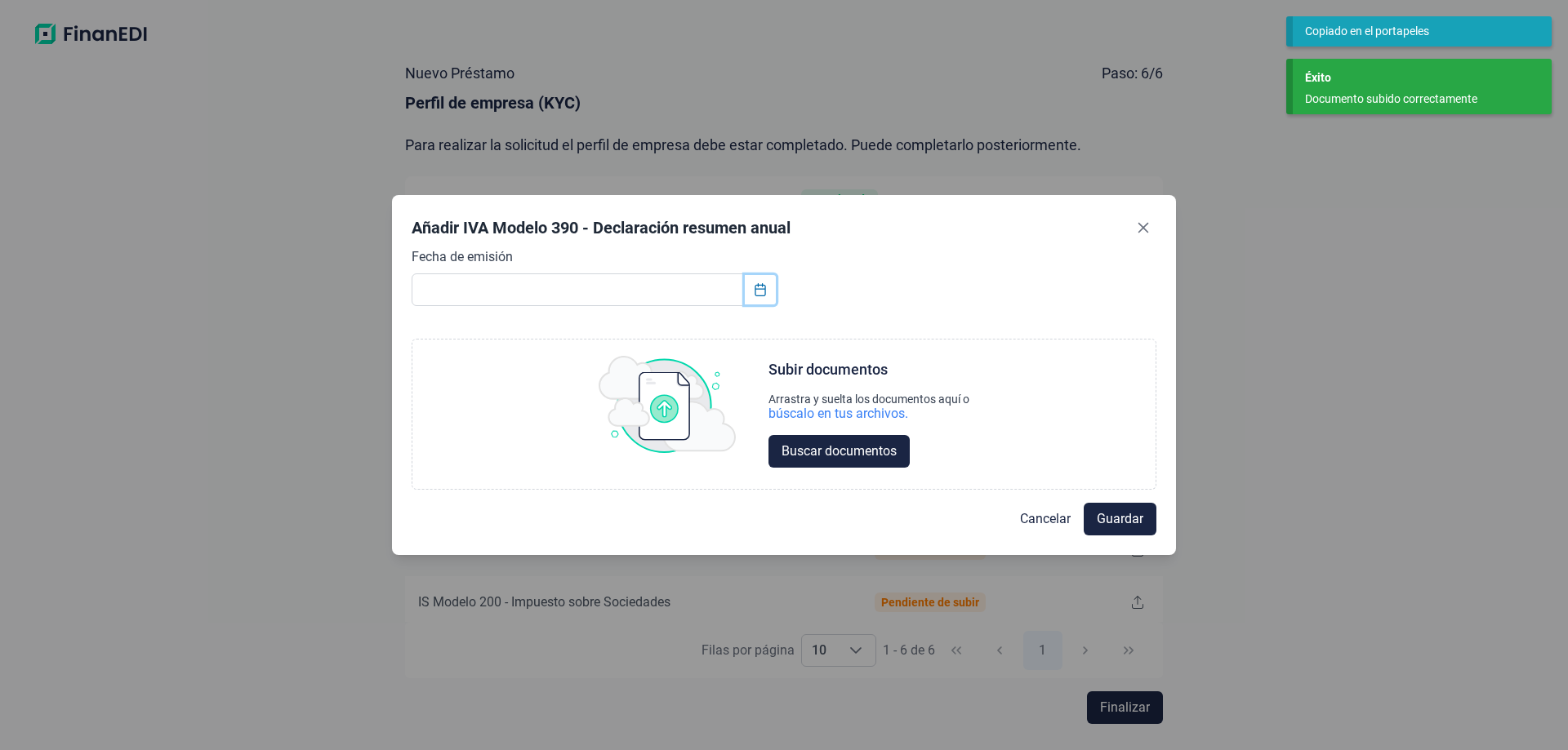
click at [765, 289] on icon "Choose Date" at bounding box center [760, 290] width 11 height 13
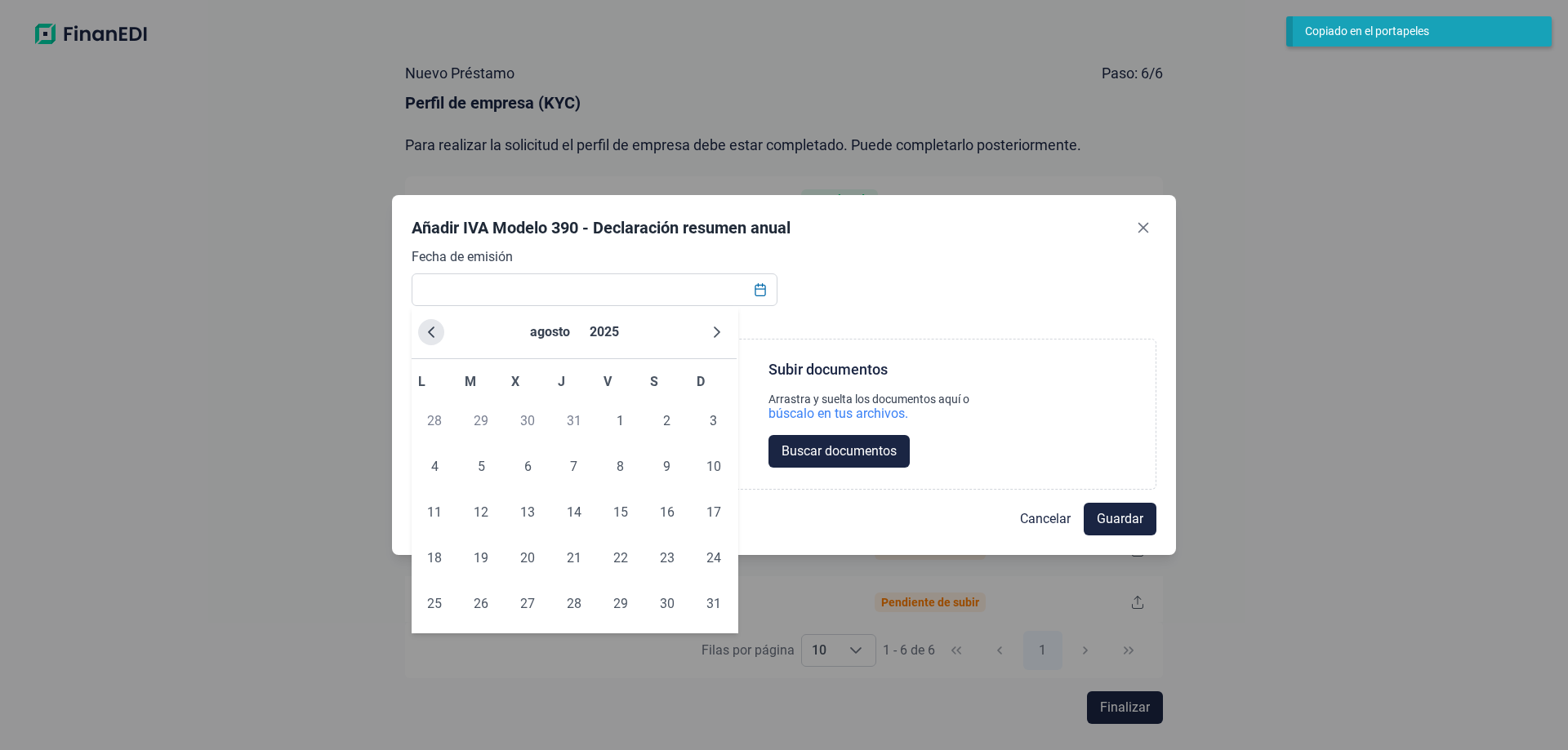
click at [433, 336] on icon "Previous Month" at bounding box center [431, 332] width 7 height 12
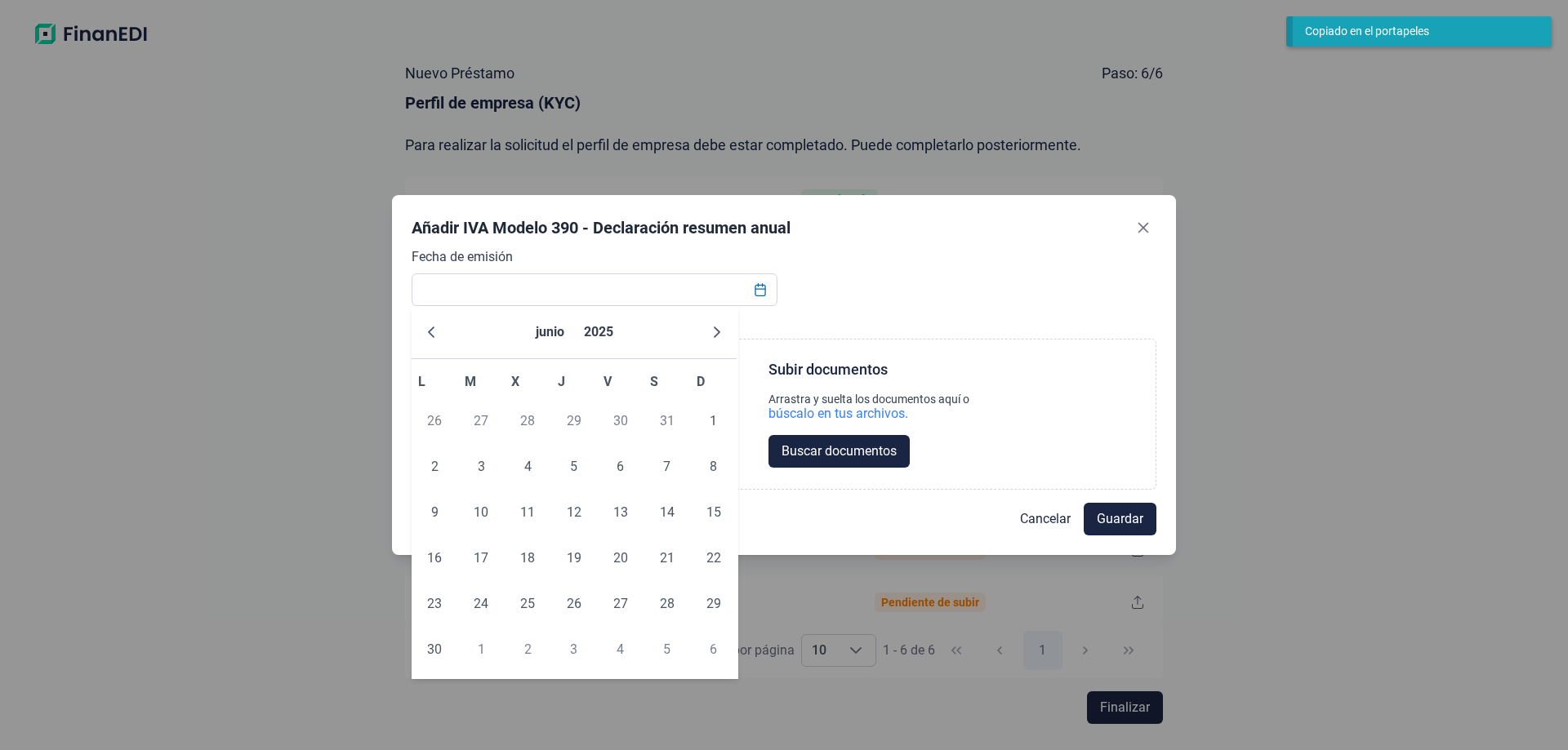
click at [433, 336] on icon "Previous Month" at bounding box center [431, 332] width 7 height 12
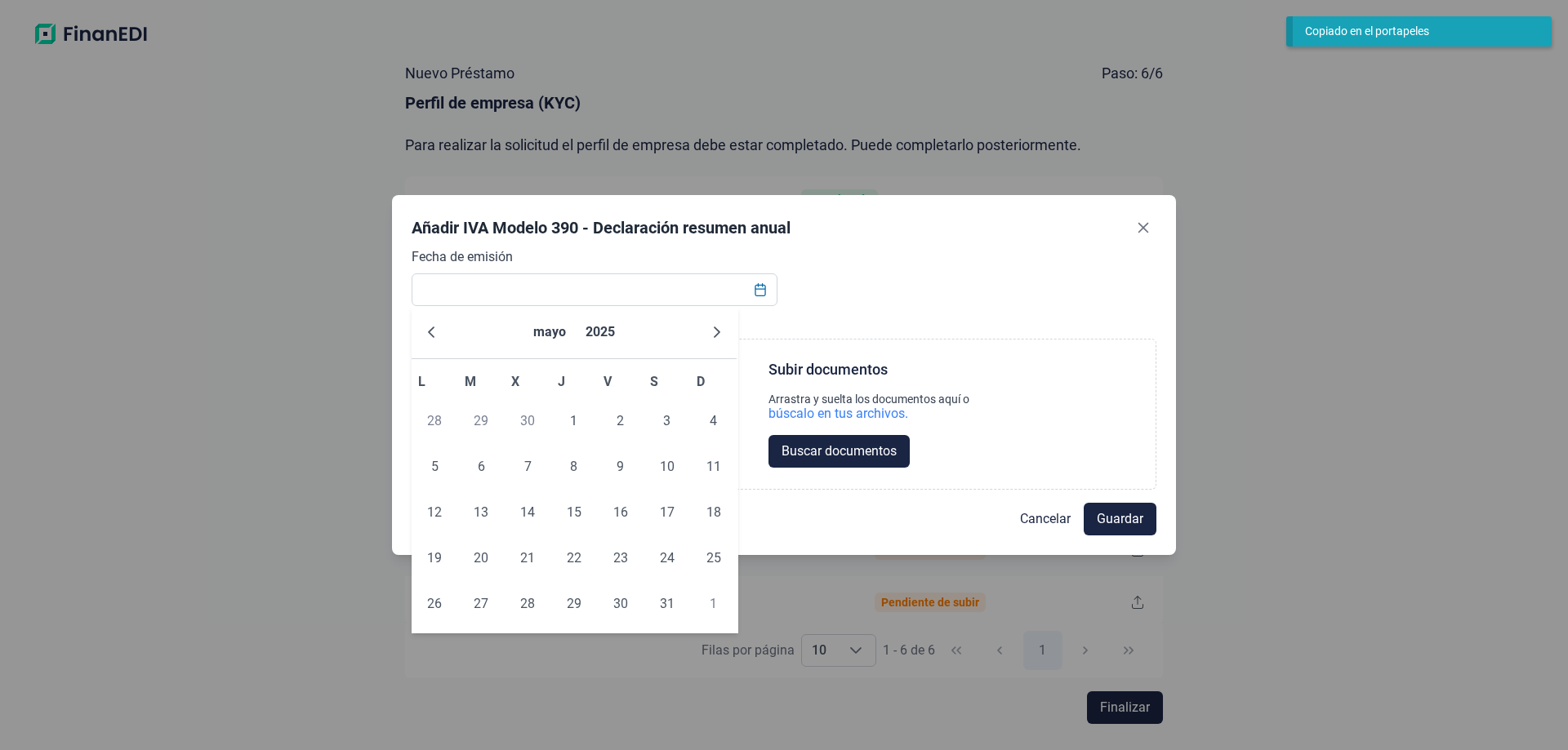
click at [433, 336] on icon "Previous Month" at bounding box center [431, 332] width 7 height 12
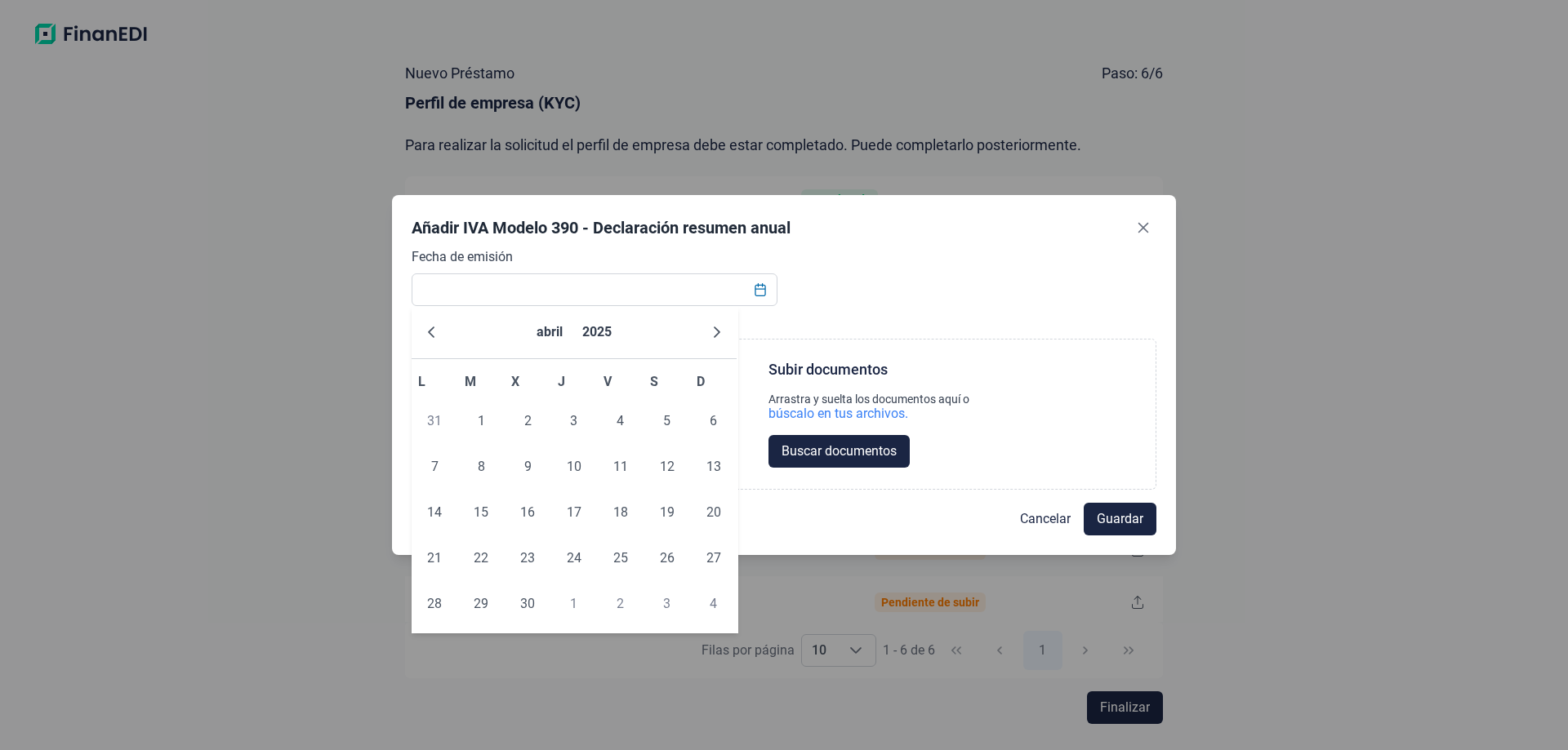
click at [433, 336] on icon "Previous Month" at bounding box center [431, 332] width 7 height 12
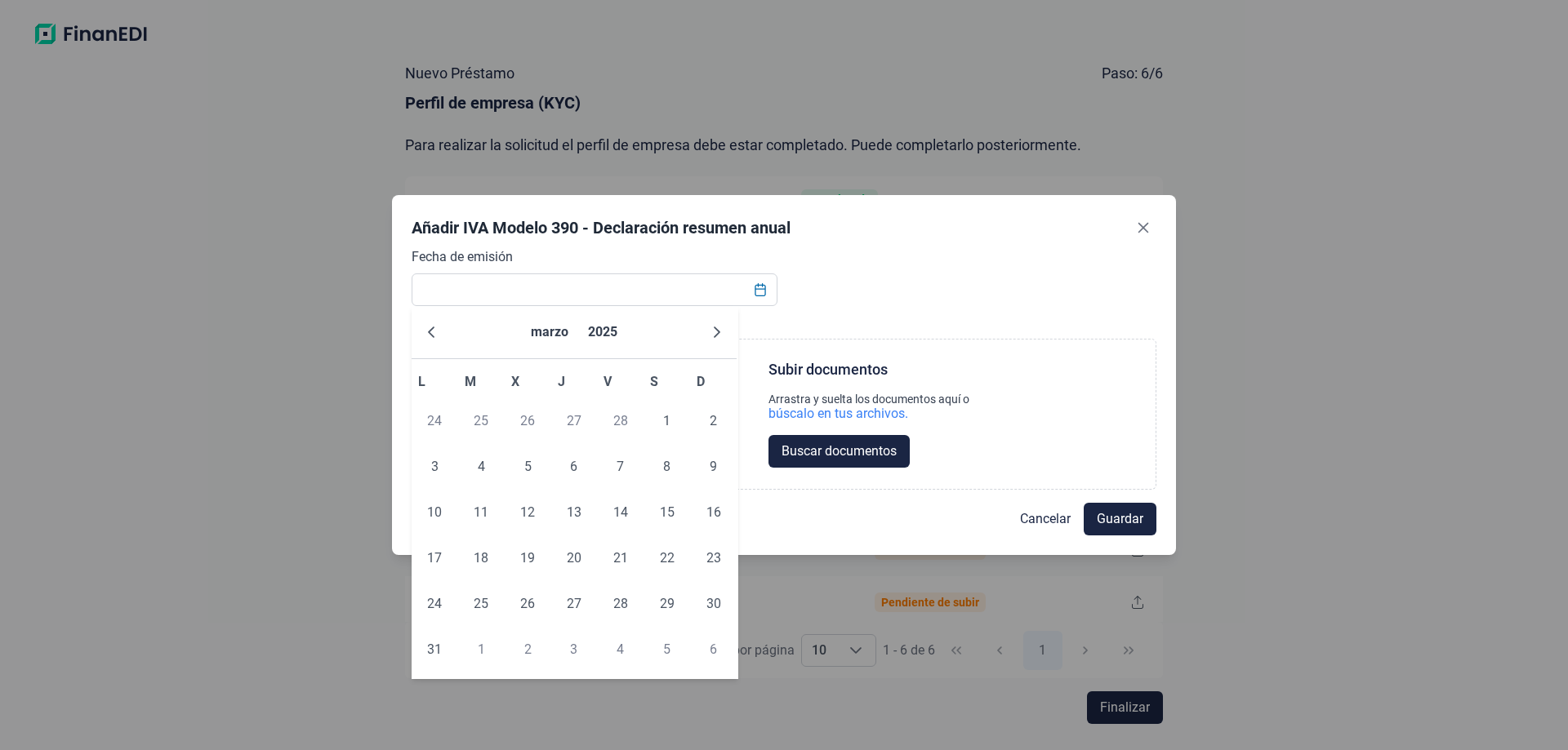
click at [433, 336] on icon "Previous Month" at bounding box center [431, 332] width 7 height 12
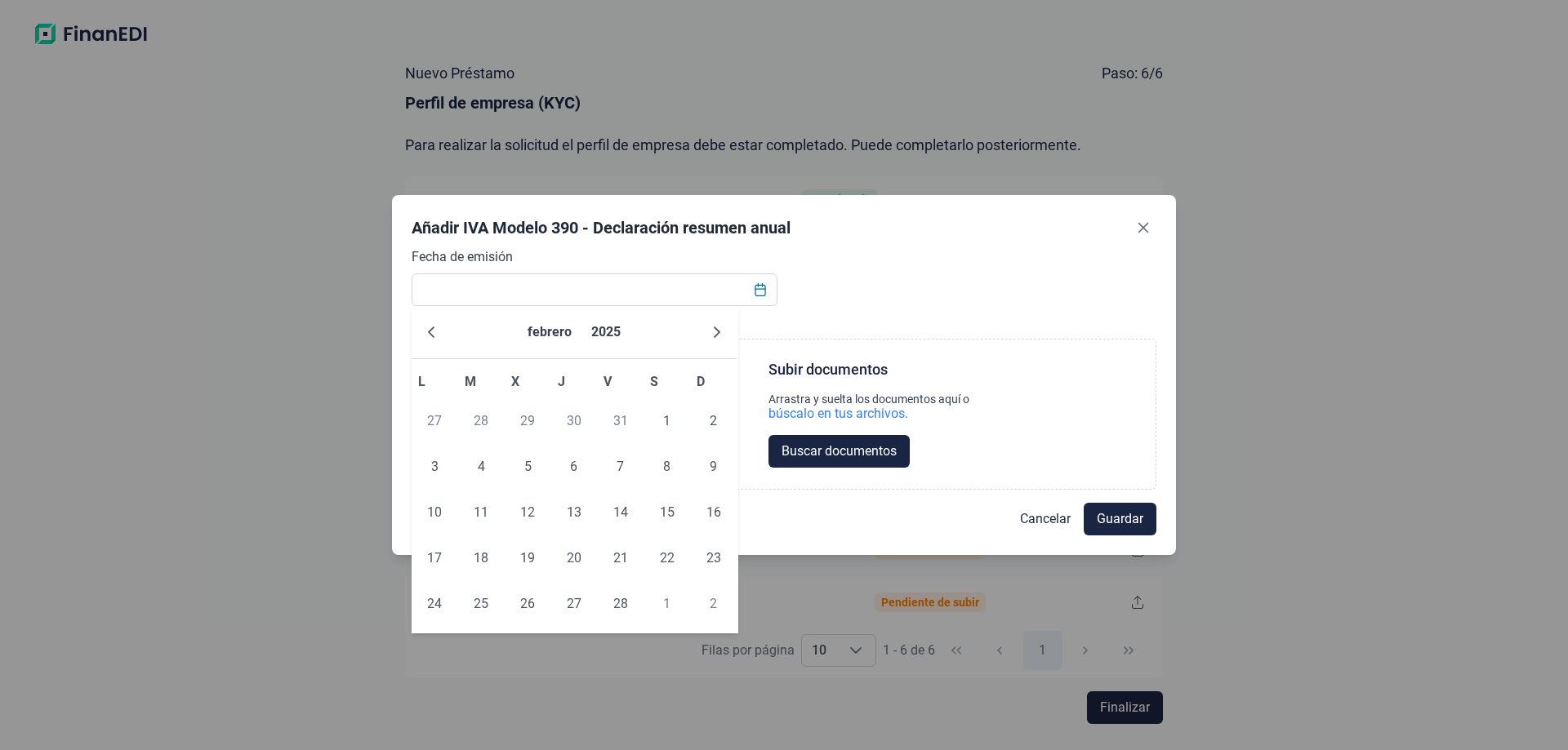
click at [433, 336] on icon "Previous Month" at bounding box center [431, 332] width 7 height 12
click at [625, 605] on span "31" at bounding box center [620, 604] width 32 height 32
type input "[DATE]"
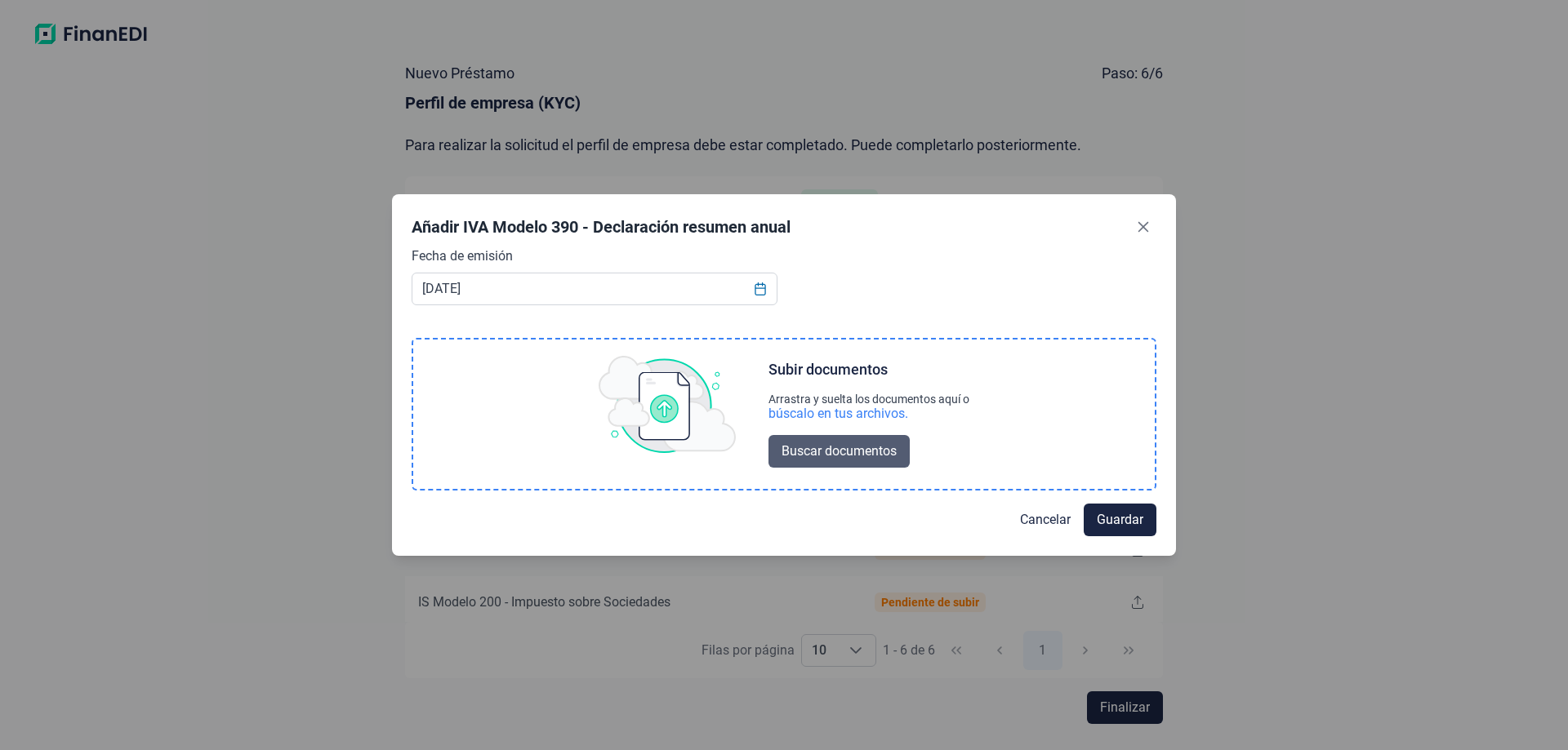
click at [829, 456] on span "Buscar documentos" at bounding box center [839, 451] width 115 height 20
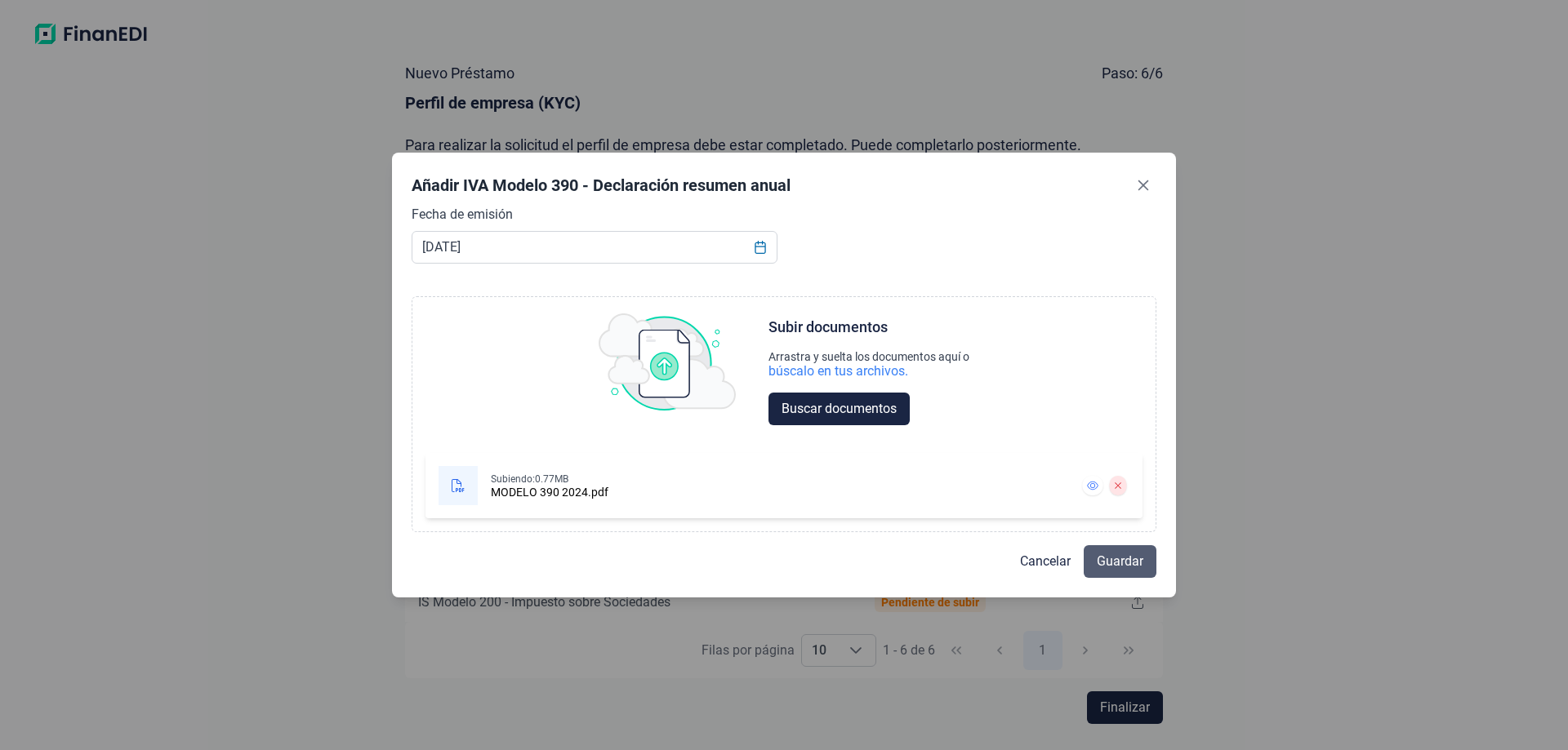
click at [1117, 566] on span "Guardar" at bounding box center [1120, 561] width 46 height 20
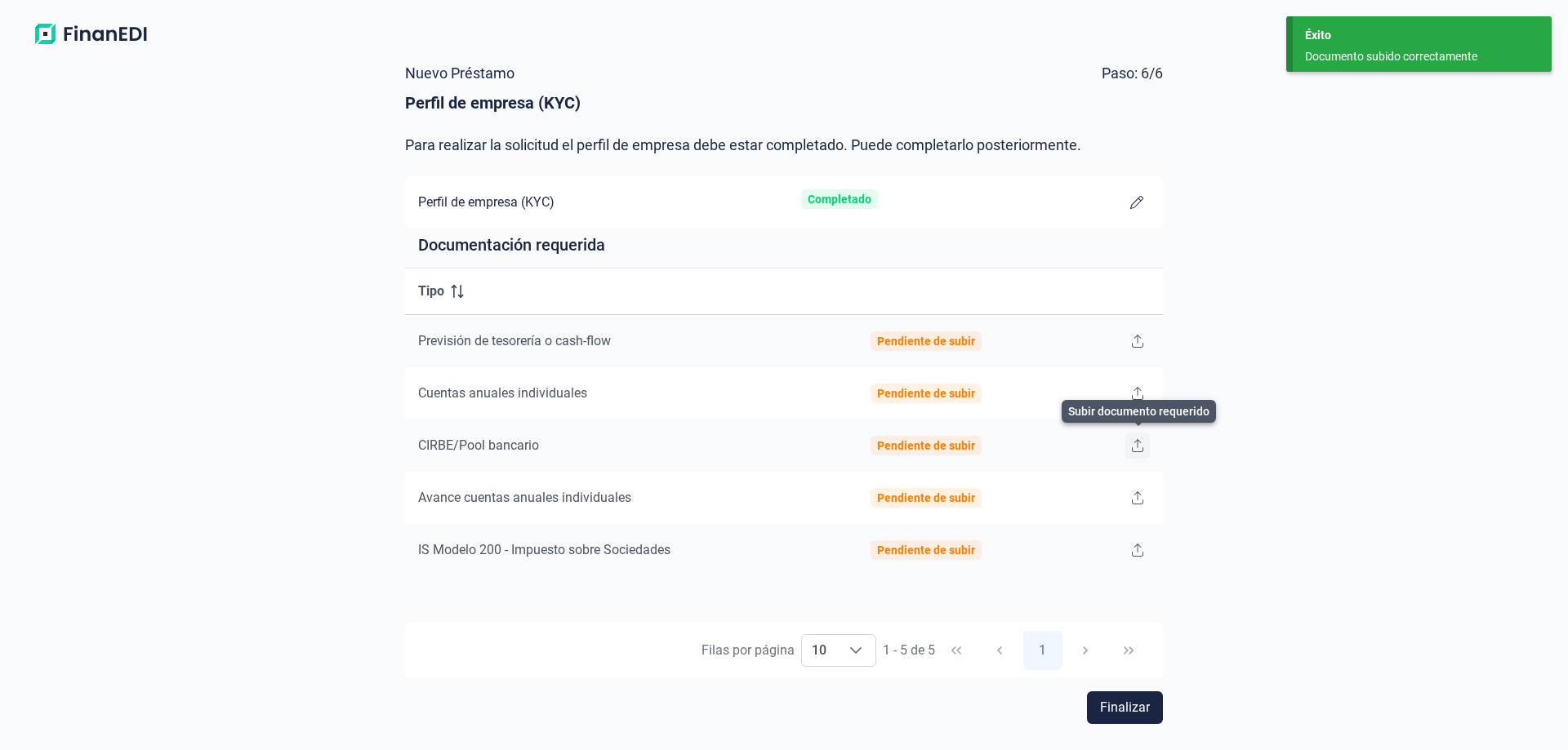
click at [1137, 444] on icon at bounding box center [1138, 446] width 12 height 13
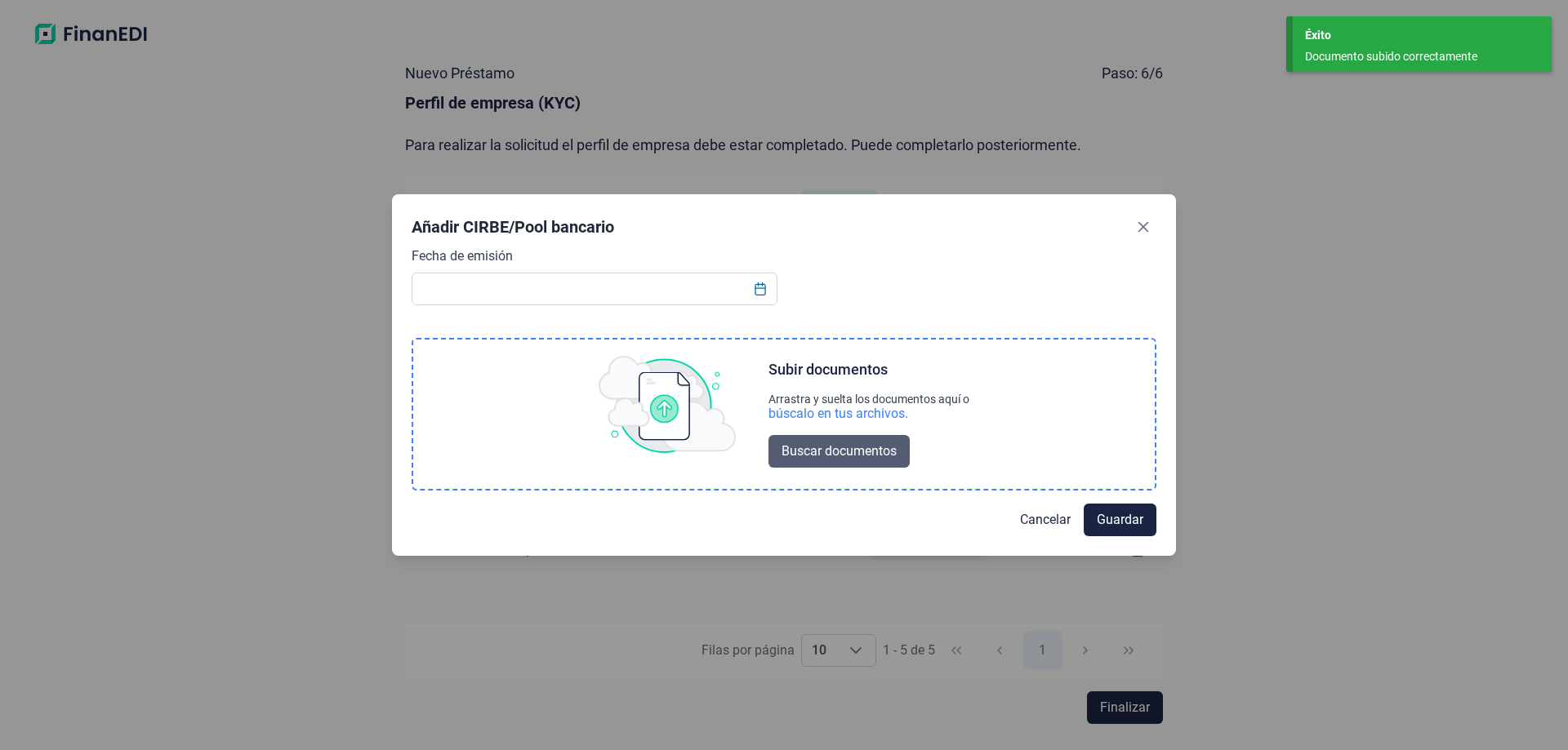
click at [822, 459] on span "Buscar documentos" at bounding box center [839, 451] width 115 height 20
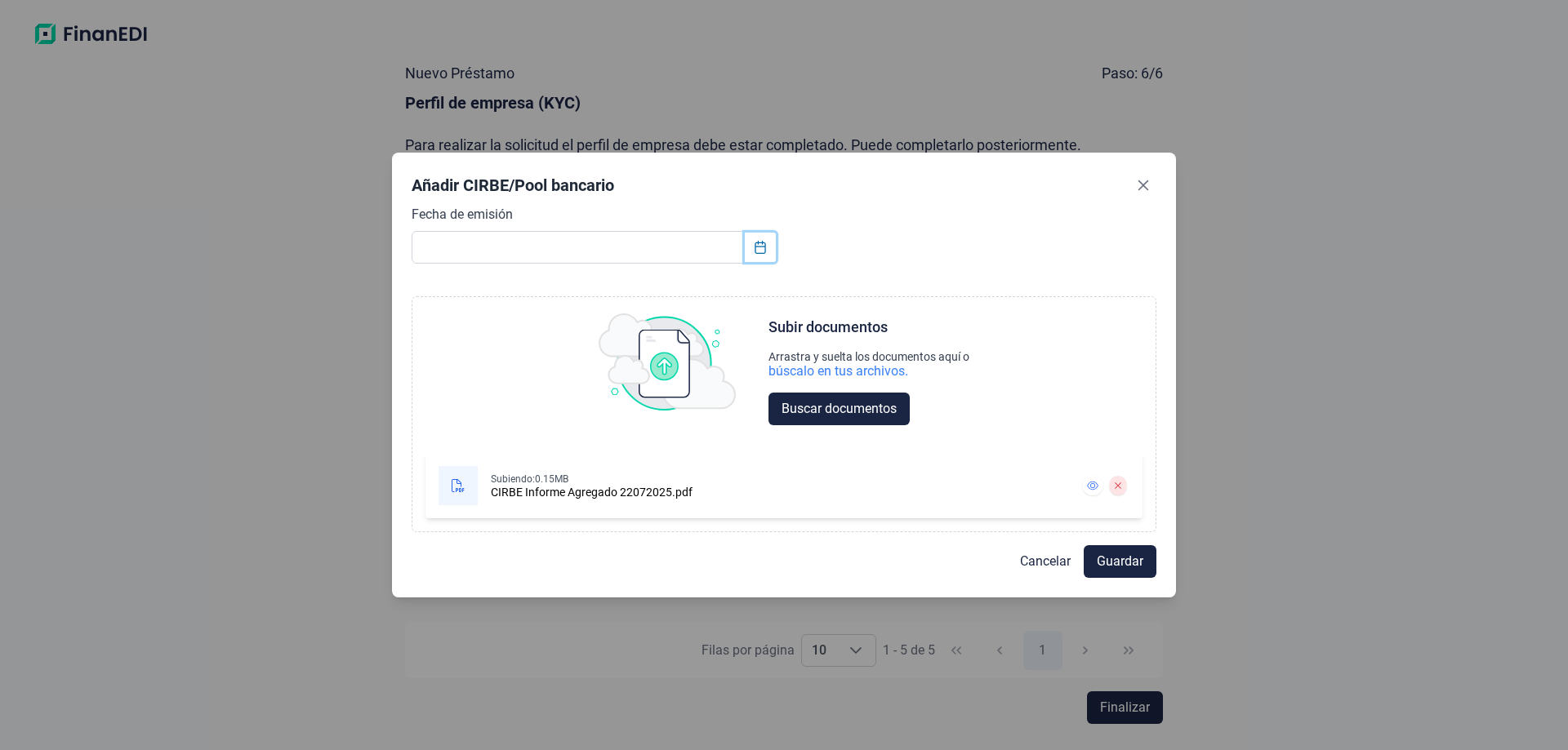
click at [760, 254] on button "Choose Date" at bounding box center [760, 247] width 31 height 30
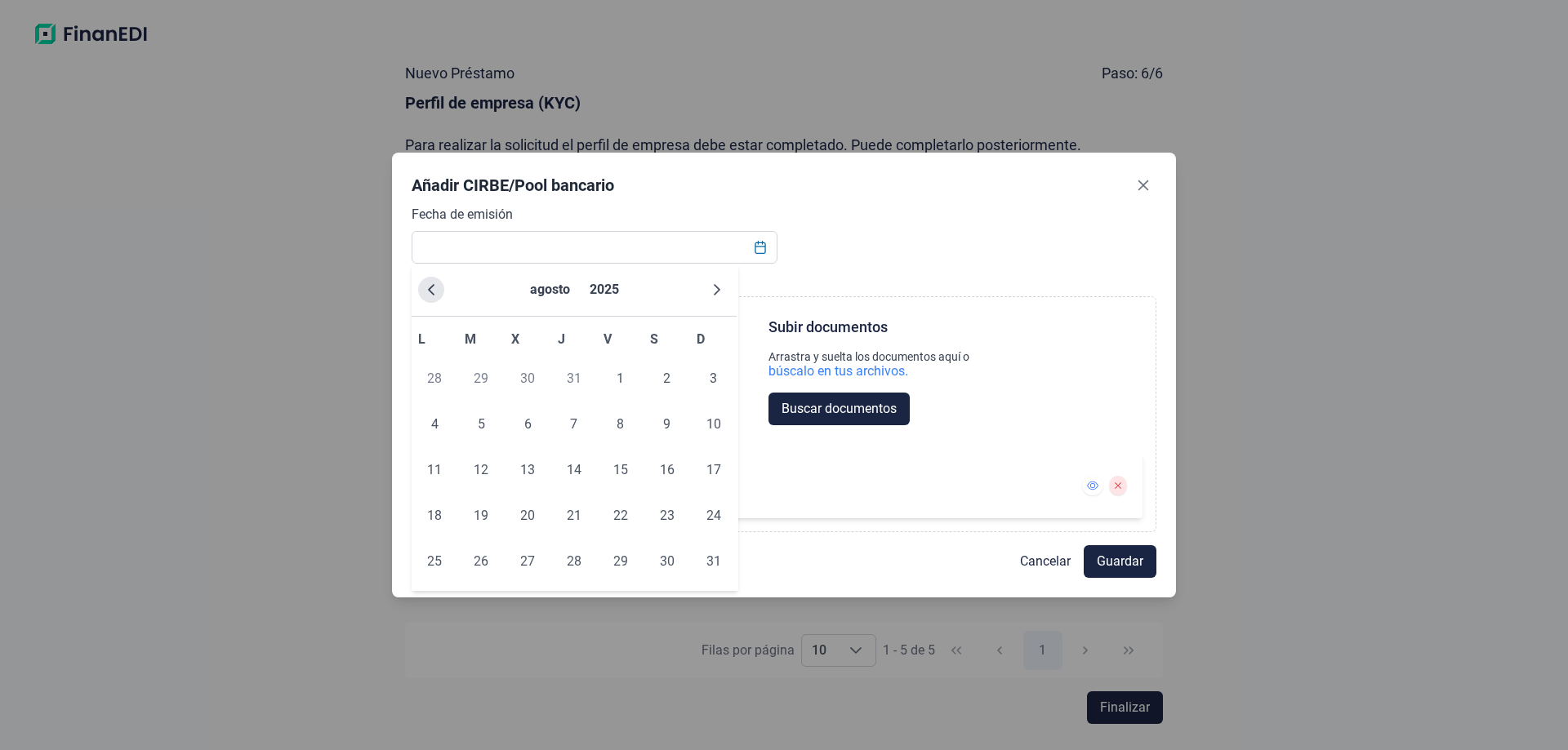
click at [433, 290] on icon "Previous Month" at bounding box center [431, 290] width 13 height 13
click at [473, 522] on span "22" at bounding box center [481, 515] width 32 height 32
type input "[DATE]"
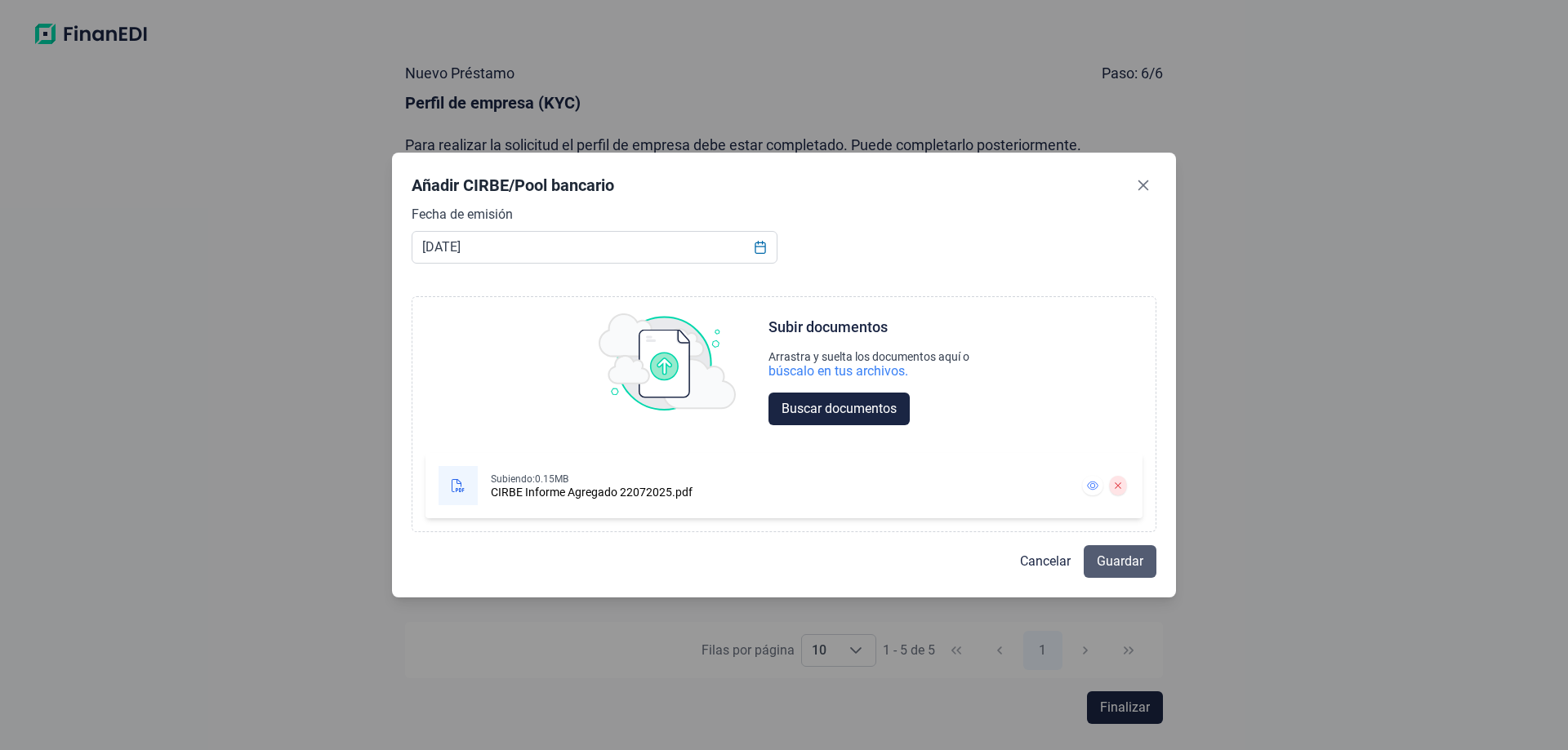
click at [1112, 562] on span "Guardar" at bounding box center [1120, 561] width 46 height 20
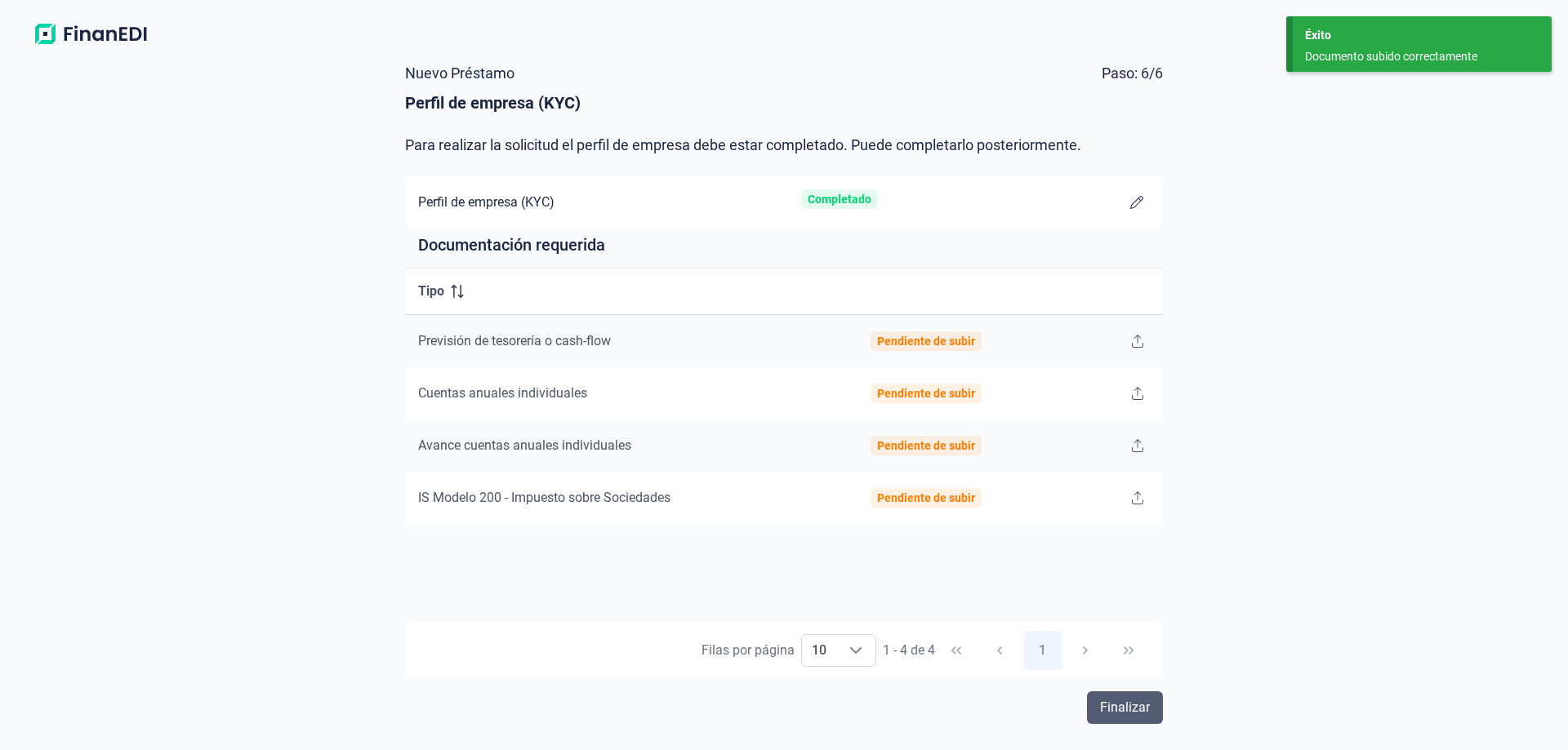
click at [1134, 705] on span "Finalizar" at bounding box center [1125, 708] width 50 height 20
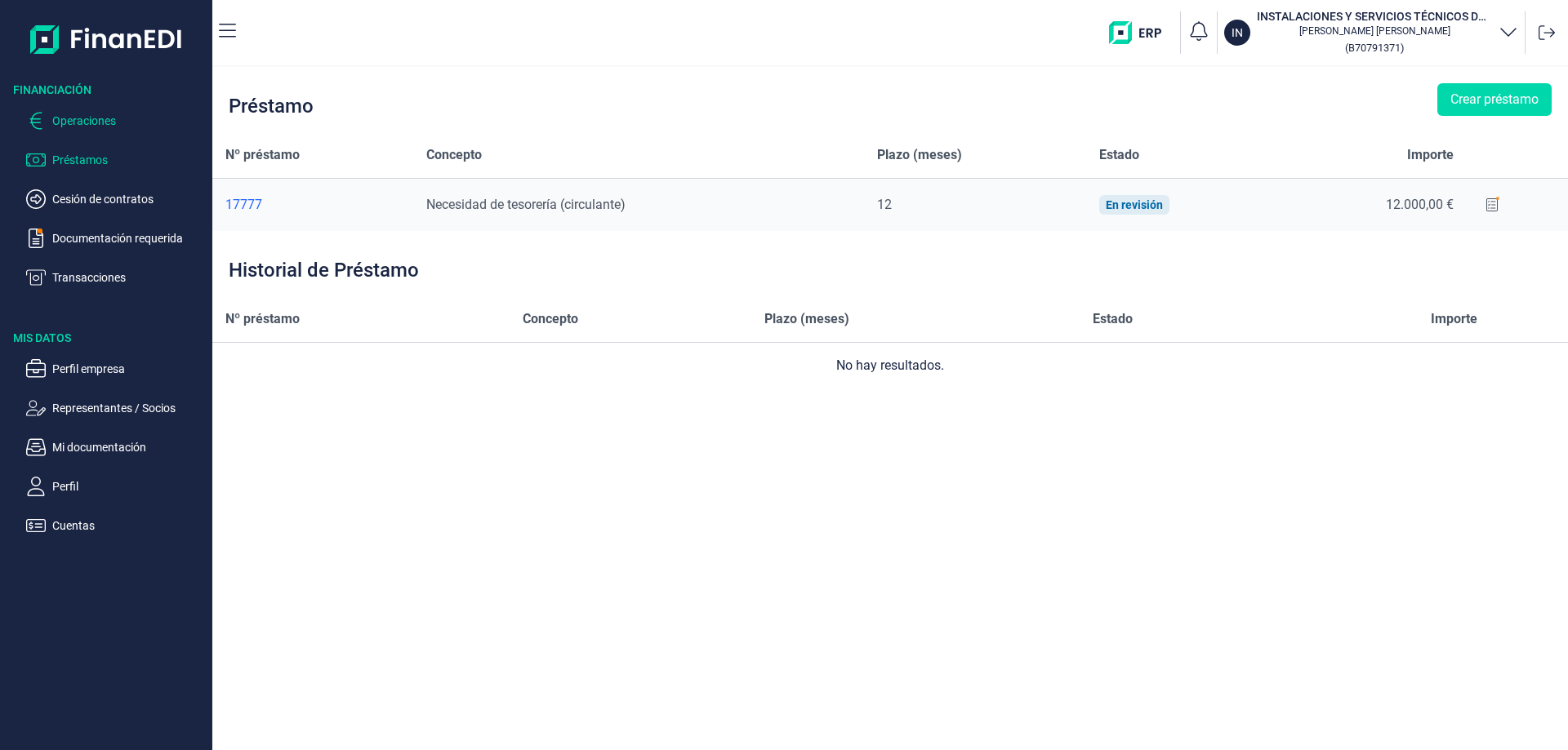
click at [95, 129] on p "Operaciones" at bounding box center [129, 121] width 154 height 20
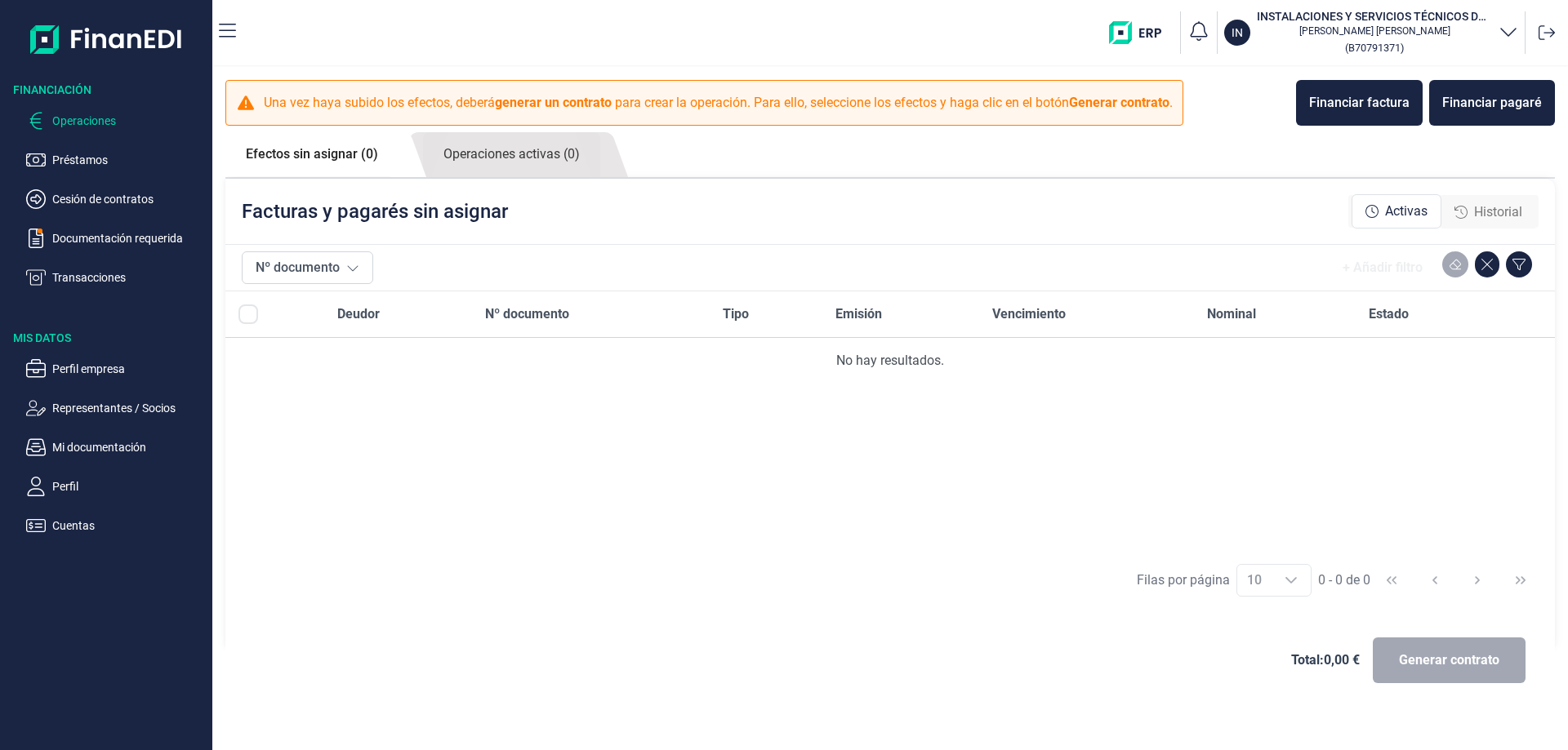
click at [782, 219] on div "Facturas y pagarés sin asignar Activas Historial" at bounding box center [889, 211] width 1330 height 65
click at [1371, 94] on div "Financiar factura" at bounding box center [1359, 103] width 100 height 20
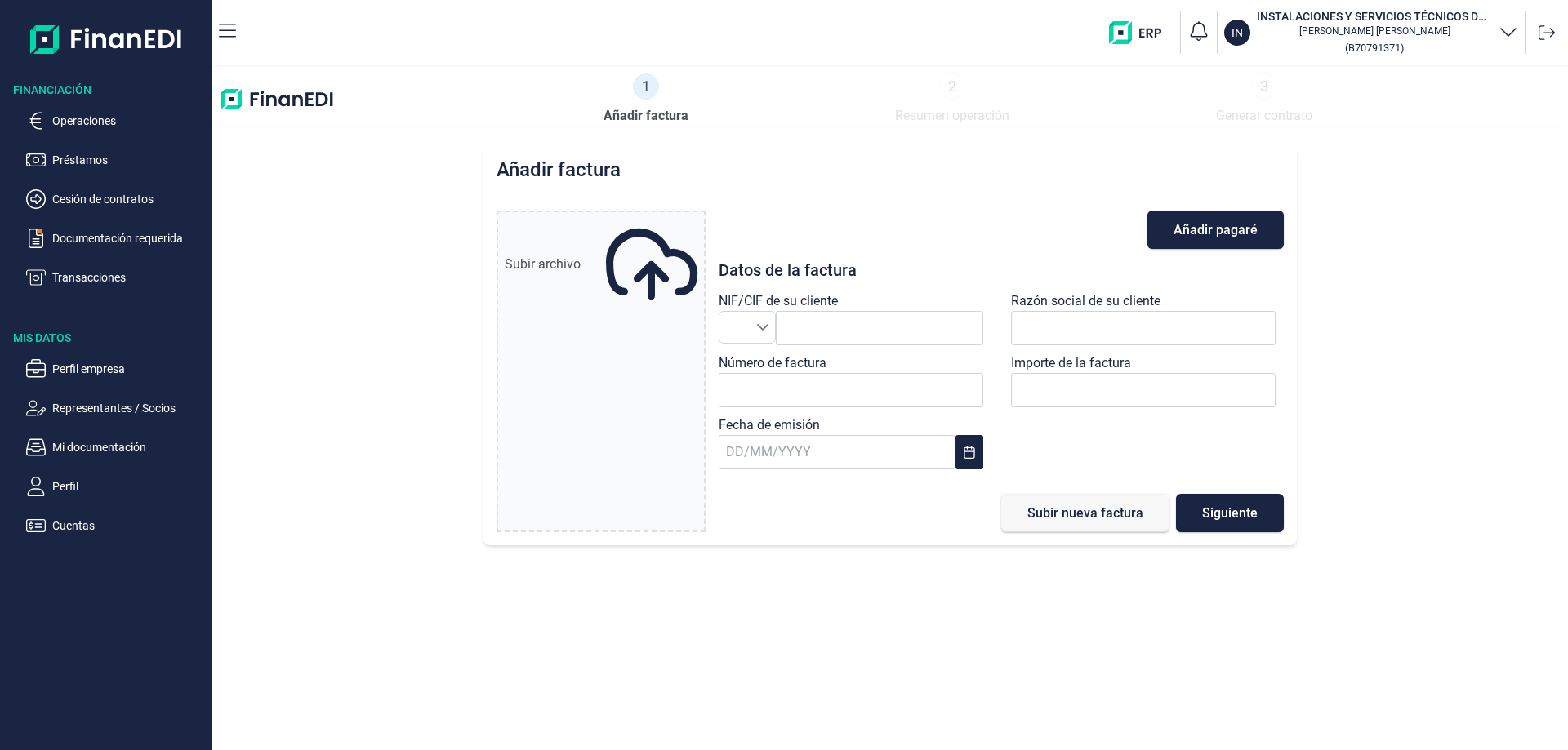
type input "0,00 €"
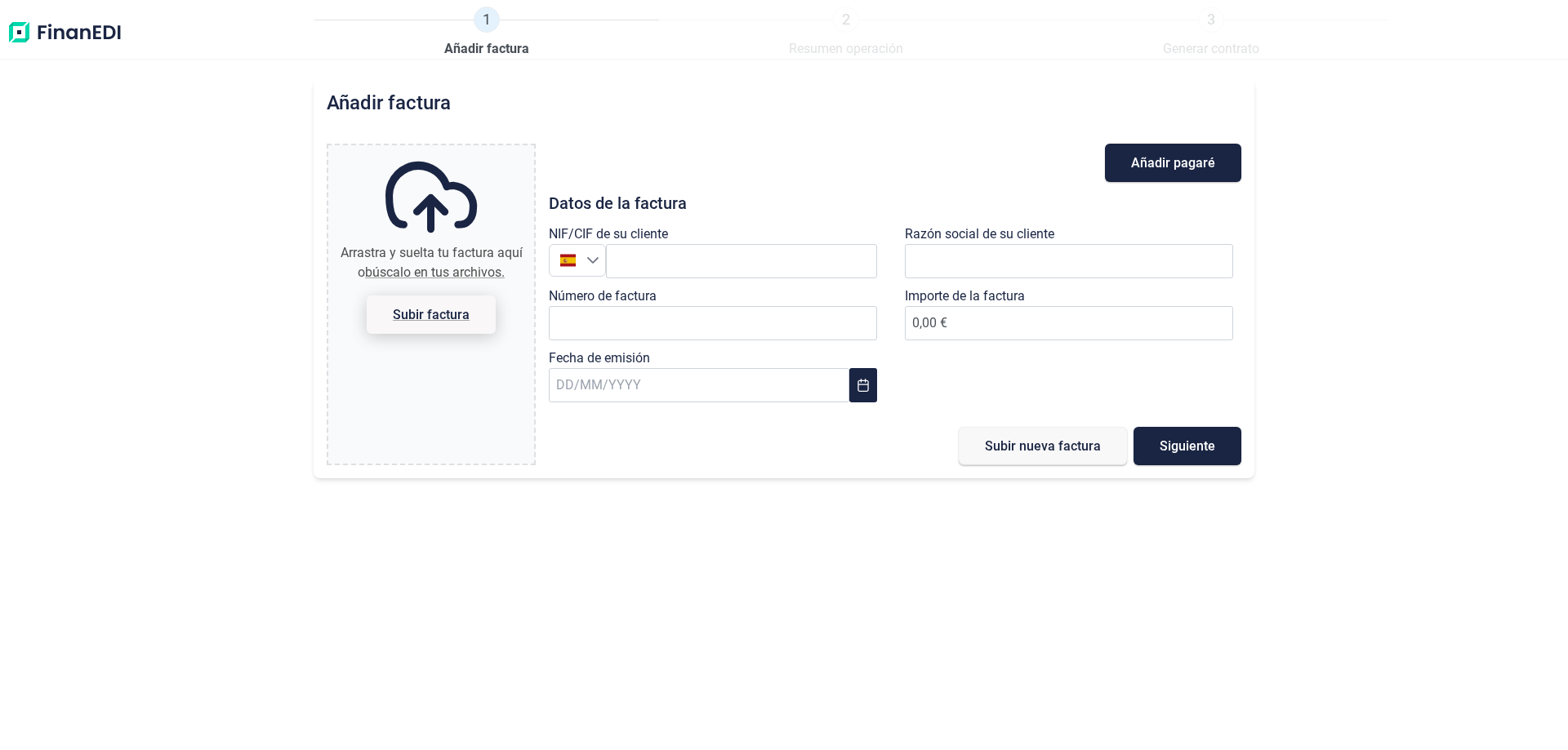
click at [442, 328] on span "Subir factura" at bounding box center [431, 314] width 129 height 38
click at [442, 150] on input "Arrastra y suelta tu factura aquí o búscalo en tus archivos. Subir factura" at bounding box center [431, 148] width 206 height 5
type input "C:\fakepath\072 25A SOKKEL ASSEMBLY.pdf"
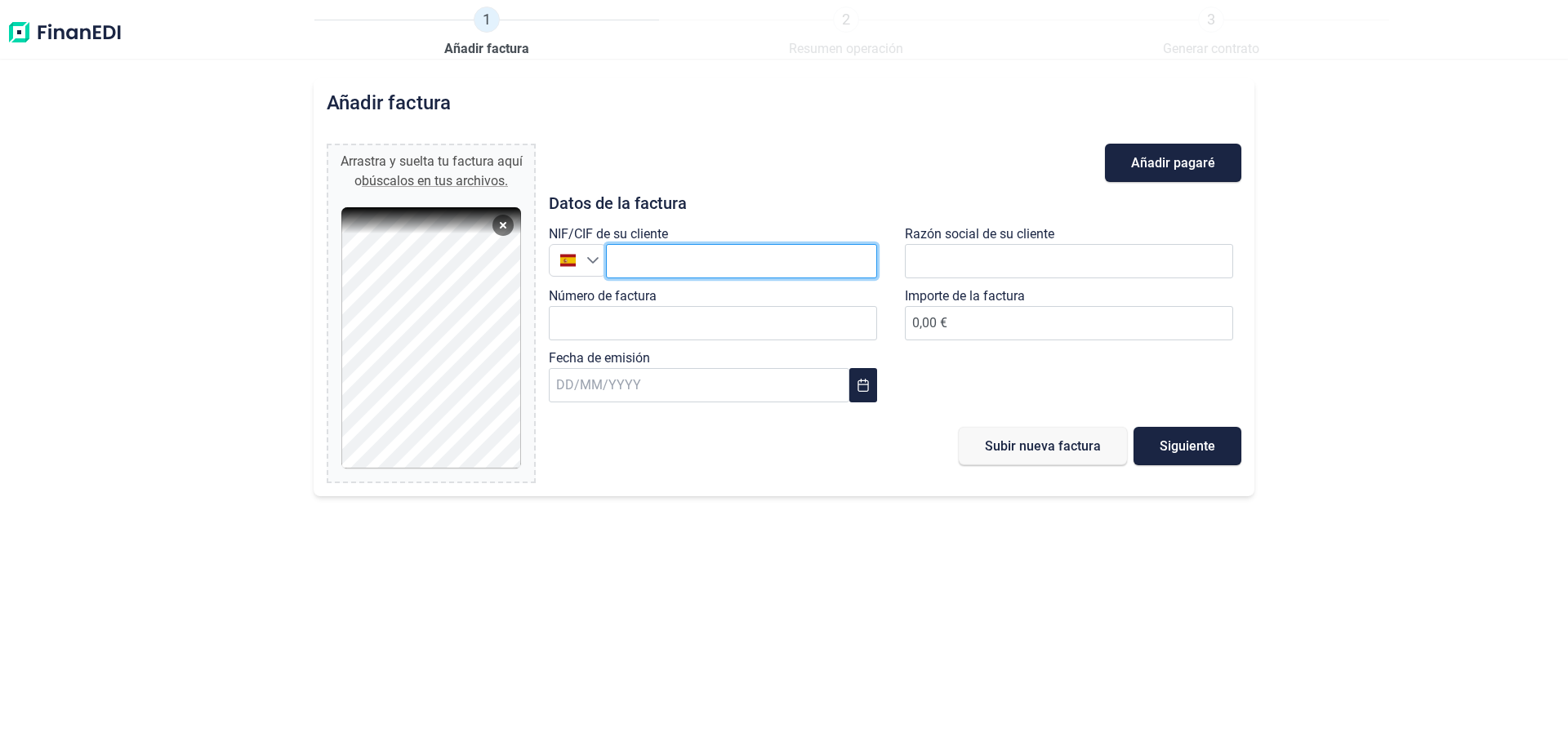
click at [651, 265] on input "text" at bounding box center [741, 260] width 271 height 34
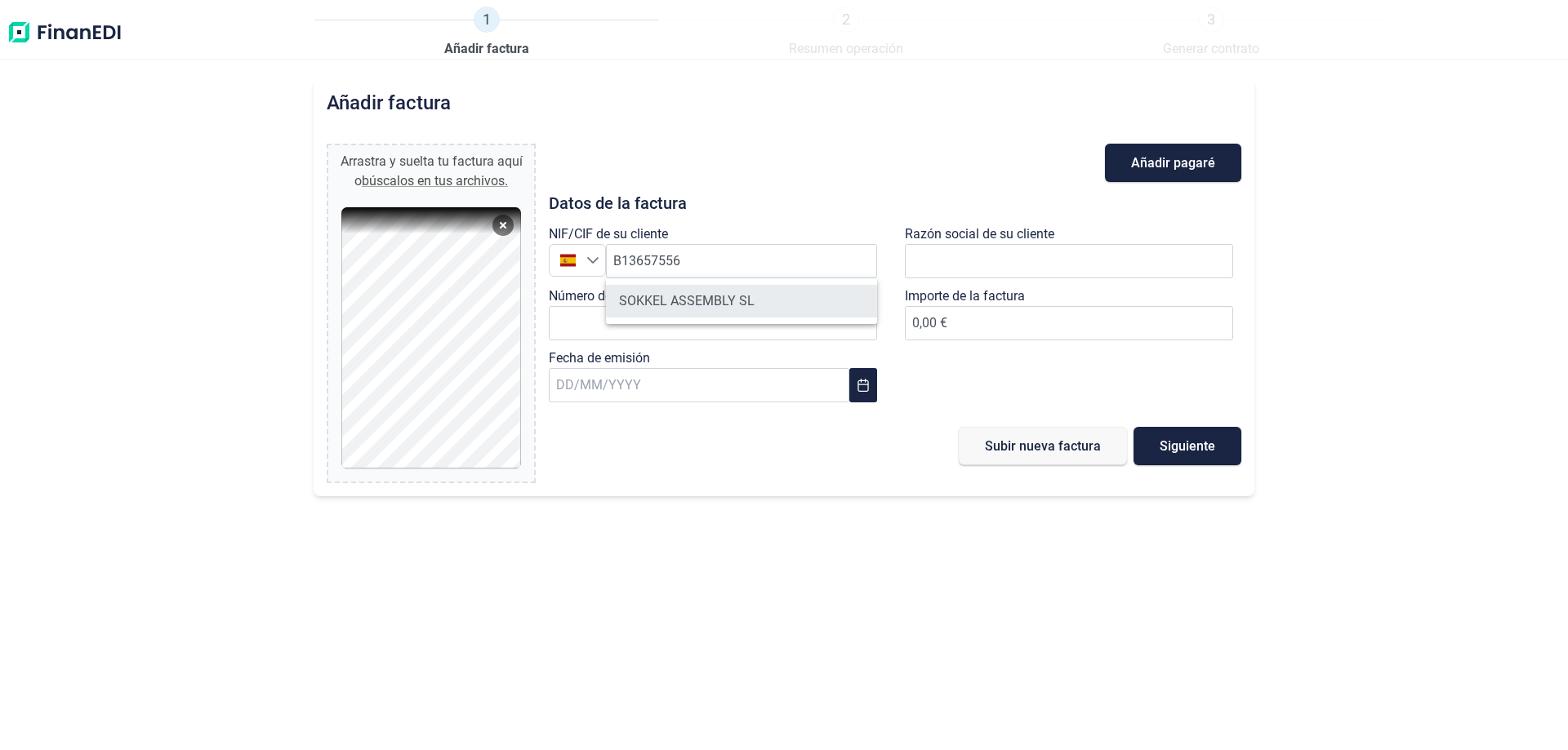
click at [732, 296] on li "SOKKEL ASSEMBLY SL" at bounding box center [741, 300] width 271 height 32
type input "B13657556"
type input "SOKKEL ASSEMBLY SL"
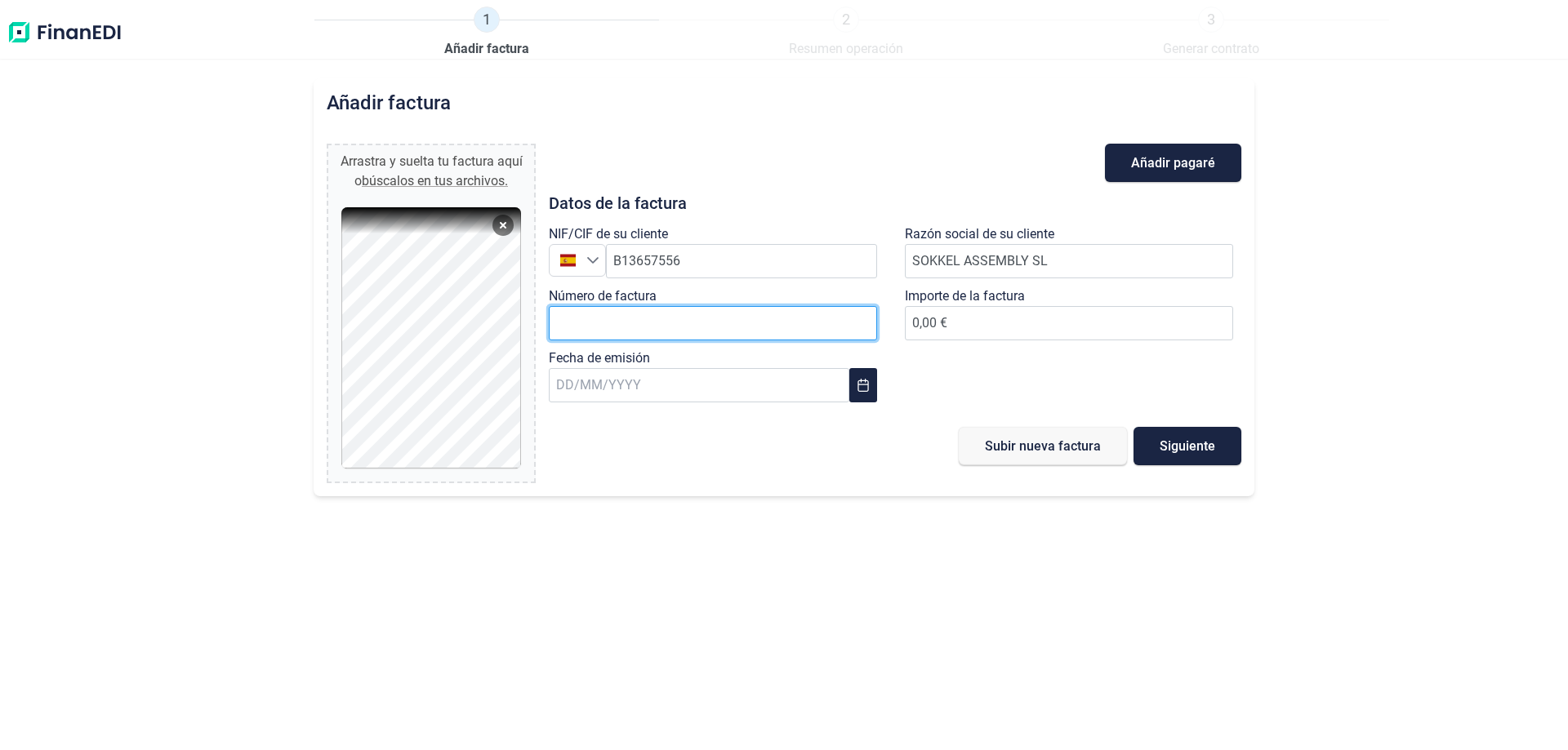
click at [687, 327] on input "Número de factura" at bounding box center [712, 322] width 328 height 34
type input "072/25A"
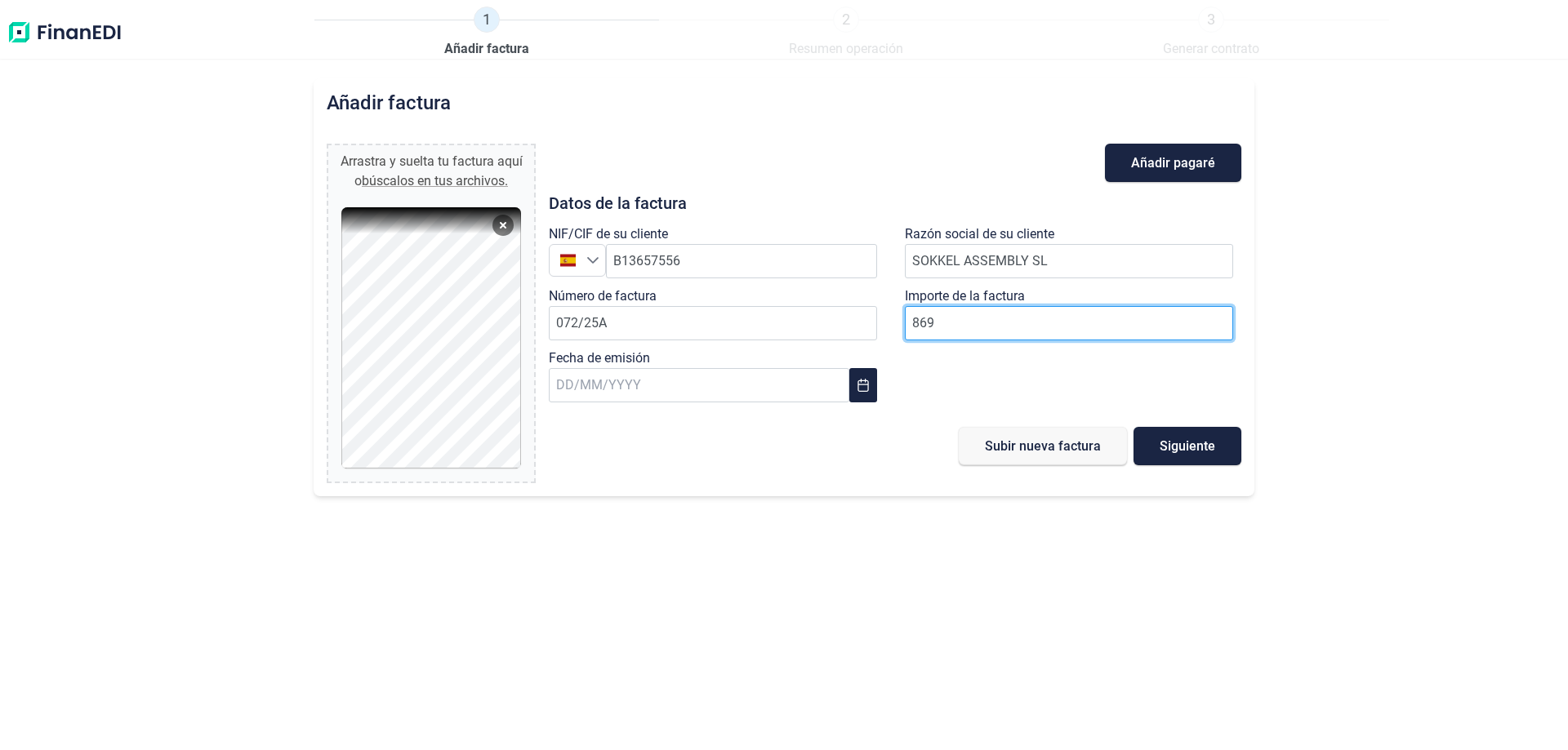
type input "8691"
type input "8.691,68 €"
click at [928, 394] on div "NIF/CIF de su cliente España B13657556 Razón social de su cliente SOKKEL ASSEMB…" at bounding box center [894, 317] width 712 height 186
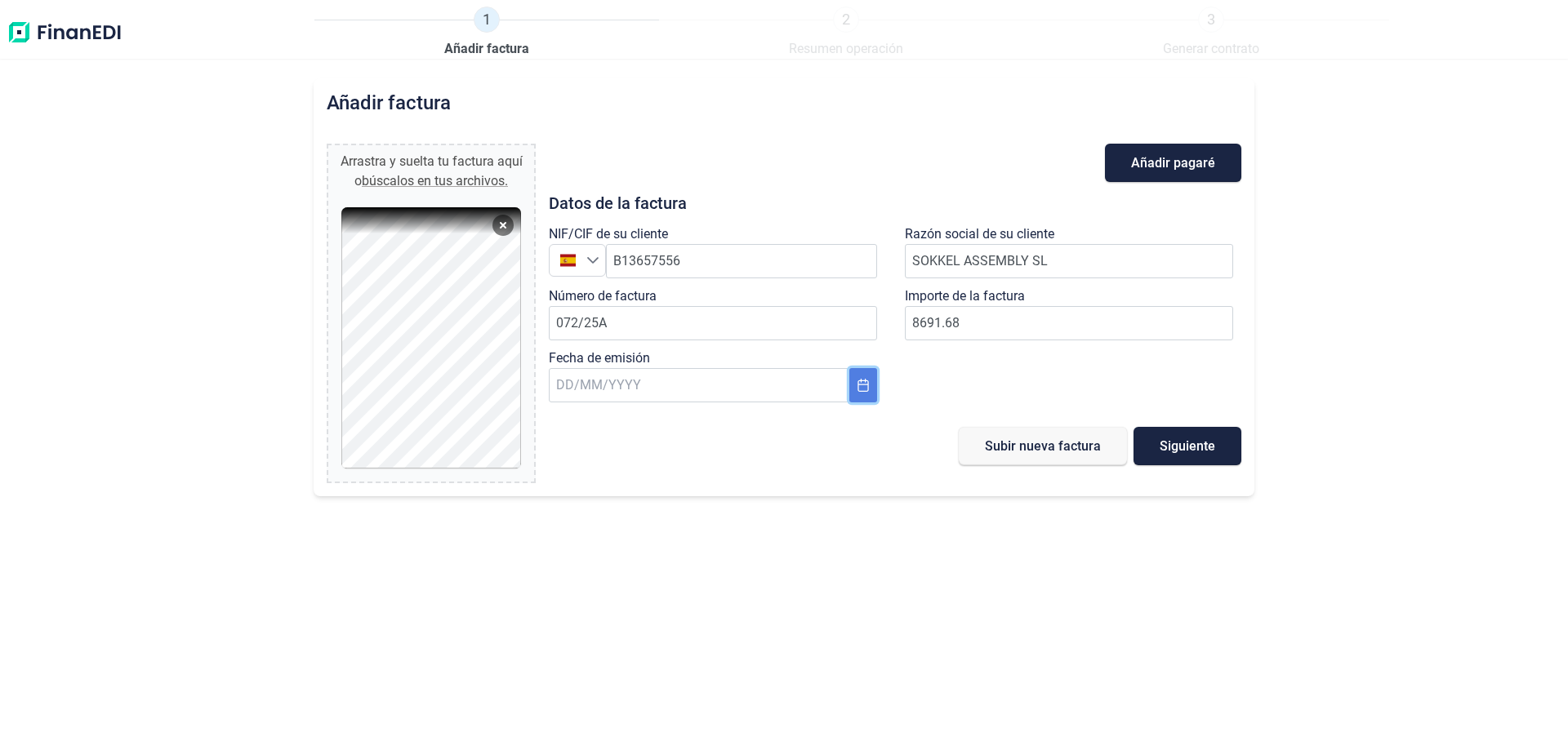
click at [856, 384] on icon "Choose Date" at bounding box center [863, 385] width 13 height 13
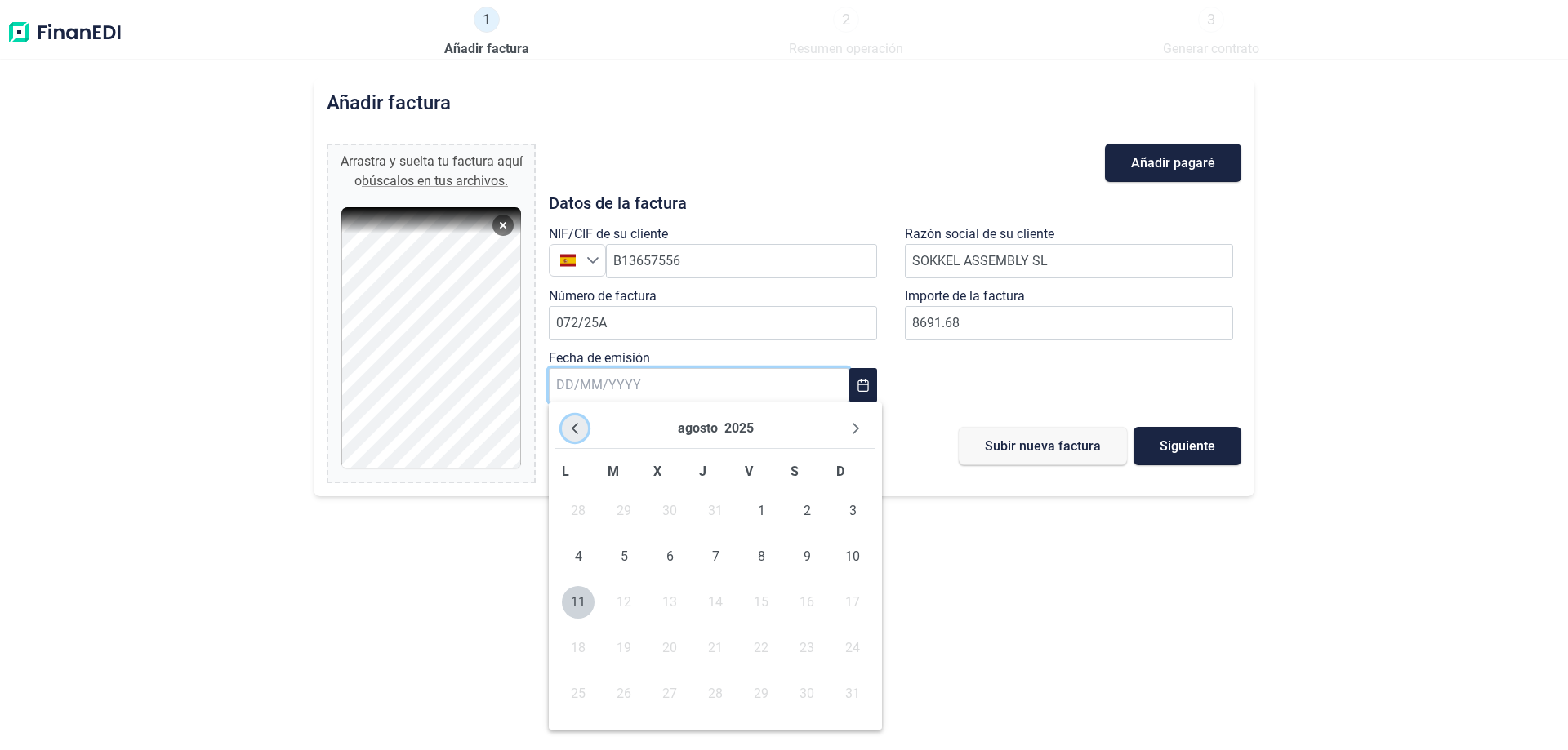
click at [576, 439] on button "Previous Month" at bounding box center [575, 428] width 26 height 26
click at [715, 650] on span "24" at bounding box center [715, 647] width 32 height 32
type input "[DATE]"
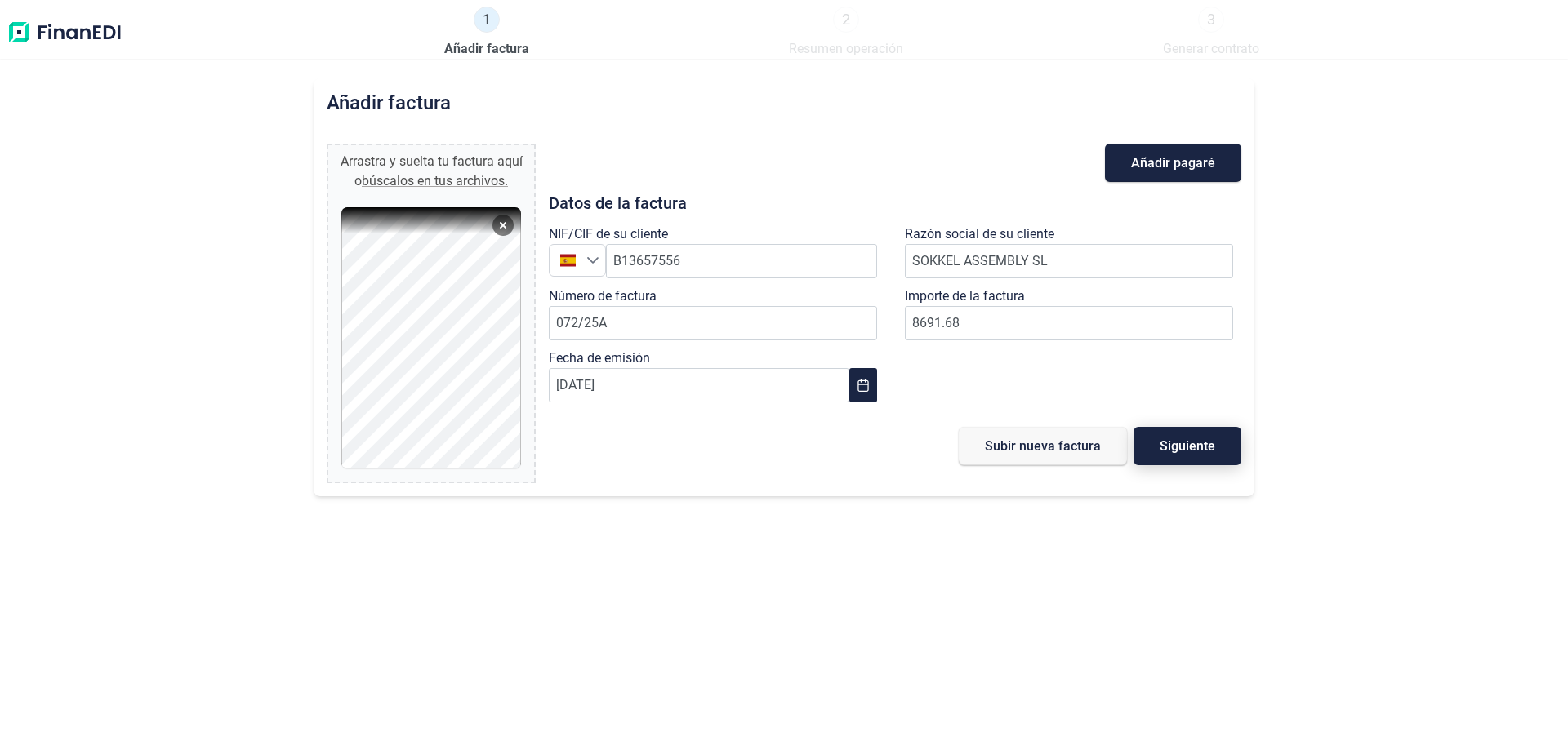
click at [1184, 437] on button "Siguiente" at bounding box center [1187, 446] width 108 height 38
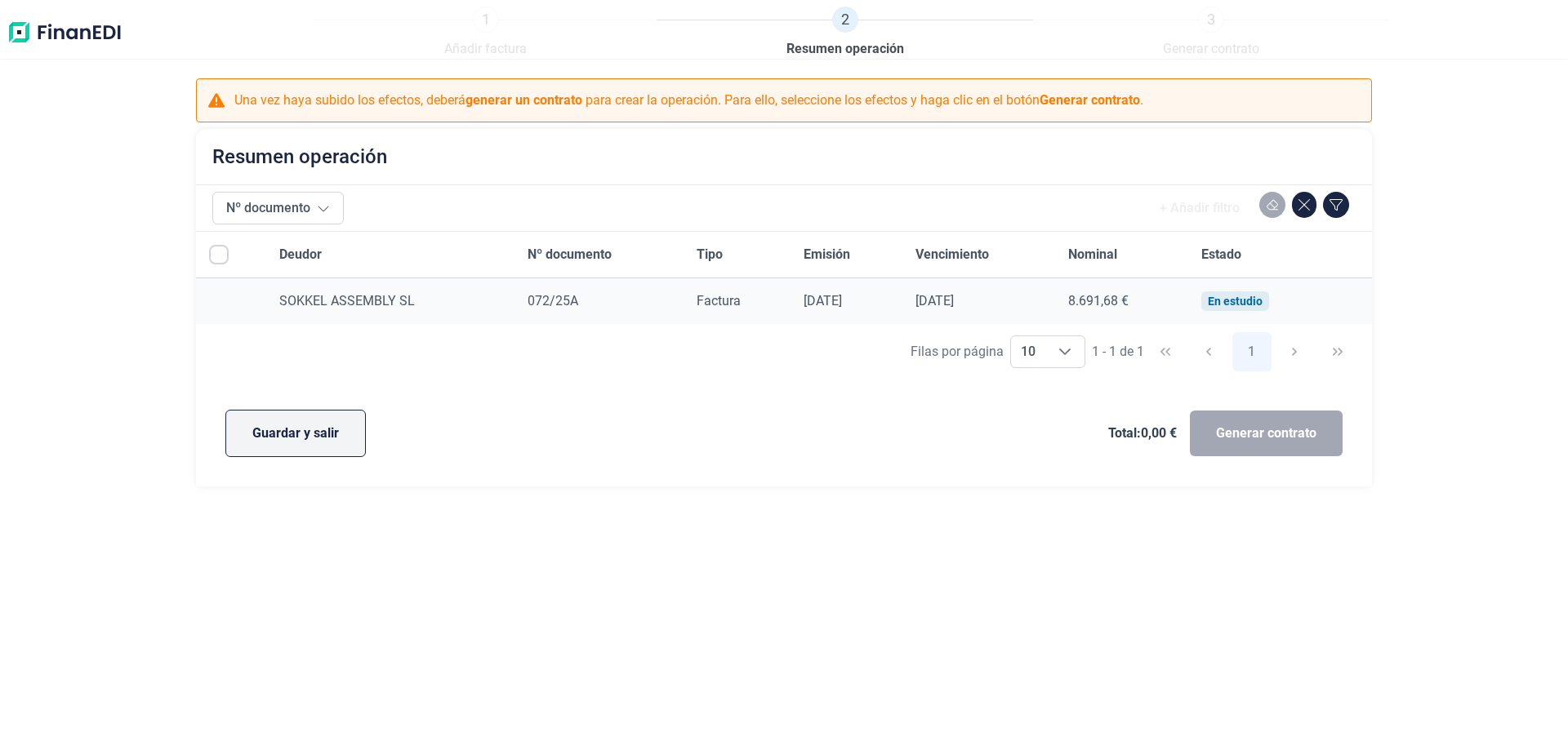
click at [322, 437] on span "Guardar y salir" at bounding box center [295, 433] width 87 height 20
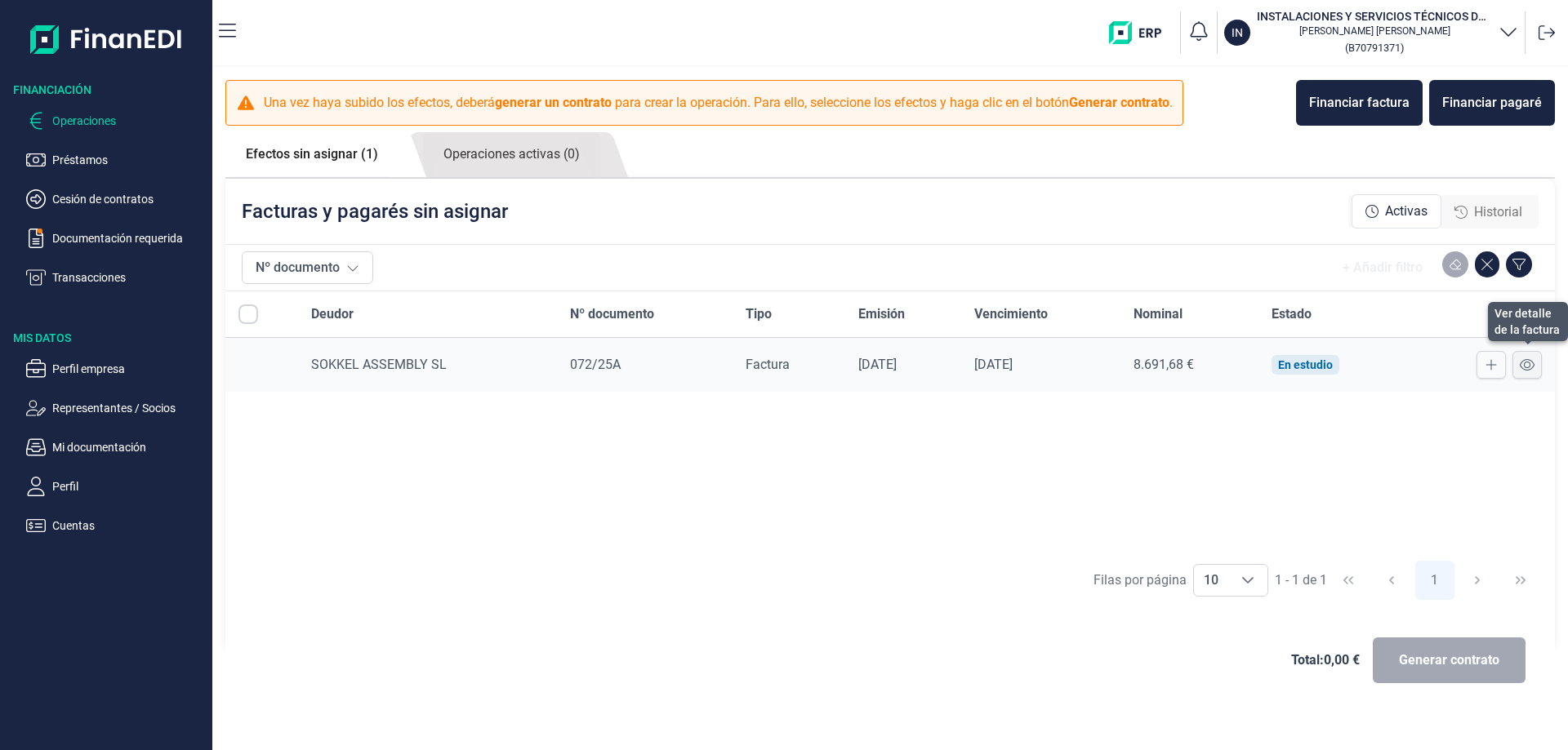
click at [1527, 361] on icon at bounding box center [1527, 365] width 15 height 12
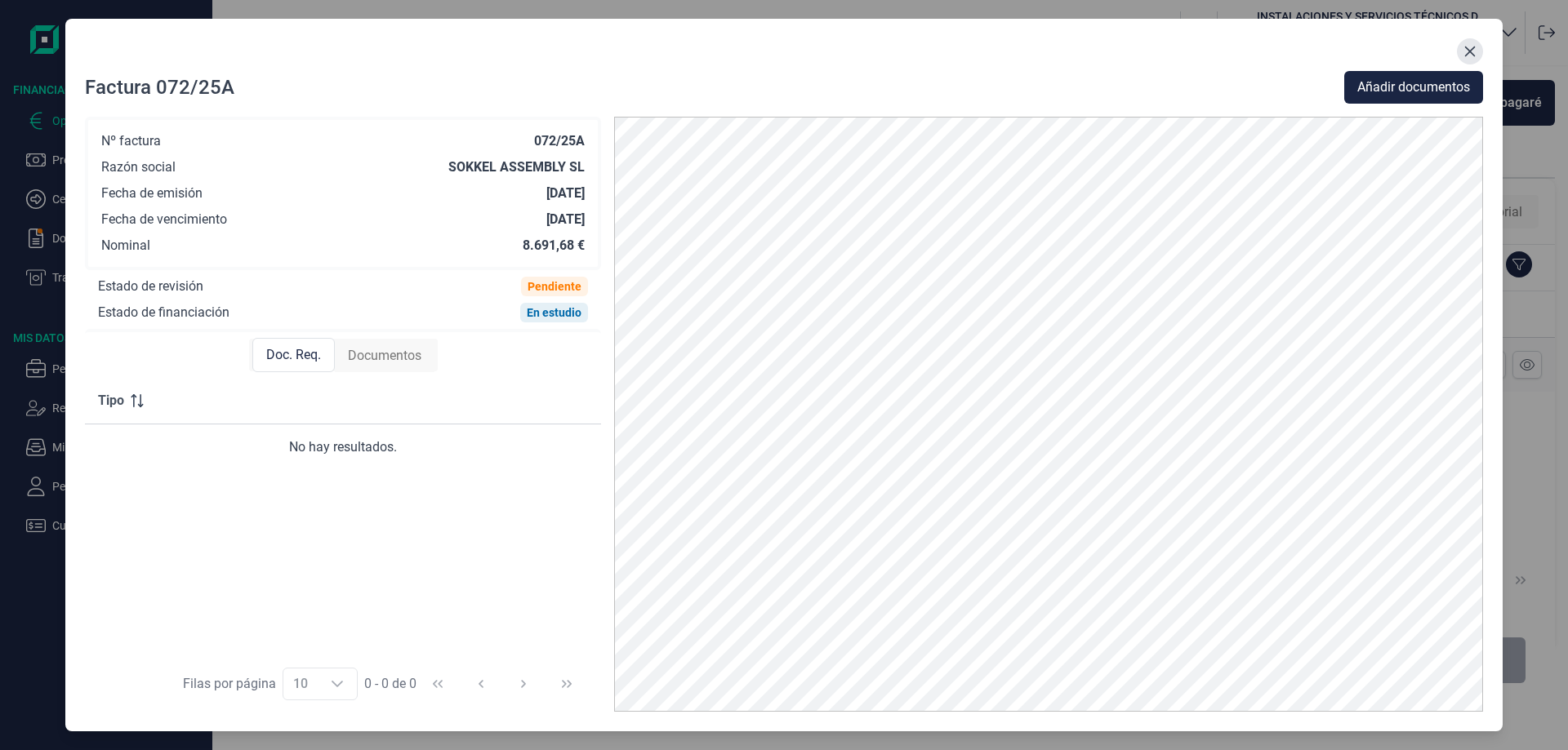
click at [1469, 50] on icon "Close" at bounding box center [1470, 51] width 11 height 11
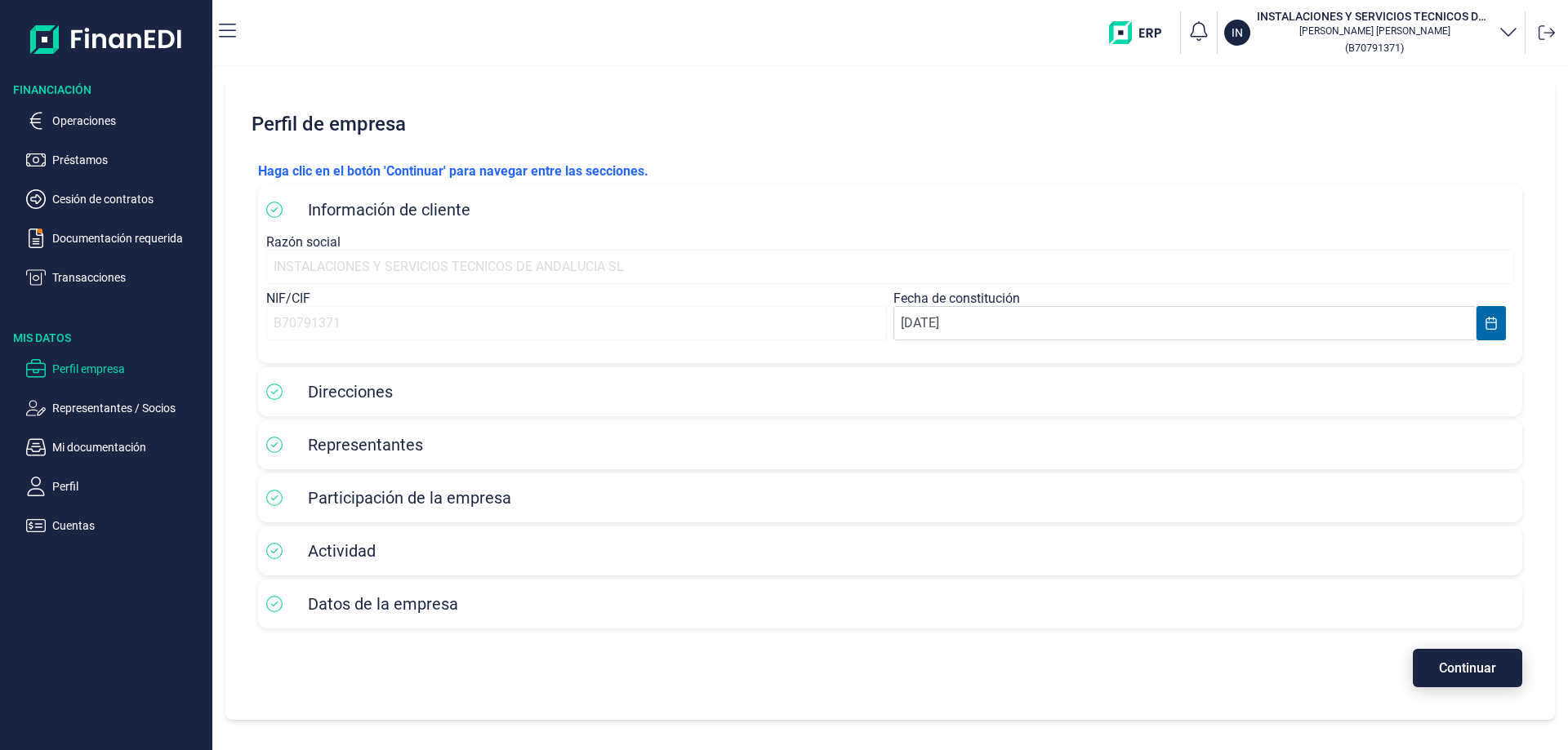
click at [1447, 676] on button "Continuar" at bounding box center [1468, 668] width 109 height 38
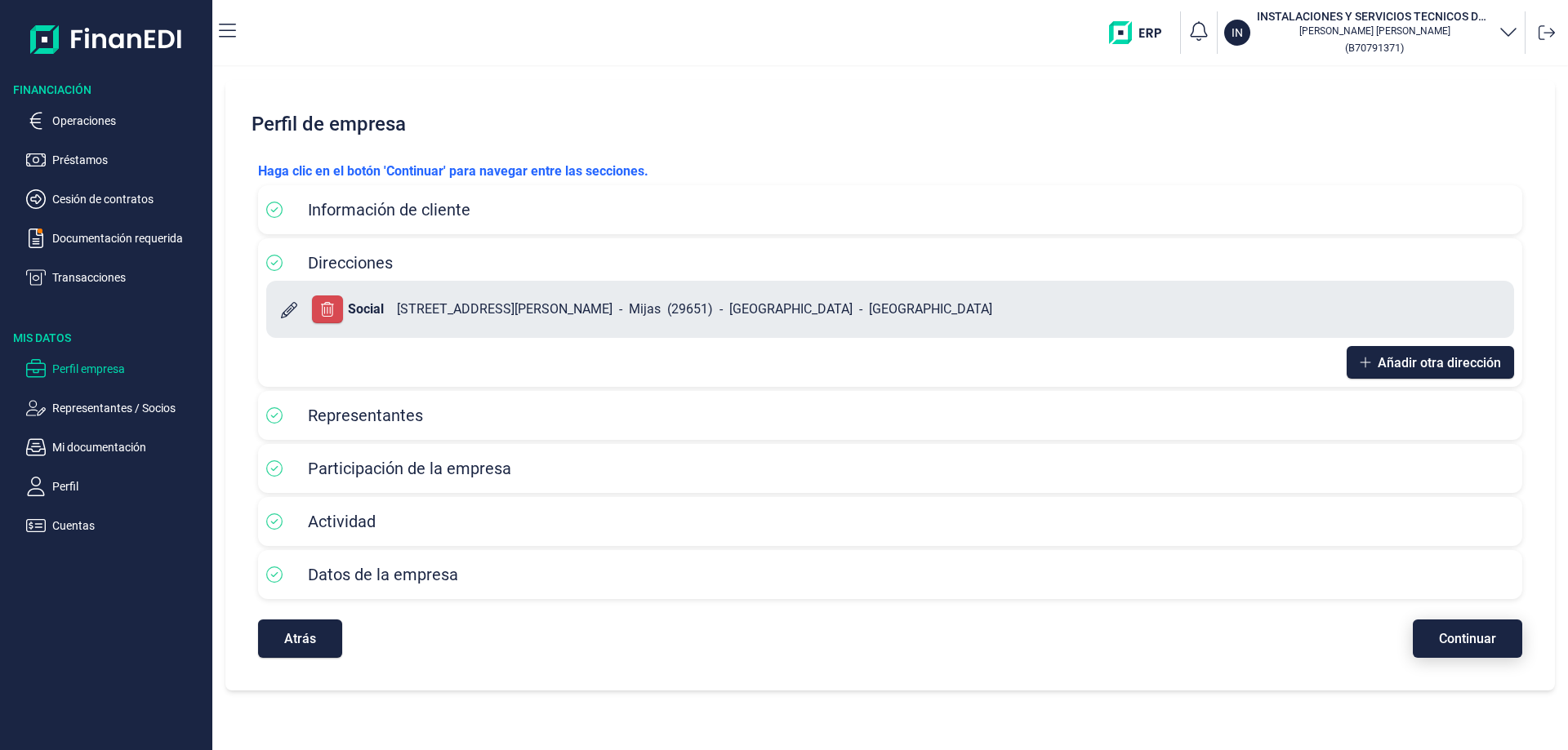
click at [1446, 647] on button "Continuar" at bounding box center [1468, 638] width 109 height 38
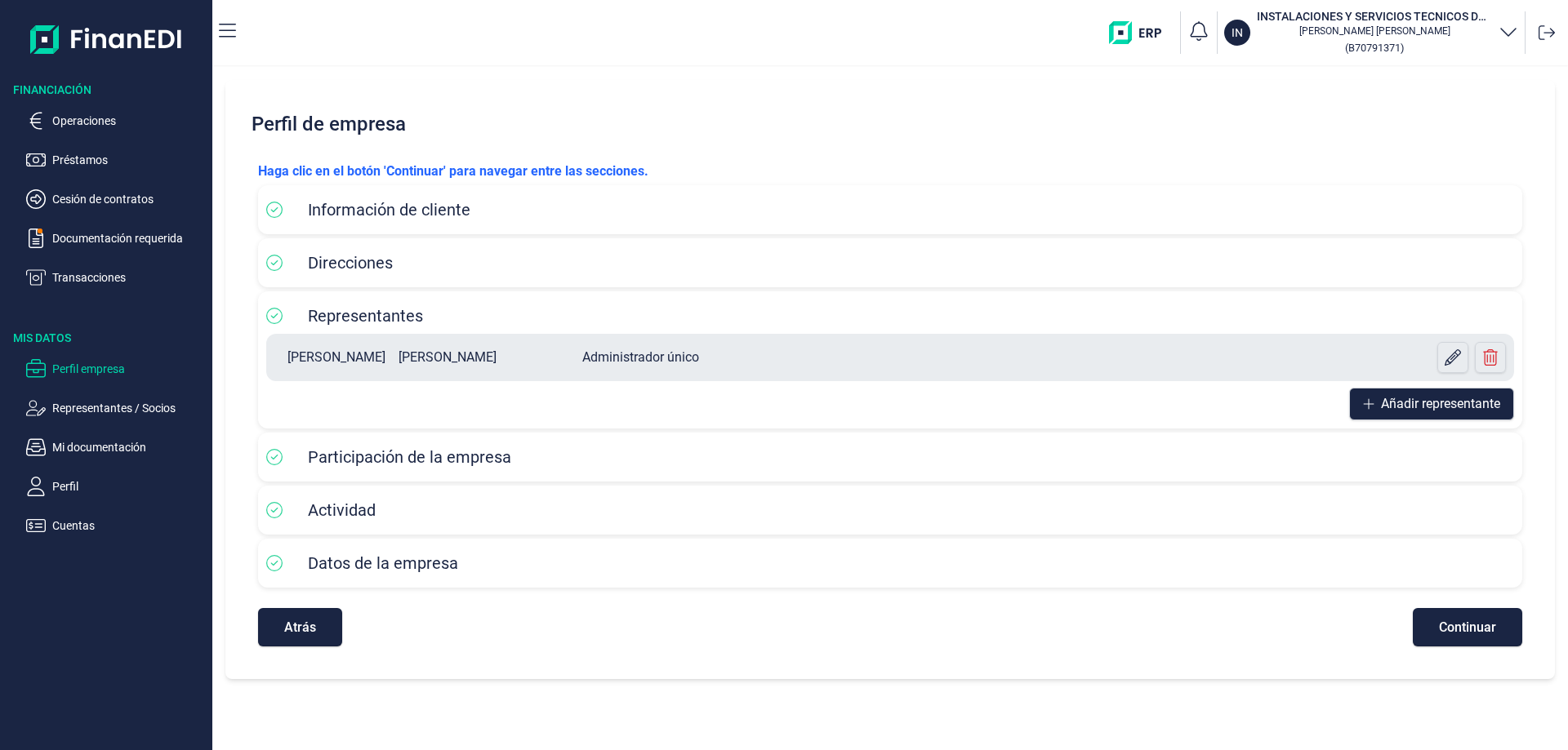
click at [1449, 647] on div "Haga clic en el botón 'Continuar' para navegar entre las secciones. Información…" at bounding box center [890, 404] width 1291 height 511
click at [1458, 623] on span "Continuar" at bounding box center [1467, 627] width 57 height 12
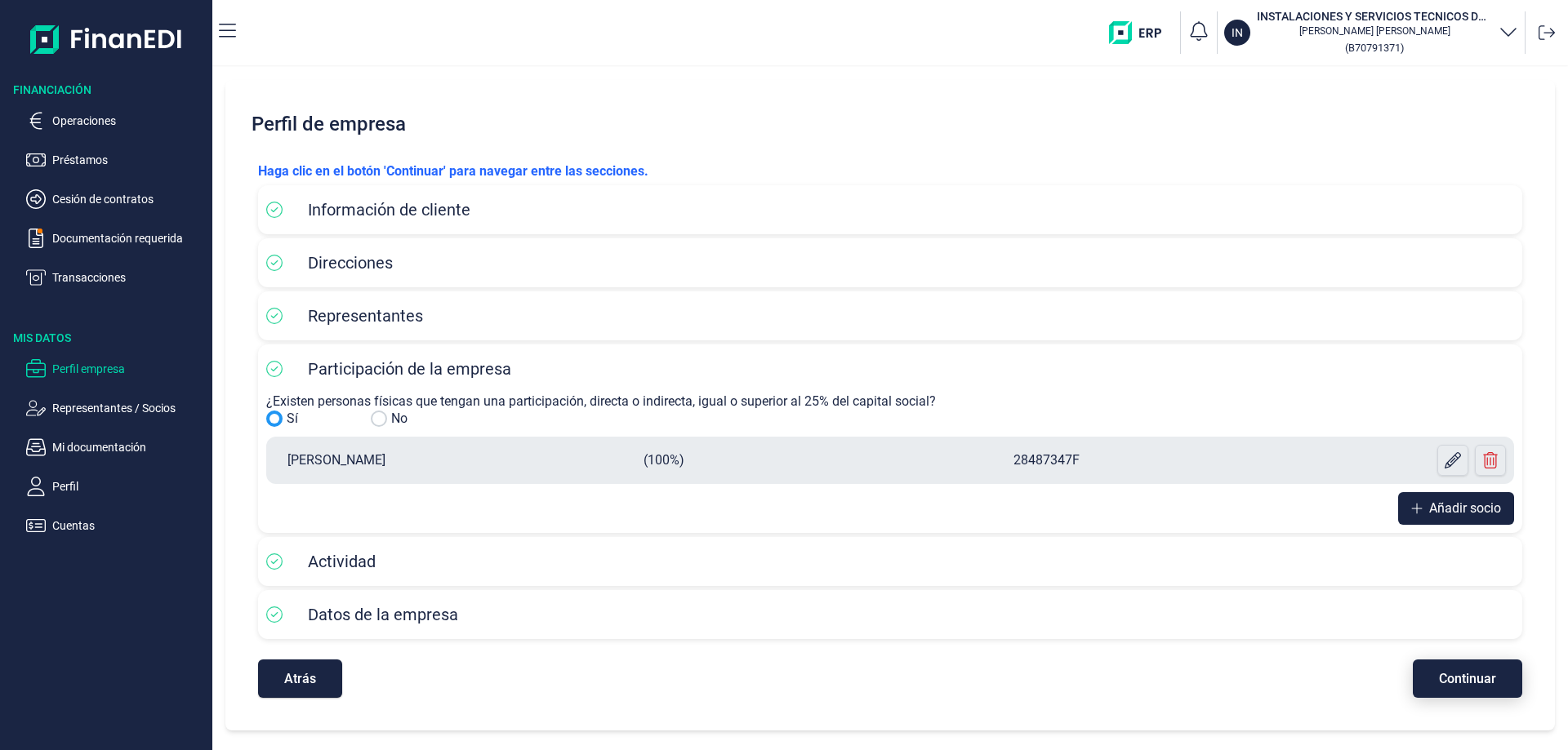
click at [1448, 682] on span "Continuar" at bounding box center [1467, 678] width 57 height 12
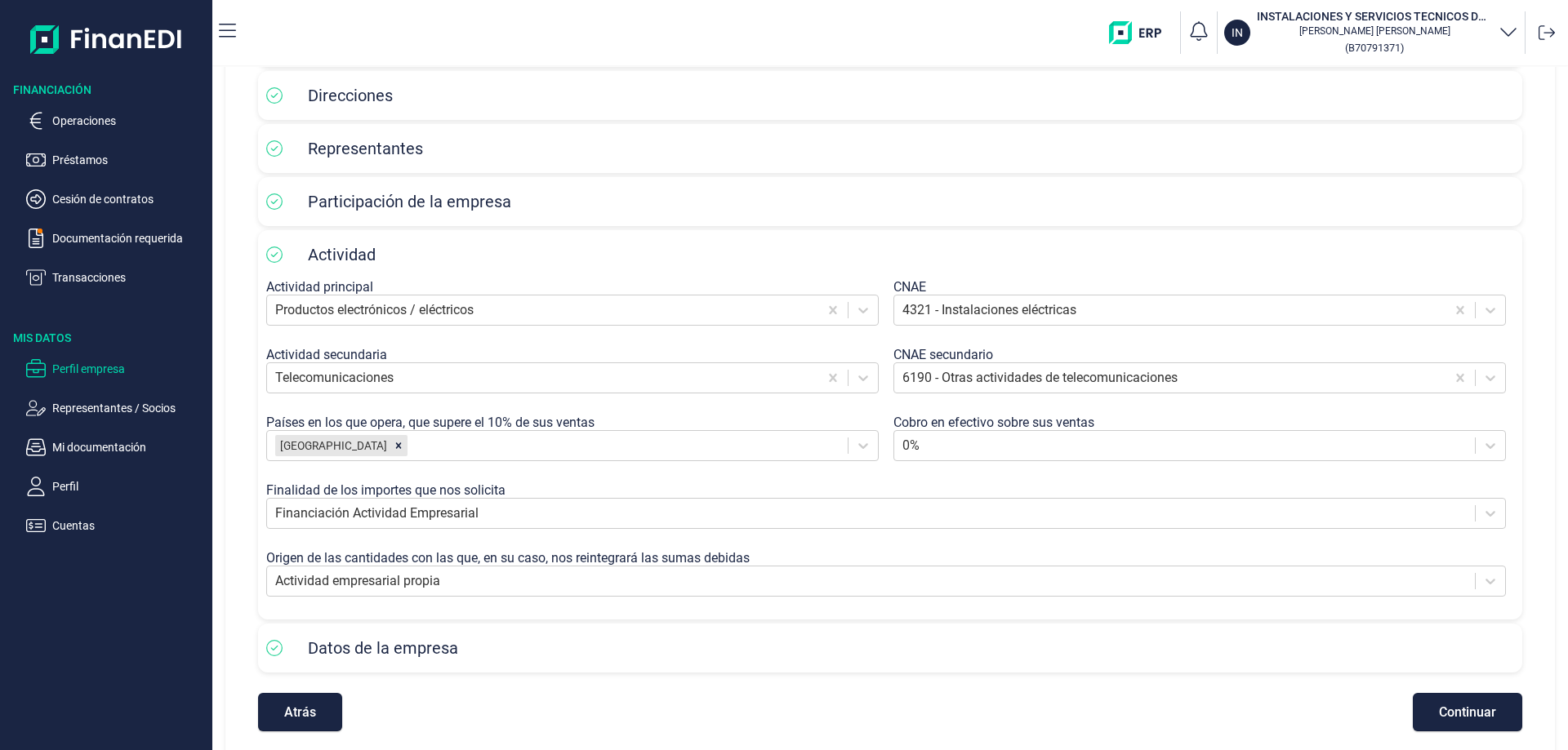
scroll to position [181, 0]
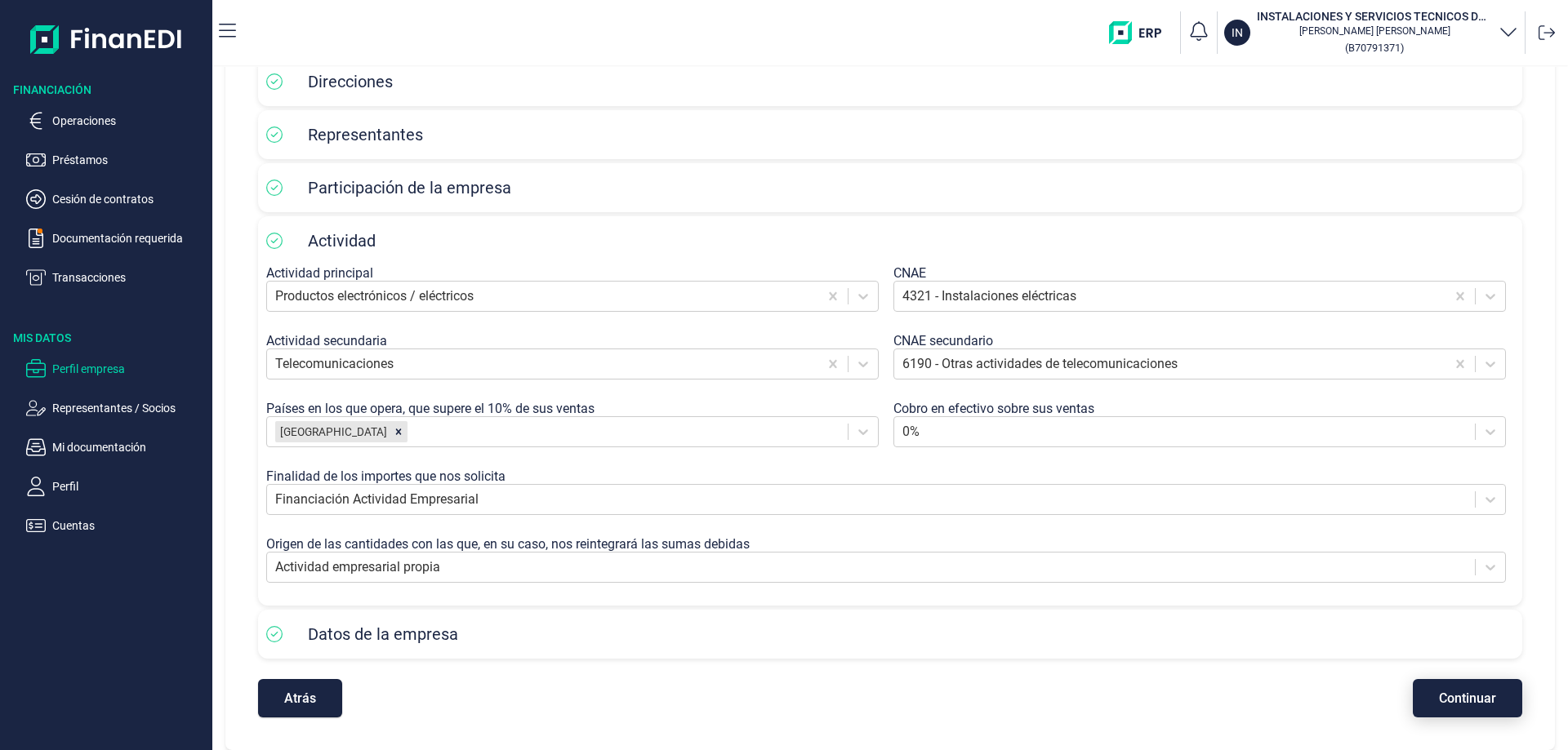
click at [1490, 701] on button "Continuar" at bounding box center [1468, 698] width 109 height 38
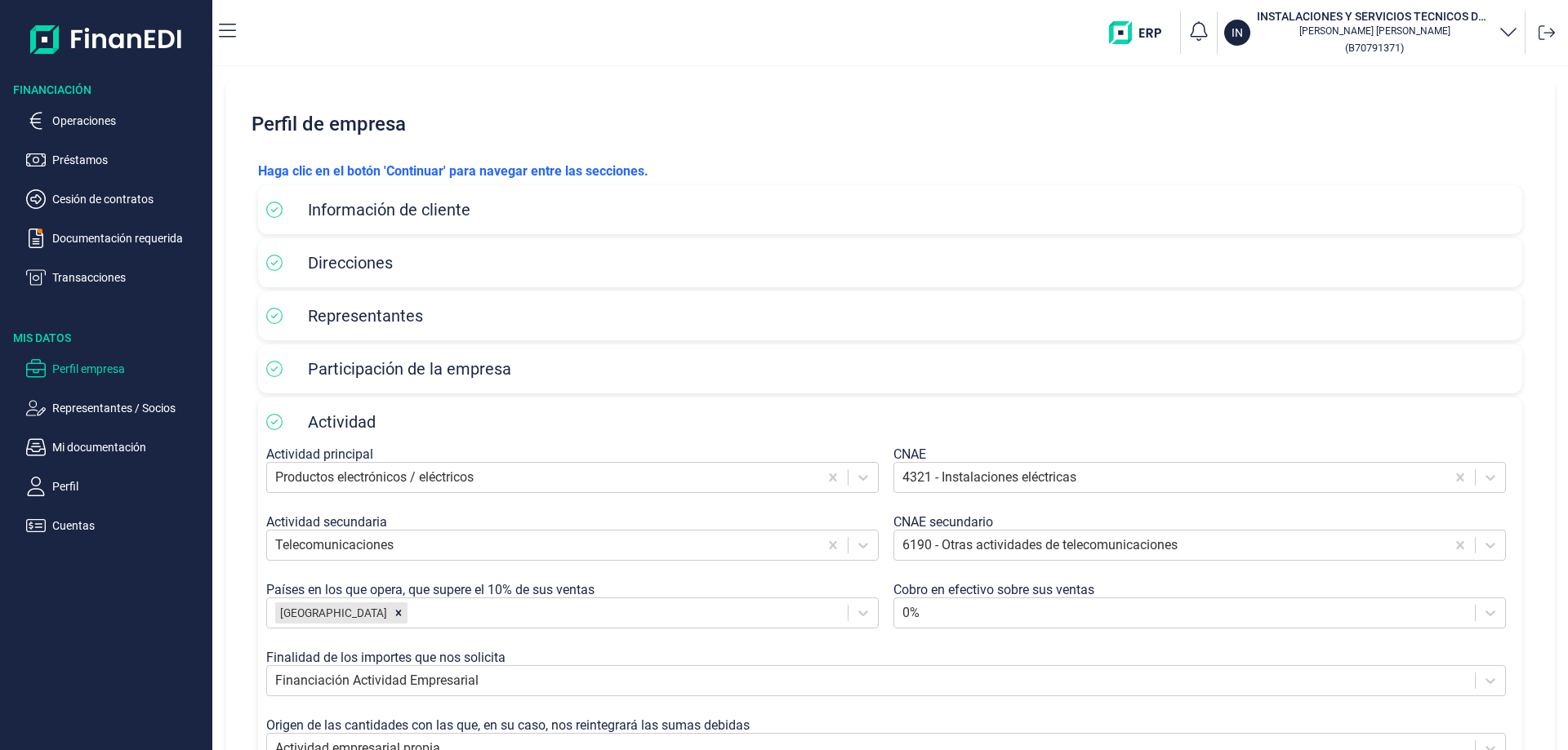
select select "ES"
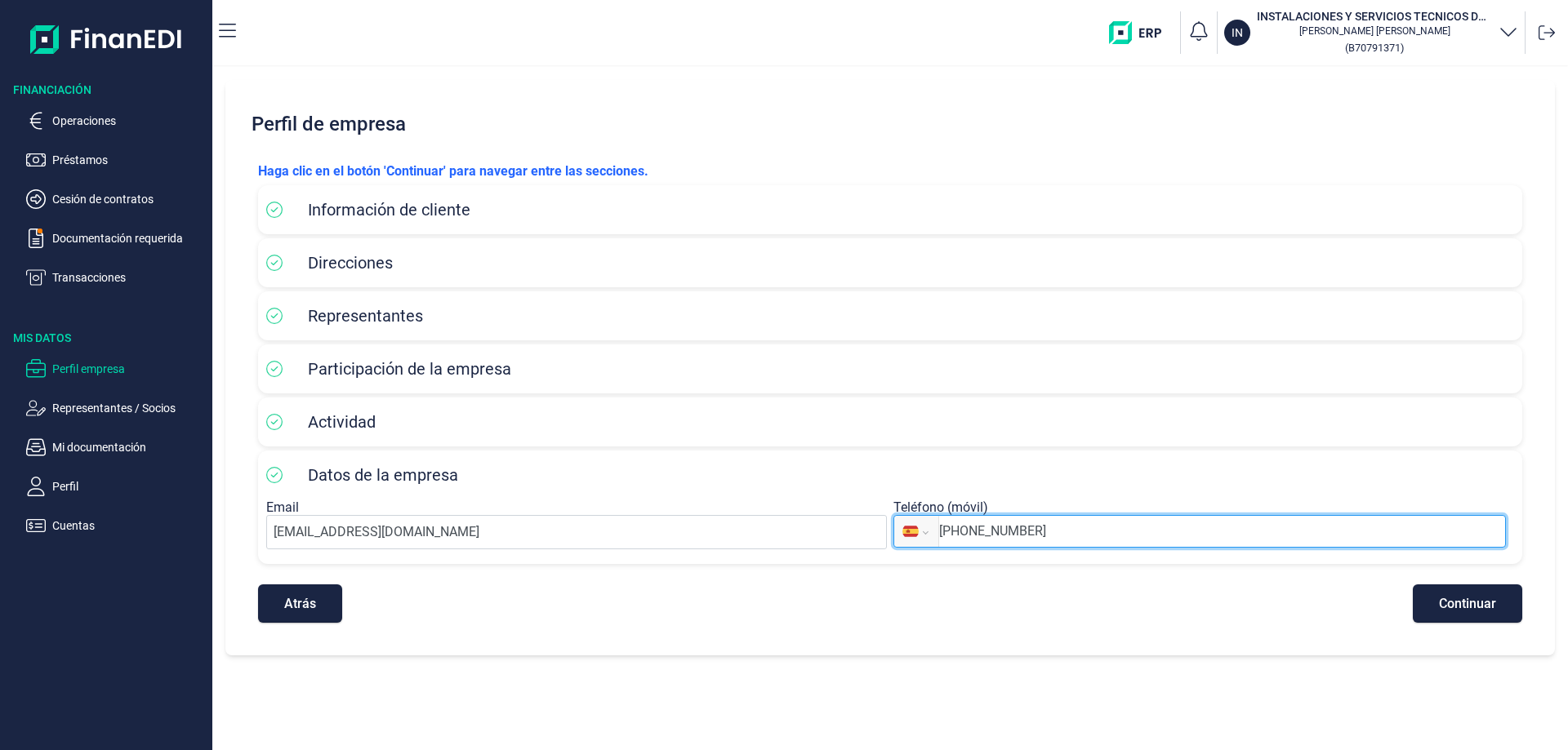
click at [1060, 537] on input "+34 644 36 39 60" at bounding box center [1222, 532] width 566 height 20
type input "+34 615 73 19 85"
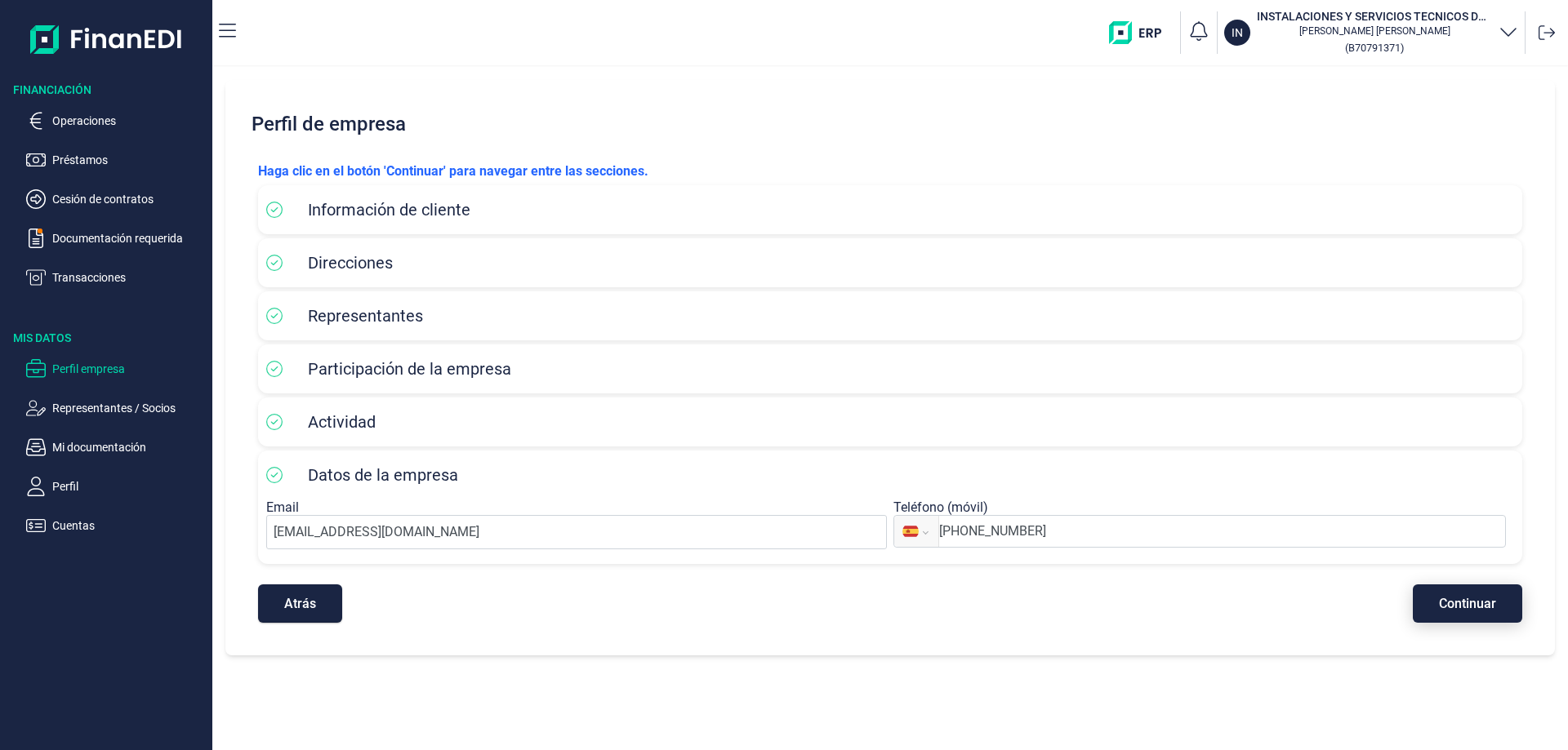
click at [1431, 602] on button "Continuar" at bounding box center [1468, 604] width 109 height 38
select select "ES"
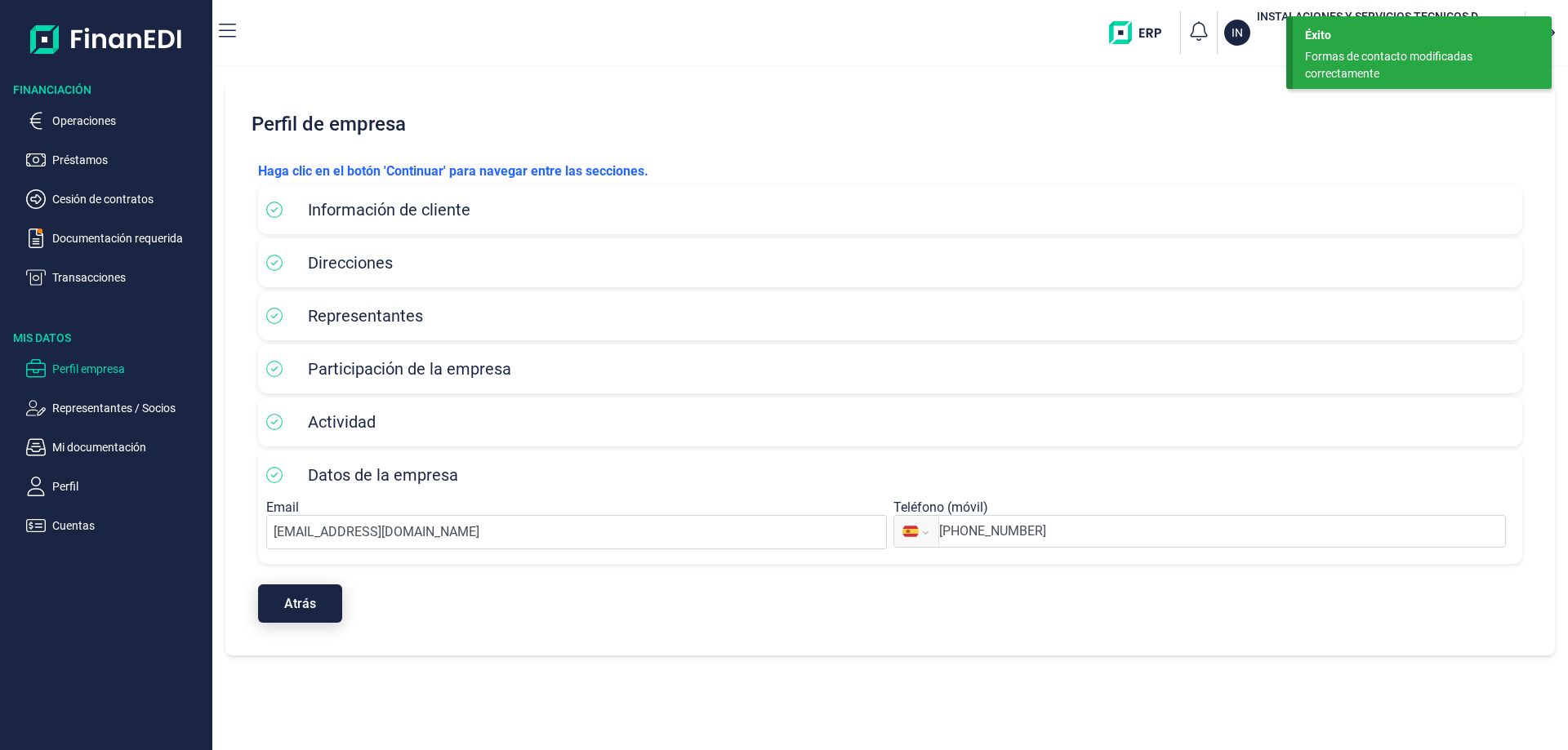
click at [292, 595] on button "Atrás" at bounding box center [300, 604] width 84 height 38
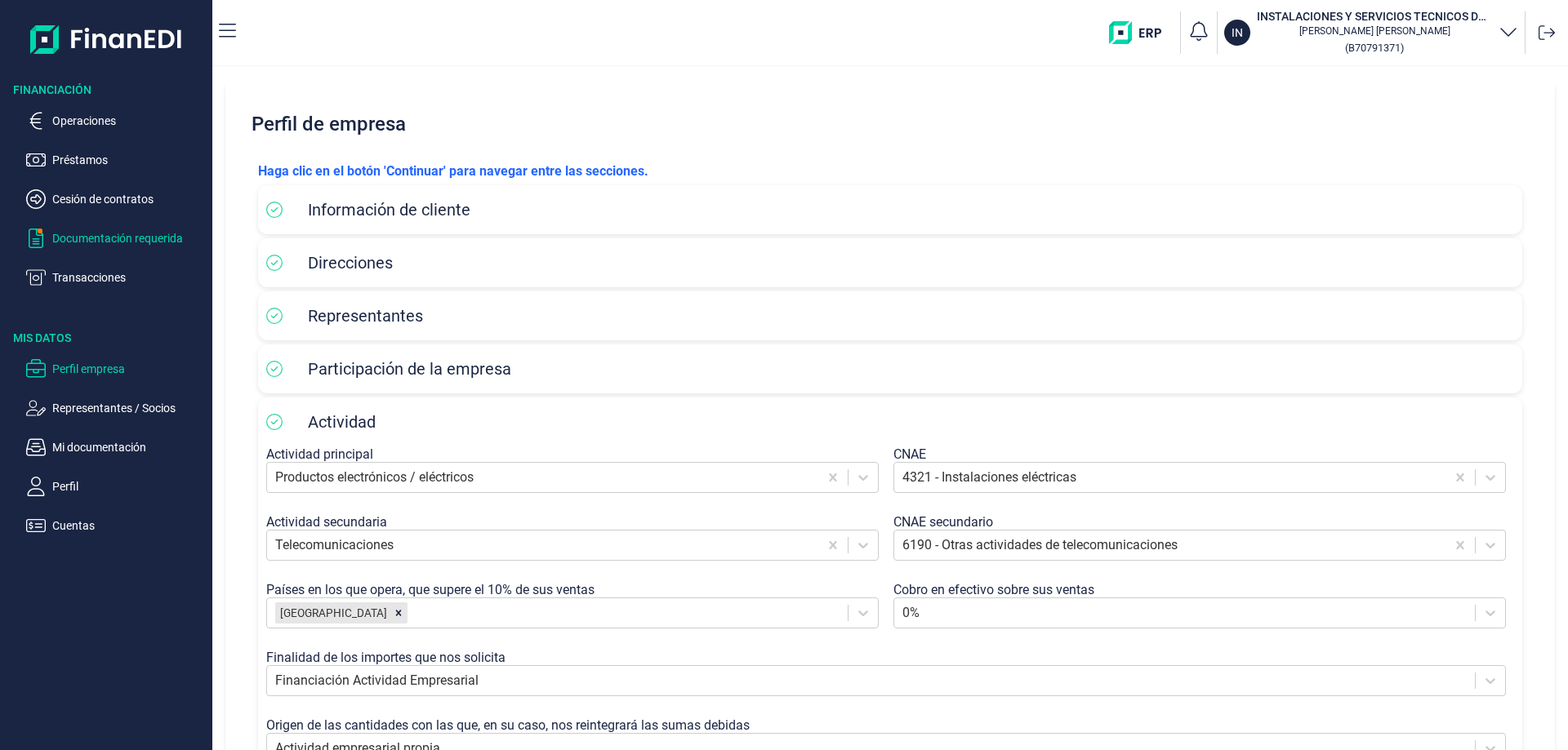
click at [92, 231] on p "Documentación requerida" at bounding box center [129, 238] width 154 height 20
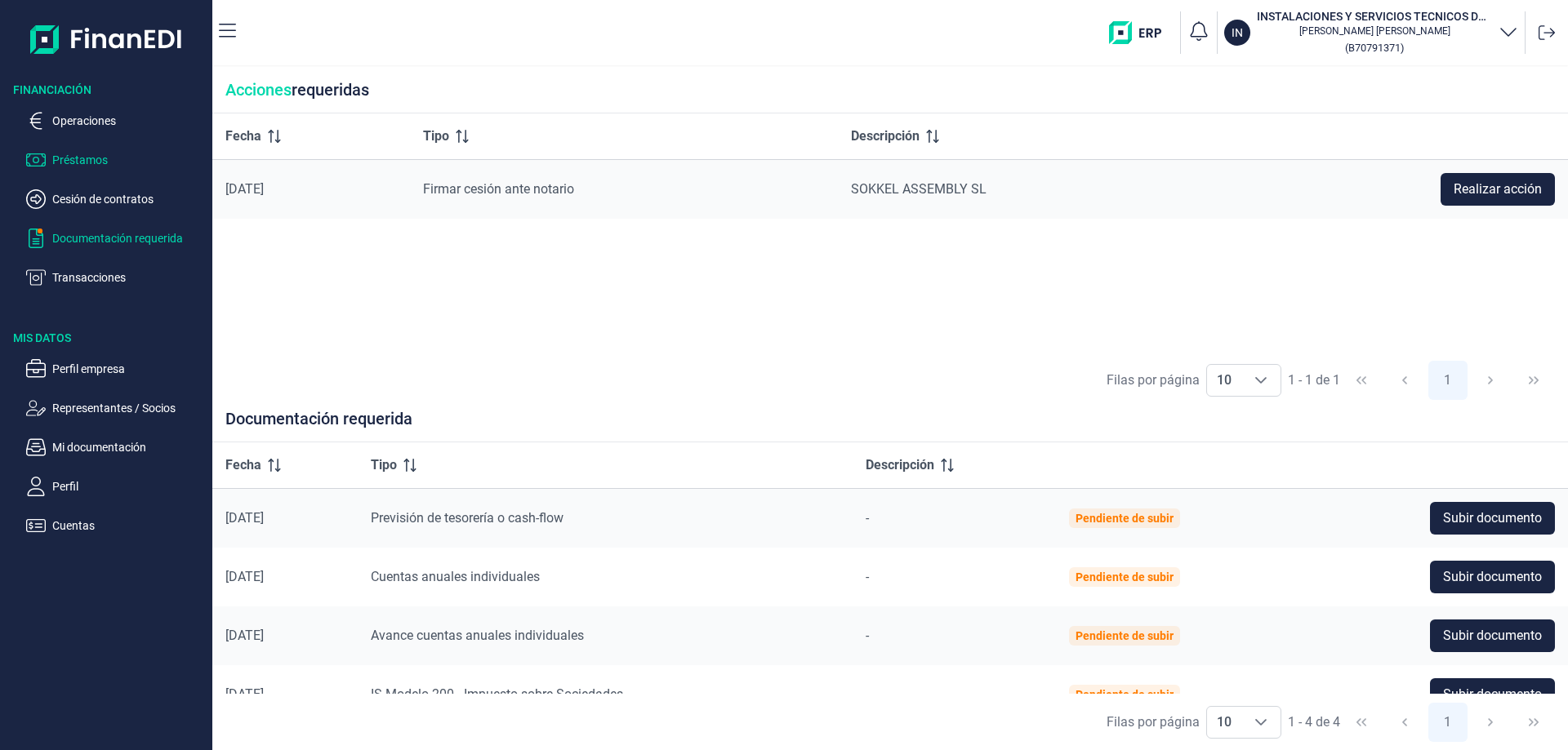
click at [82, 156] on p "Préstamos" at bounding box center [129, 160] width 154 height 20
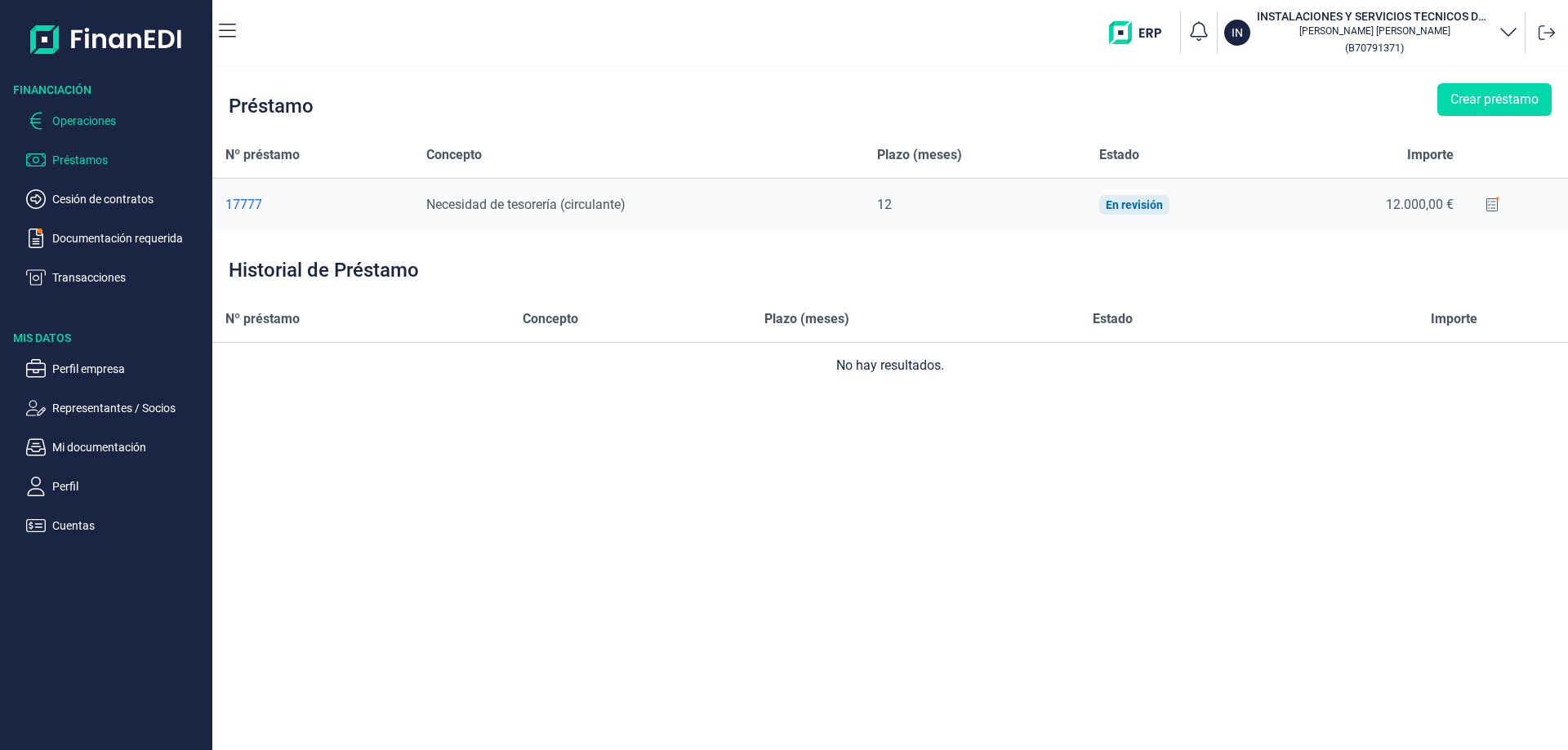
click at [87, 113] on p "Operaciones" at bounding box center [129, 121] width 154 height 20
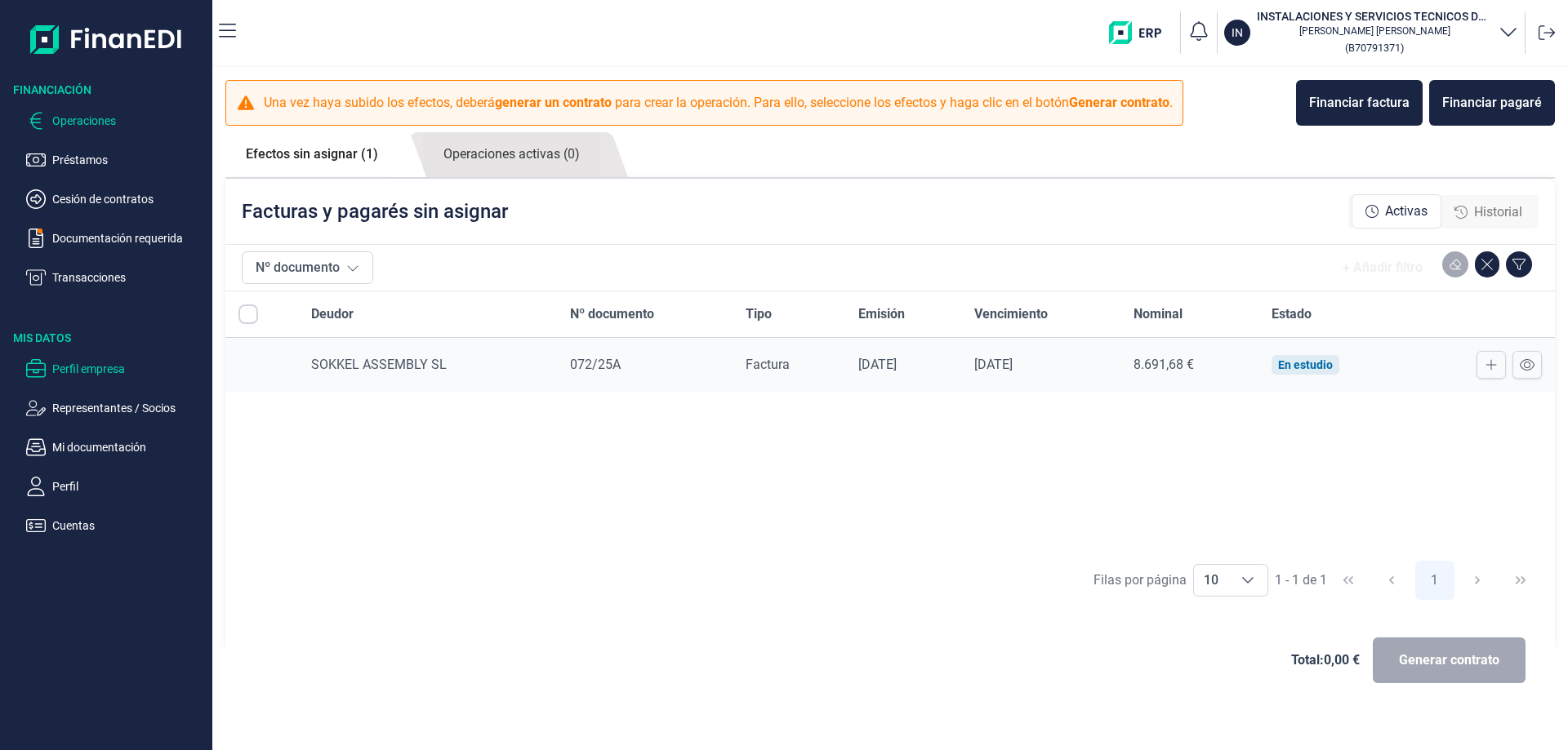
click at [94, 368] on p "Perfil empresa" at bounding box center [129, 369] width 154 height 20
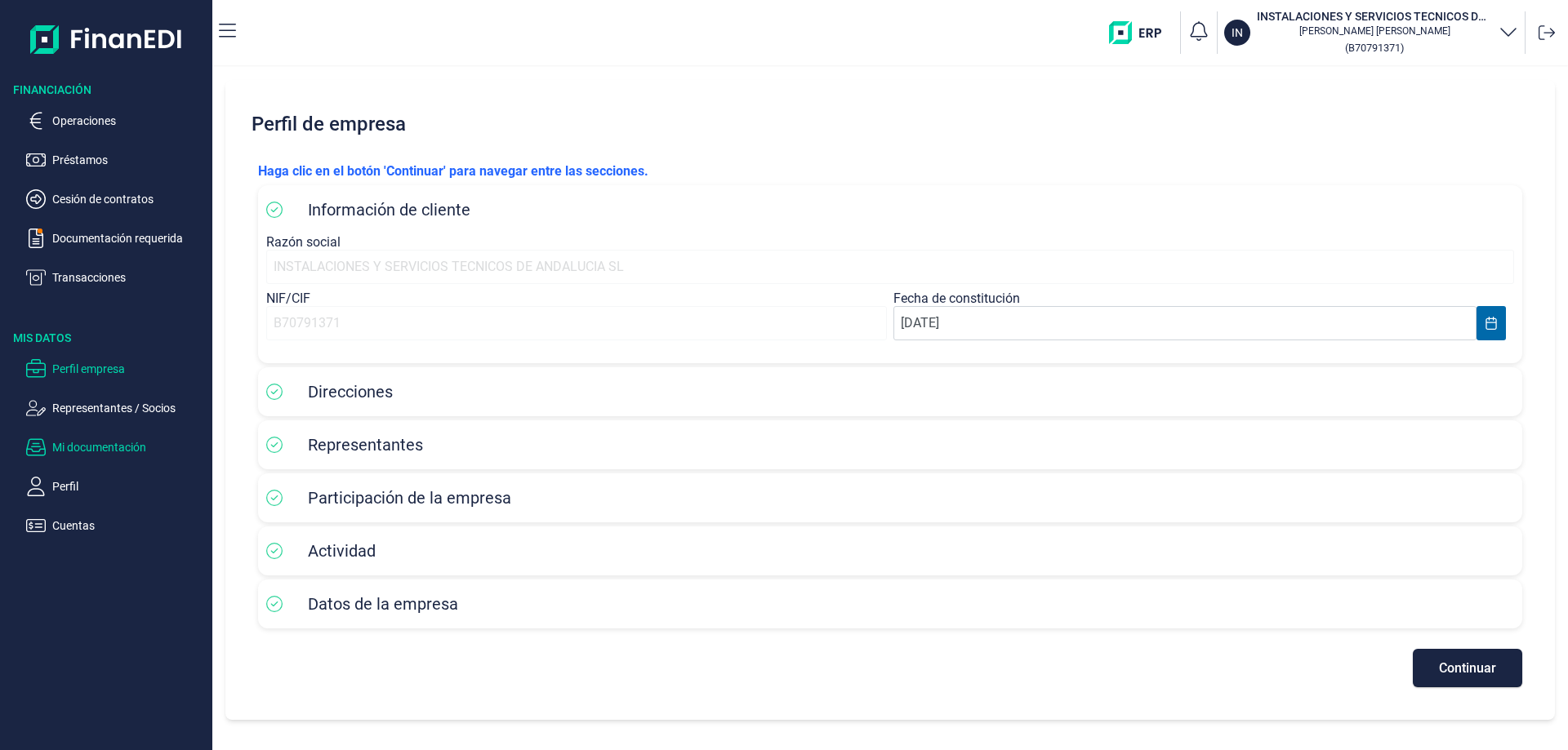
click at [94, 452] on p "Mi documentación" at bounding box center [129, 447] width 154 height 20
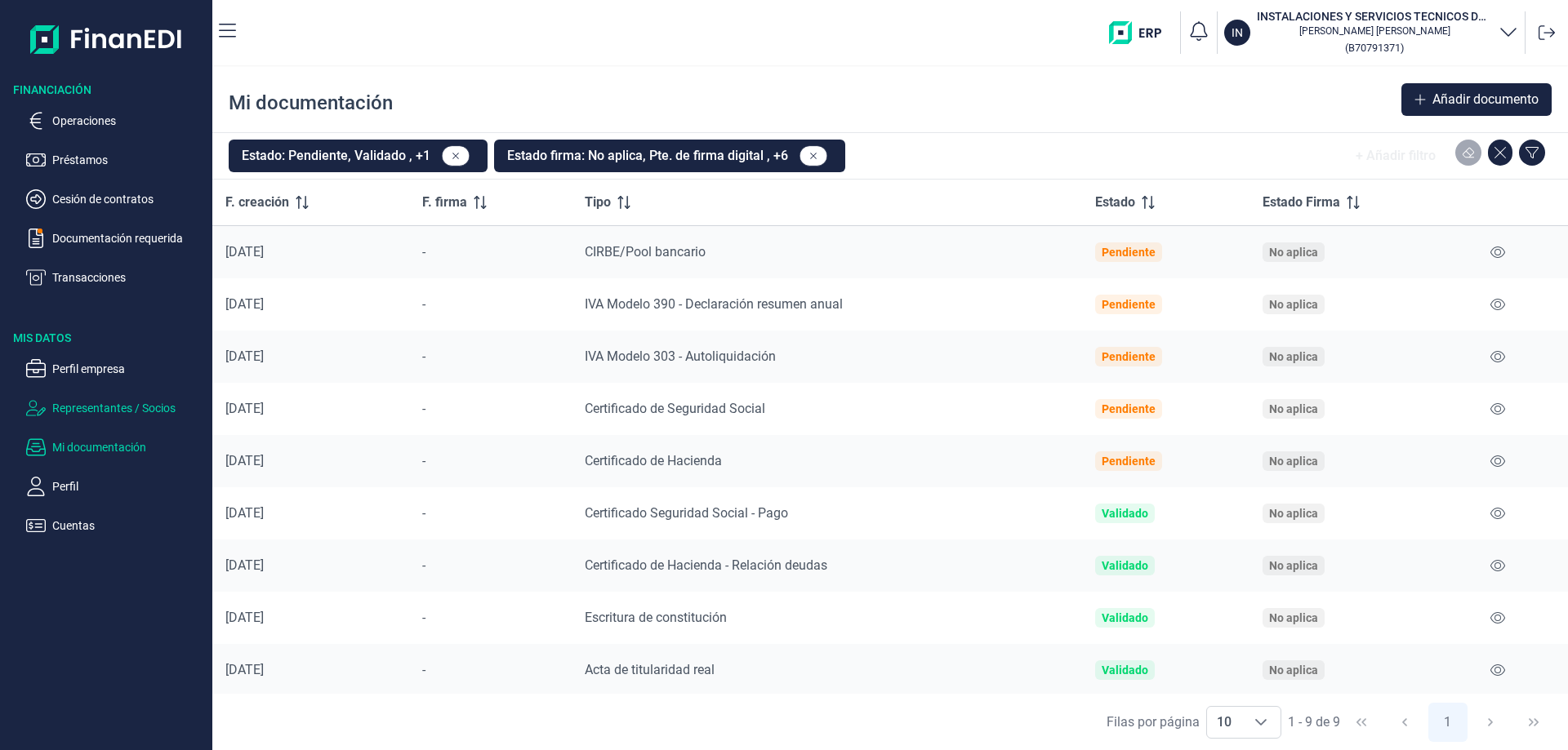
click at [87, 399] on p "Representantes / Socios" at bounding box center [129, 408] width 154 height 20
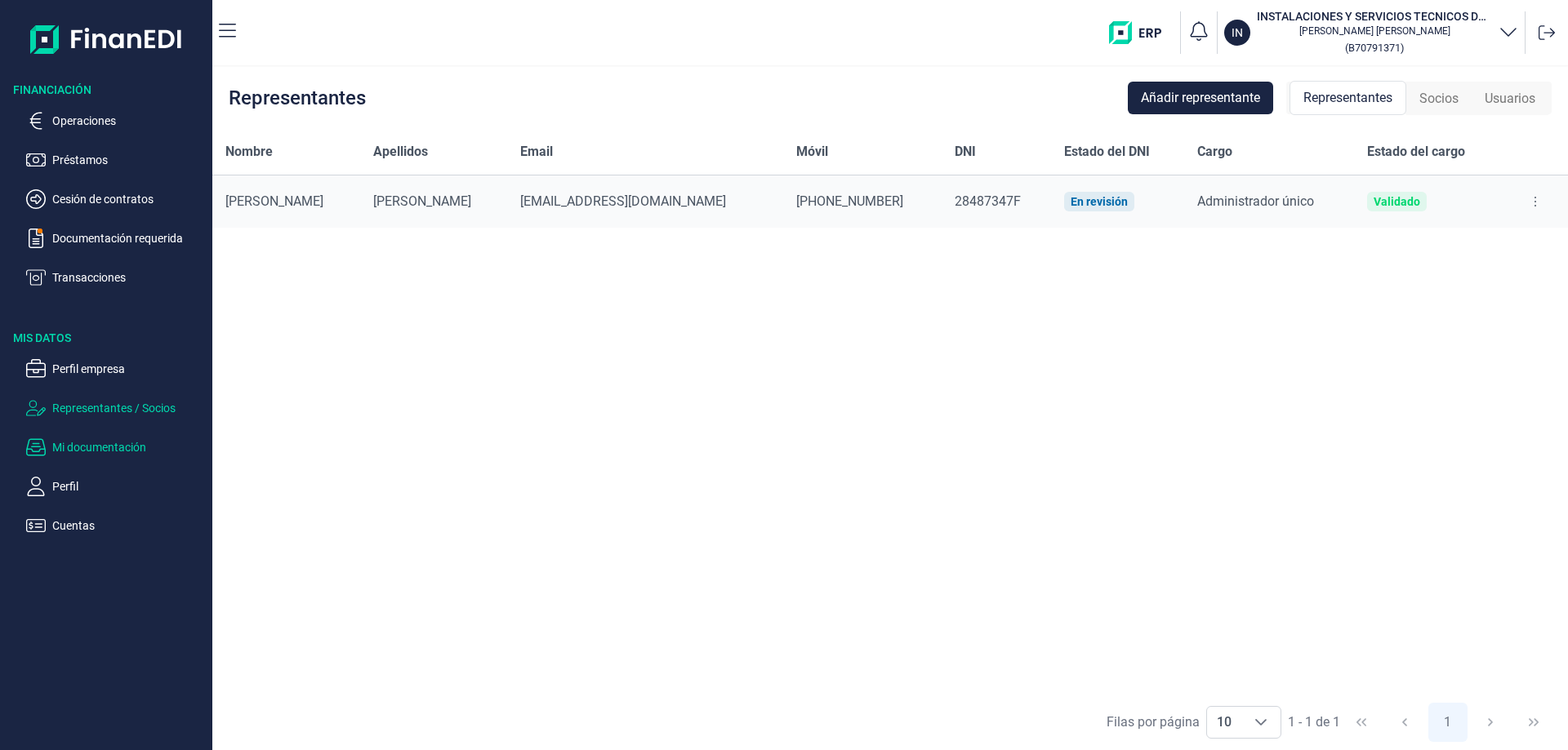
click at [113, 448] on p "Mi documentación" at bounding box center [129, 447] width 154 height 20
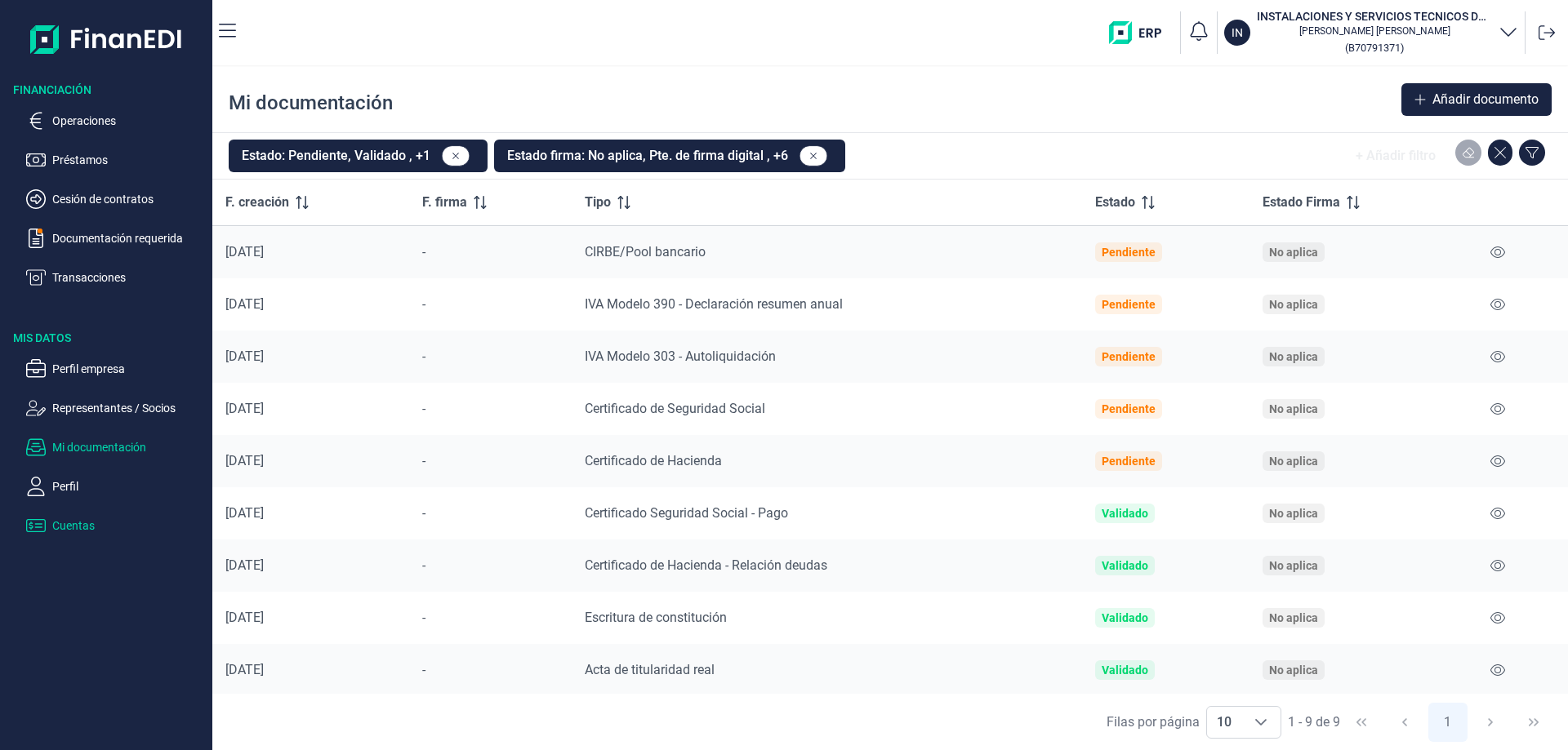
click at [69, 528] on p "Cuentas" at bounding box center [129, 526] width 154 height 20
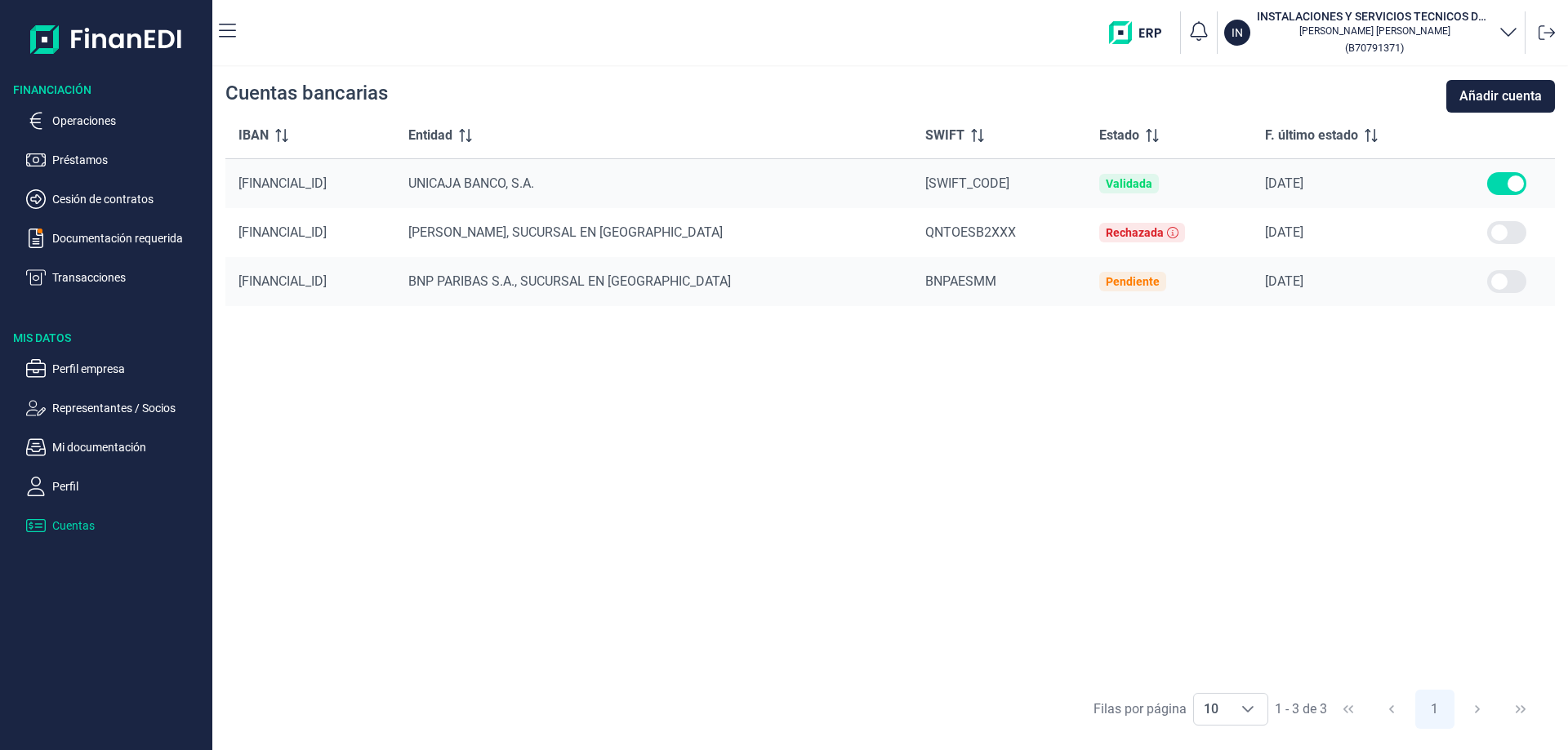
click at [1518, 231] on input "checkbox" at bounding box center [1506, 232] width 39 height 23
checkbox input "false"
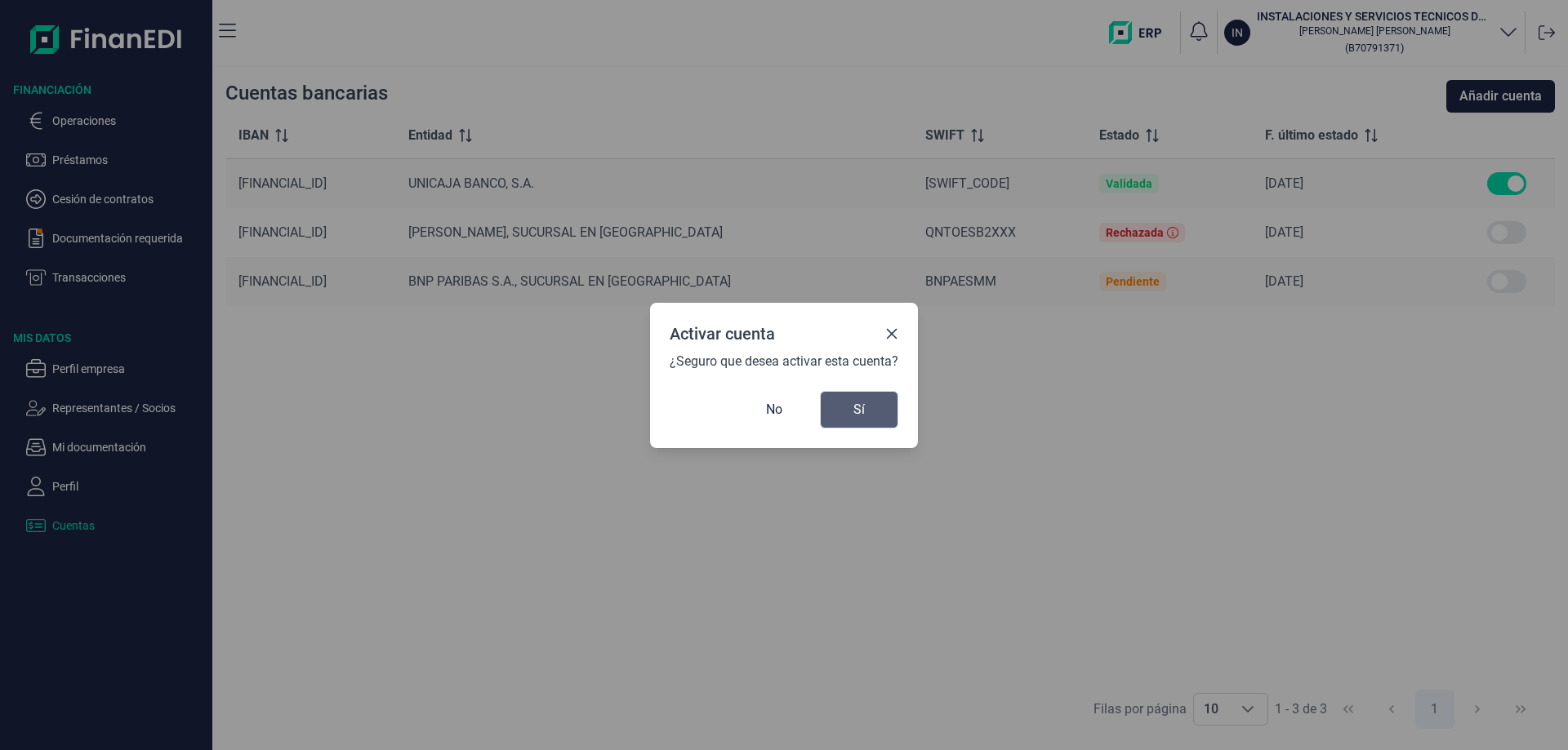
click at [850, 413] on button "Sí" at bounding box center [859, 409] width 79 height 37
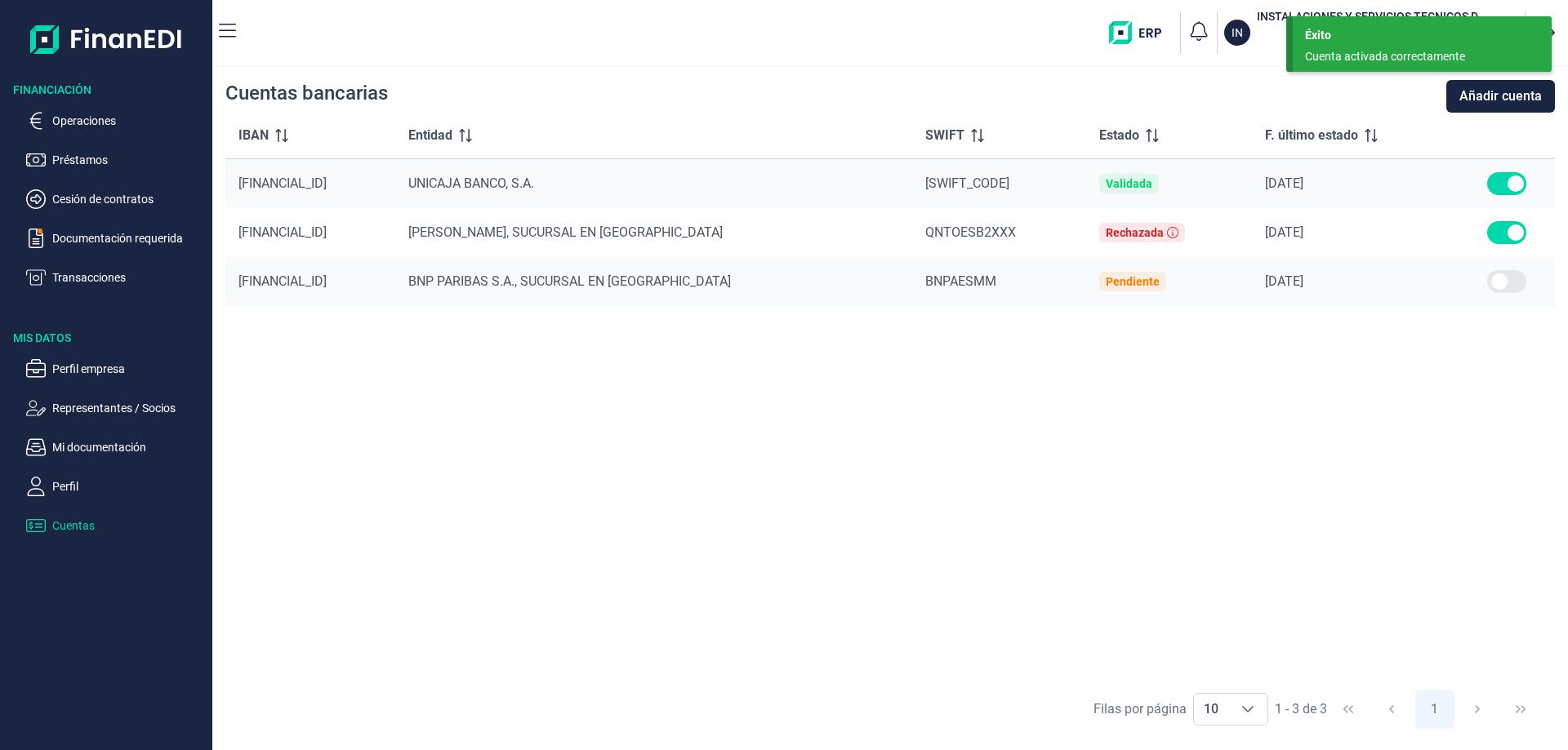
click at [1139, 451] on div "IBAN Entidad SWIFT Estado F. último estado ES90 2103 3066 5400 3002 2435 UNICAJ…" at bounding box center [889, 396] width 1330 height 568
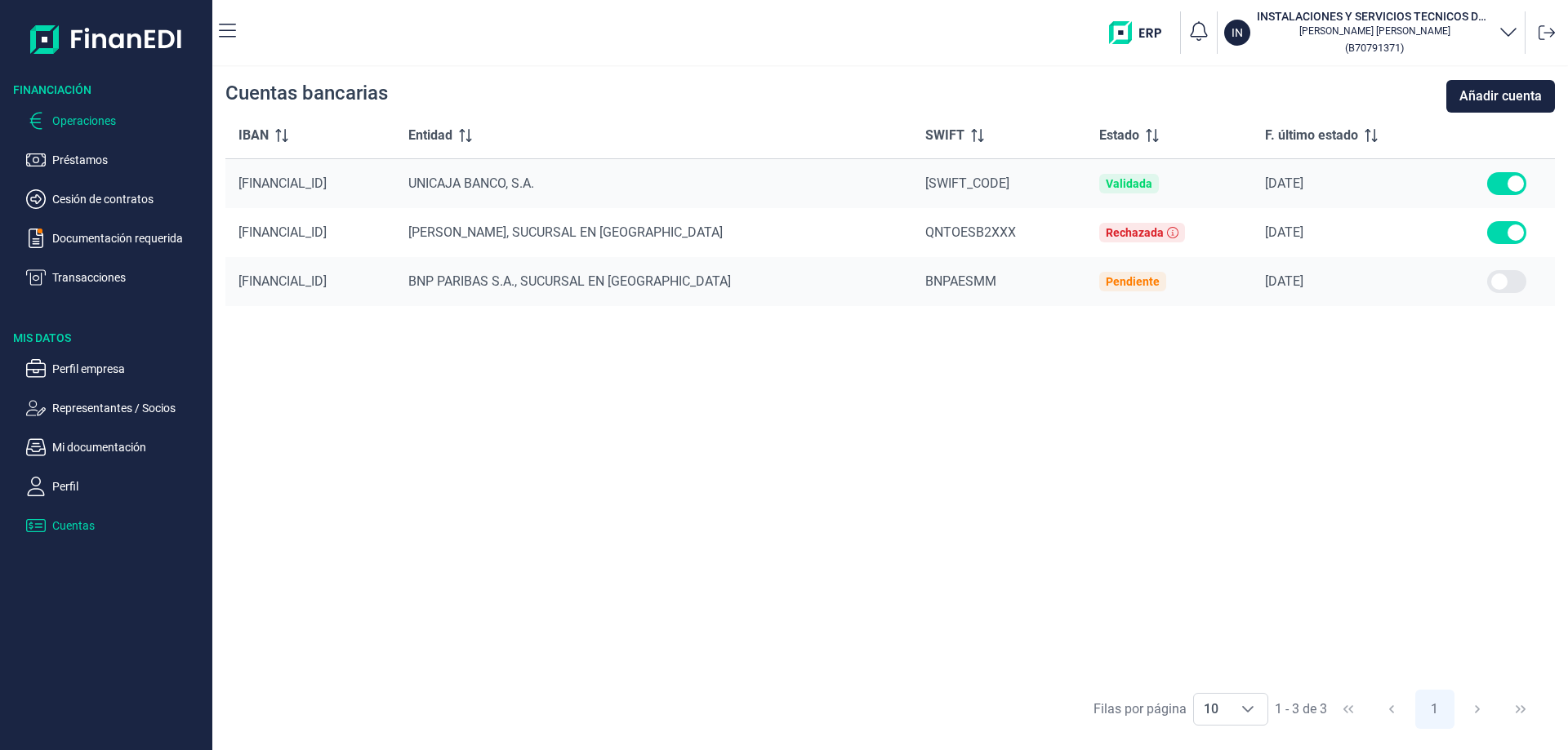
click at [93, 120] on p "Operaciones" at bounding box center [129, 121] width 154 height 20
